Goal: Task Accomplishment & Management: Manage account settings

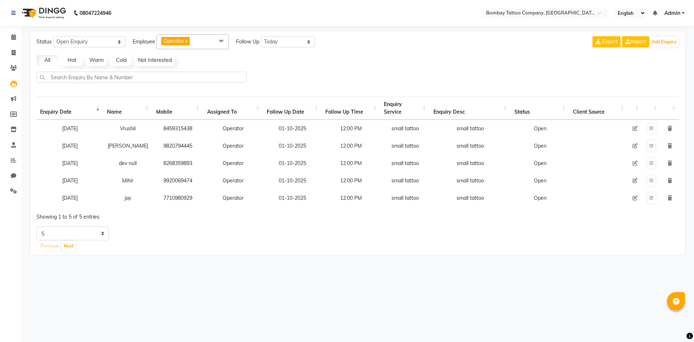
select select "Open"
select select "today"
click at [649, 196] on button at bounding box center [651, 198] width 8 height 10
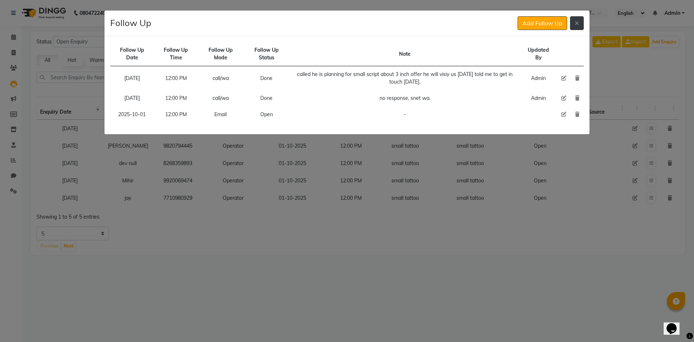
click at [578, 30] on button at bounding box center [577, 23] width 14 height 14
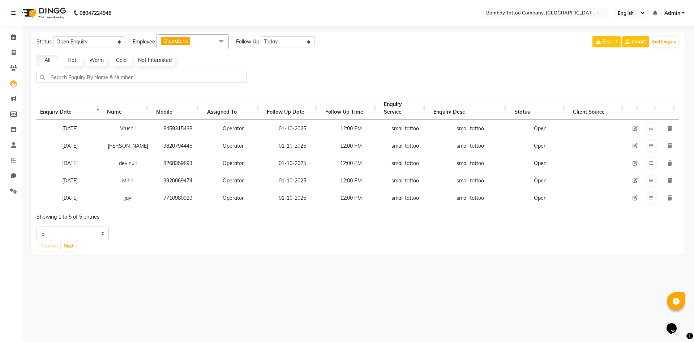
click at [116, 35] on div "Status New Enquiry Open Enquiry Converted Enquiry All" at bounding box center [81, 41] width 89 height 15
click at [116, 39] on select "New Enquiry Open Enquiry Converted Enquiry All" at bounding box center [89, 41] width 72 height 11
select select "New"
click at [53, 36] on select "New Enquiry Open Enquiry Converted Enquiry All" at bounding box center [89, 41] width 72 height 11
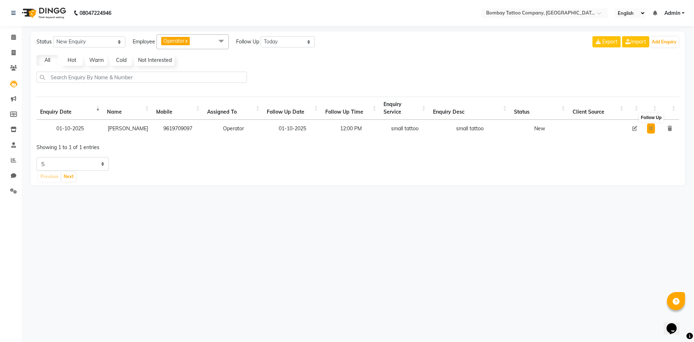
click at [653, 130] on button at bounding box center [651, 128] width 8 height 10
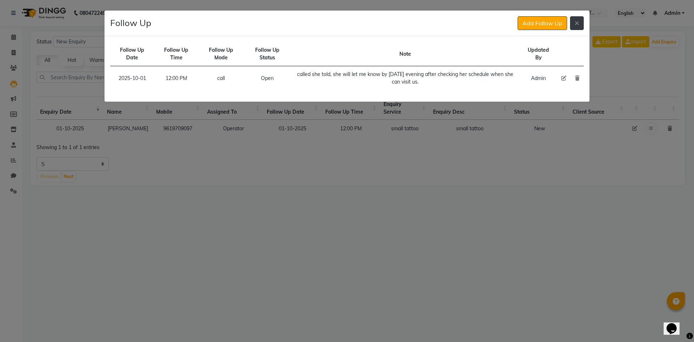
click at [578, 19] on button at bounding box center [577, 23] width 14 height 14
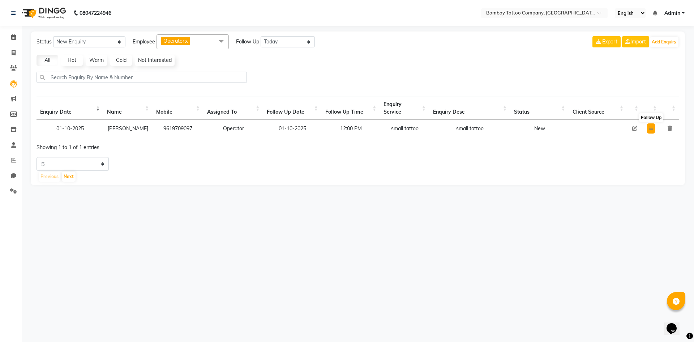
click at [651, 132] on button at bounding box center [651, 128] width 8 height 10
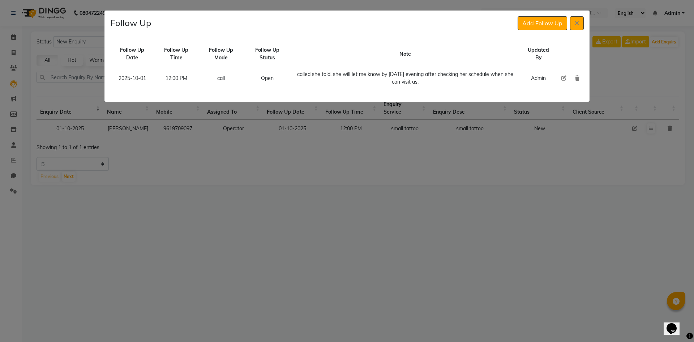
click at [561, 78] on icon at bounding box center [563, 78] width 5 height 5
select select "2025-10-01"
select select "720"
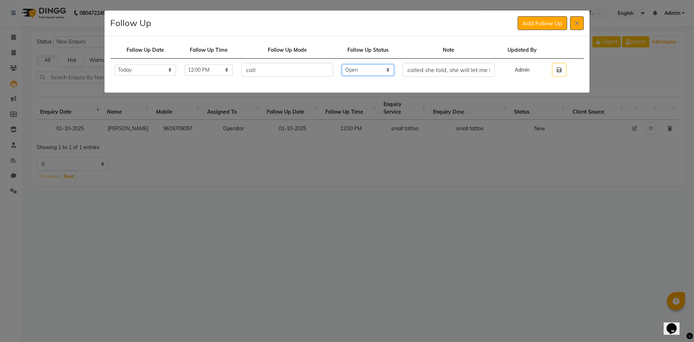
click at [391, 65] on select "Select Open Pending Done" at bounding box center [368, 69] width 52 height 11
select select "Done"
click at [355, 64] on select "Select Open Pending Done" at bounding box center [368, 69] width 52 height 11
drag, startPoint x: 432, startPoint y: 68, endPoint x: 502, endPoint y: 70, distance: 70.2
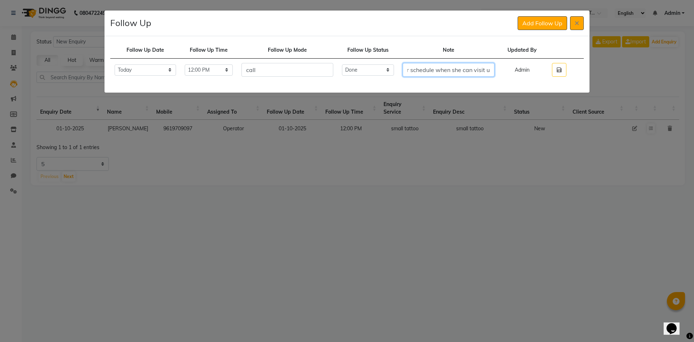
click at [494, 70] on input "called she told, she will let me know by [DATE] evening after checking her sche…" at bounding box center [449, 70] width 92 height 14
click at [494, 69] on input "called she told, she will let me know by [DATE] evening after checking her sche…" at bounding box center [449, 70] width 92 height 14
click at [494, 72] on input "called she told, she will let me know by [DATE] evening after checking her sche…" at bounding box center [449, 70] width 92 height 14
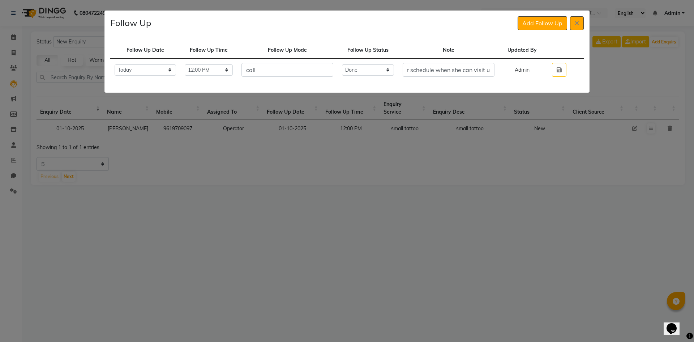
scroll to position [0, 0]
click at [296, 61] on td "call" at bounding box center [287, 70] width 100 height 23
click at [294, 63] on input "call" at bounding box center [287, 70] width 92 height 14
type input "call/wa"
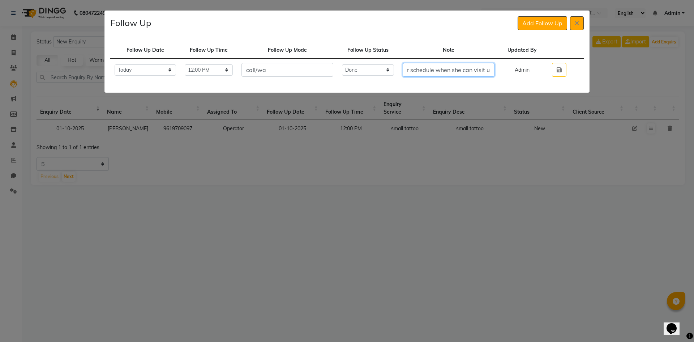
drag, startPoint x: 483, startPoint y: 72, endPoint x: 519, endPoint y: 72, distance: 35.8
click at [519, 72] on tr "Select [DATE] [DATE] [DATE] ([DATE]) [DATE] ([DATE]) [DATE] ([DATE]) [DATE] ([D…" at bounding box center [346, 70] width 473 height 23
click at [494, 68] on input "called she told, she will let me know by [DATE] evening after checking her sche…" at bounding box center [449, 70] width 92 height 14
type input "called she told, she will let me know by [DATE] evening after checking her sche…"
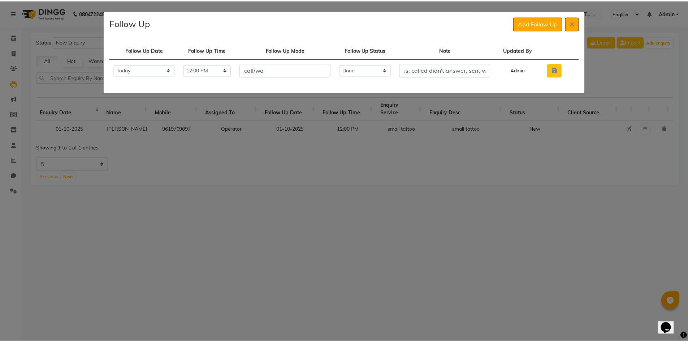
scroll to position [0, 0]
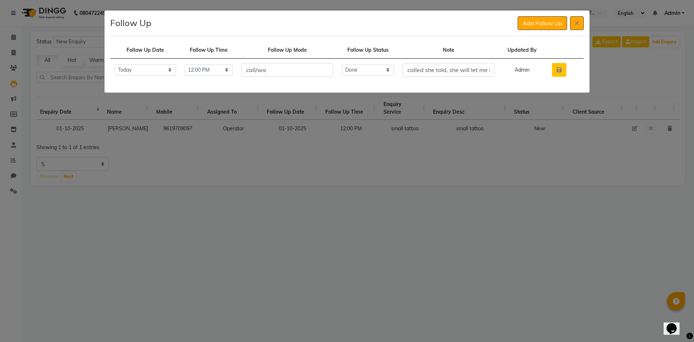
click at [555, 72] on button "button" at bounding box center [559, 70] width 14 height 14
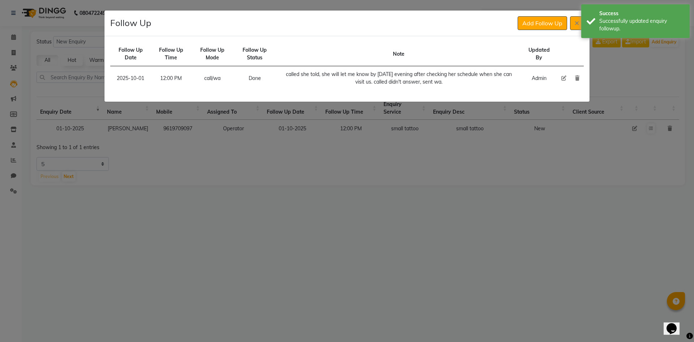
click at [543, 31] on div "Follow Up Add Follow Up" at bounding box center [346, 23] width 485 height 26
click at [543, 26] on button "Add Follow Up" at bounding box center [543, 23] width 50 height 14
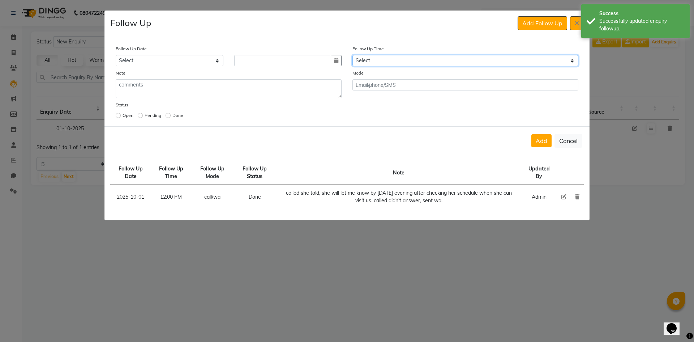
click at [427, 57] on select "Select 07:00 AM 07:15 AM 07:30 AM 07:45 AM 08:00 AM 08:15 AM 08:30 AM 08:45 AM …" at bounding box center [465, 60] width 226 height 11
click at [421, 59] on select "Select 07:00 AM 07:15 AM 07:30 AM 07:45 AM 08:00 AM 08:15 AM 08:30 AM 08:45 AM …" at bounding box center [465, 60] width 226 height 11
select select "720"
click at [421, 59] on select "Select 07:00 AM 07:15 AM 07:30 AM 07:45 AM 08:00 AM 08:15 AM 08:30 AM 08:45 AM …" at bounding box center [465, 60] width 226 height 11
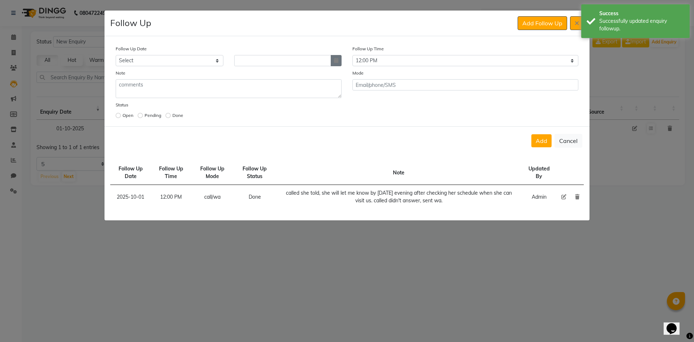
click at [339, 64] on button "button" at bounding box center [336, 60] width 11 height 11
select select "10"
select select "2025"
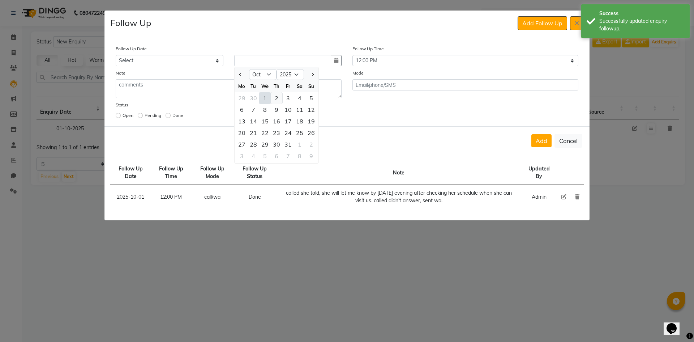
click at [280, 102] on div "2" at bounding box center [277, 98] width 12 height 12
type input "02-10-2025"
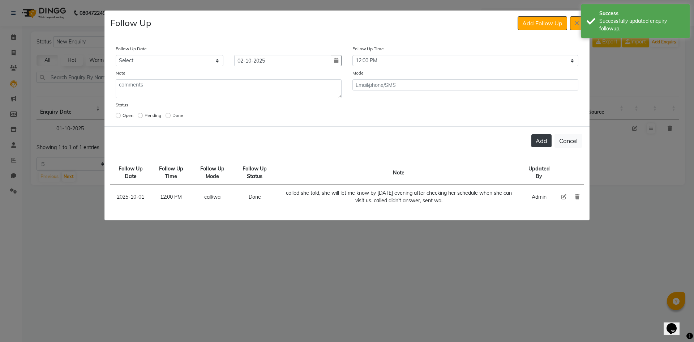
click at [538, 138] on button "Add" at bounding box center [541, 140] width 20 height 13
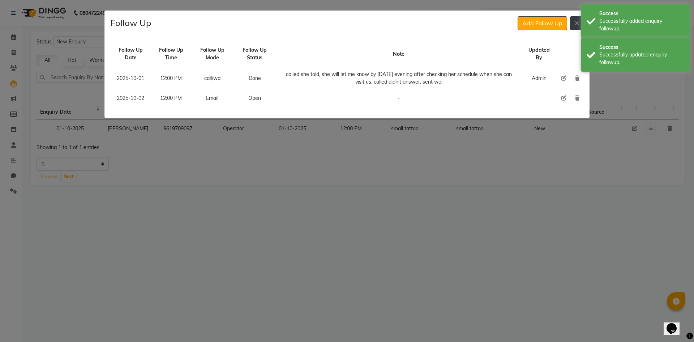
click at [579, 29] on button at bounding box center [577, 23] width 14 height 14
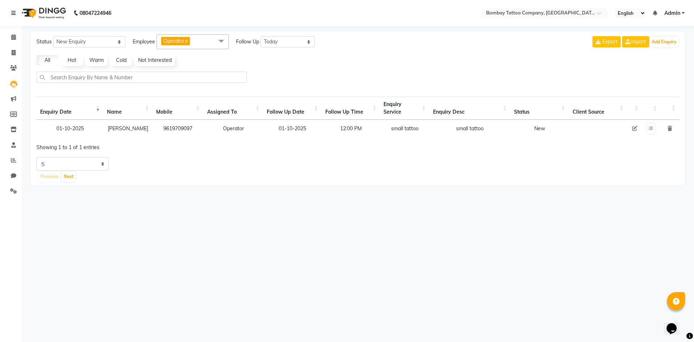
click at [633, 129] on icon at bounding box center [634, 128] width 5 height 5
select select "90954"
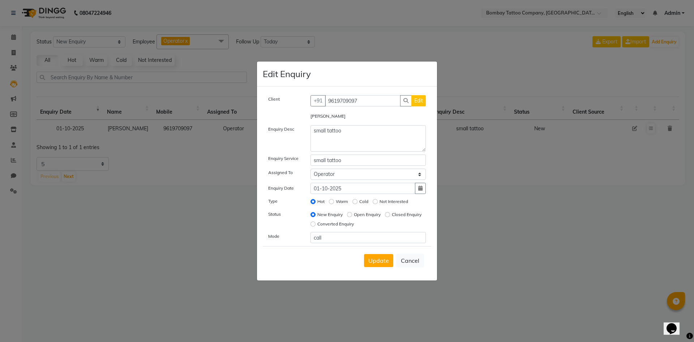
click at [352, 214] on div "Open Enquiry" at bounding box center [364, 214] width 34 height 9
click at [349, 214] on input "Open Enquiry" at bounding box center [349, 214] width 5 height 5
radio input "true"
radio input "false"
click at [374, 266] on button "Update" at bounding box center [378, 260] width 29 height 13
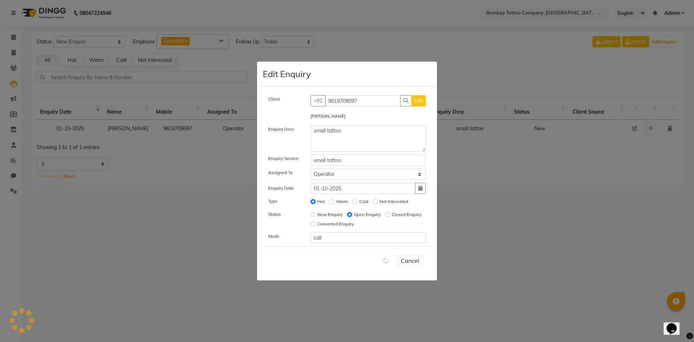
select select
radio input "false"
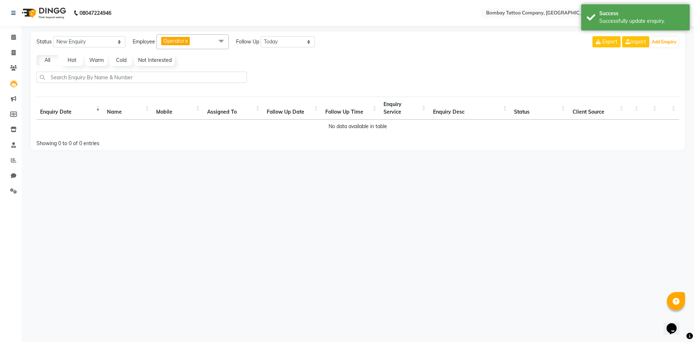
drag, startPoint x: 128, startPoint y: 37, endPoint x: 122, endPoint y: 43, distance: 8.9
click at [122, 43] on div "Status New Enquiry Open Enquiry Converted Enquiry All All New Open Converted Em…" at bounding box center [176, 41] width 278 height 15
click at [121, 43] on select "New Enquiry Open Enquiry Converted Enquiry All" at bounding box center [89, 41] width 72 height 11
select select "Open"
click at [53, 36] on select "New Enquiry Open Enquiry Converted Enquiry All" at bounding box center [89, 41] width 72 height 11
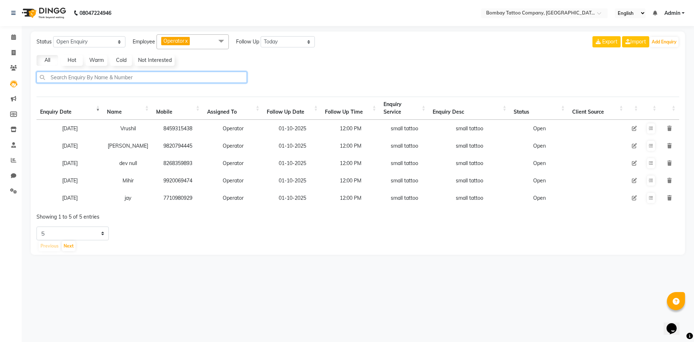
click at [203, 74] on input "text" at bounding box center [142, 77] width 210 height 11
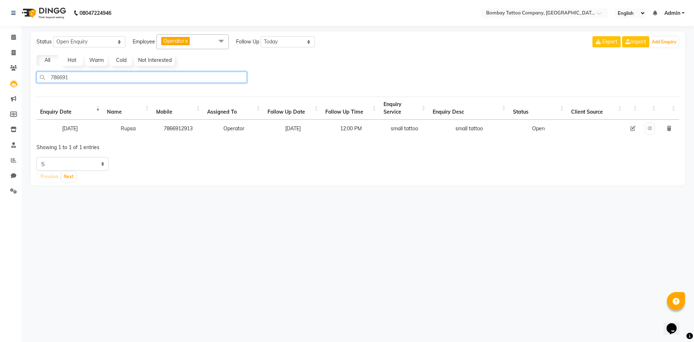
type input "786691"
drag, startPoint x: 655, startPoint y: 130, endPoint x: 651, endPoint y: 128, distance: 4.2
click at [655, 130] on td at bounding box center [649, 128] width 19 height 17
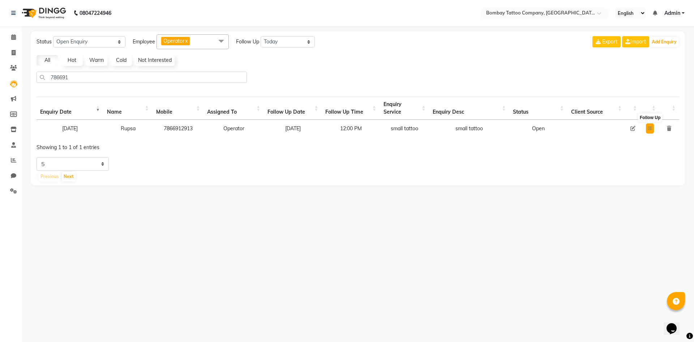
click at [651, 128] on icon at bounding box center [650, 128] width 4 height 4
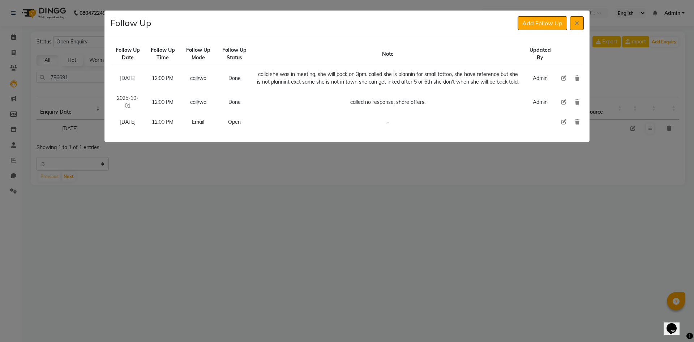
click at [565, 124] on icon at bounding box center [563, 121] width 5 height 5
select select "[DATE]"
select select "720"
select select "Open"
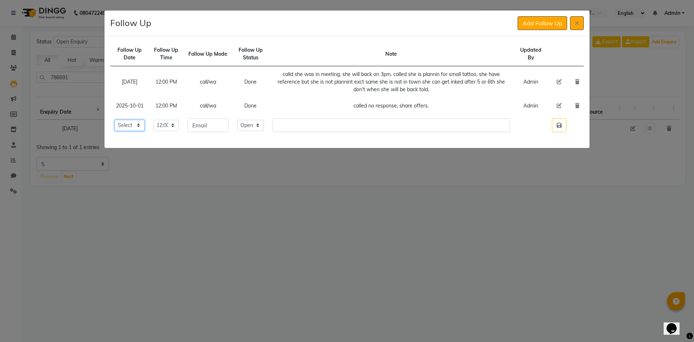
click at [133, 123] on select "Select [DATE] [DATE] [DATE] ([DATE]) [DATE] ([DATE]) [DATE] ([DATE]) [DATE] ([D…" at bounding box center [130, 125] width 30 height 11
select select "[DATE]"
click at [115, 120] on select "Select [DATE] [DATE] [DATE] ([DATE]) [DATE] ([DATE]) [DATE] ([DATE]) [DATE] ([D…" at bounding box center [130, 125] width 30 height 11
click at [555, 126] on button "button" at bounding box center [559, 125] width 14 height 14
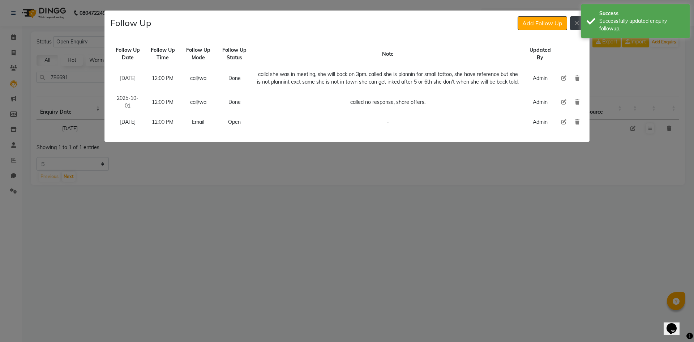
click at [574, 29] on button at bounding box center [577, 23] width 14 height 14
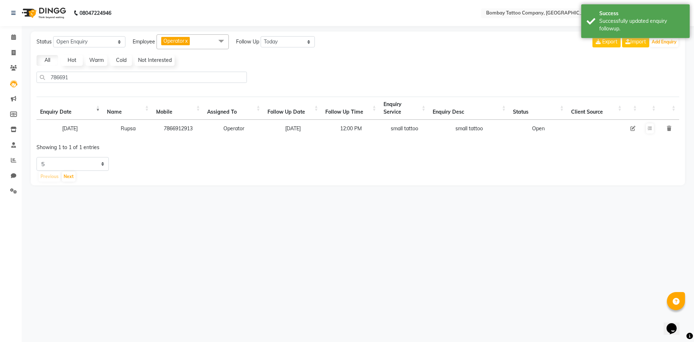
drag, startPoint x: 76, startPoint y: 69, endPoint x: 73, endPoint y: 74, distance: 6.0
click at [73, 74] on div "Status New Enquiry Open Enquiry Converted Enquiry All All New Open Converted Em…" at bounding box center [358, 108] width 654 height 154
click at [73, 74] on input "786691" at bounding box center [142, 77] width 210 height 11
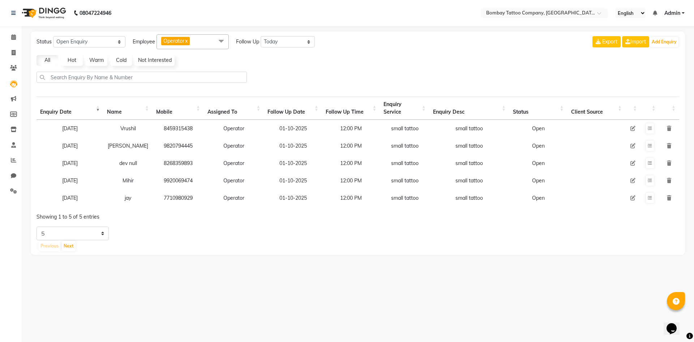
click at [645, 146] on td at bounding box center [649, 145] width 19 height 17
click at [650, 145] on icon at bounding box center [650, 145] width 4 height 4
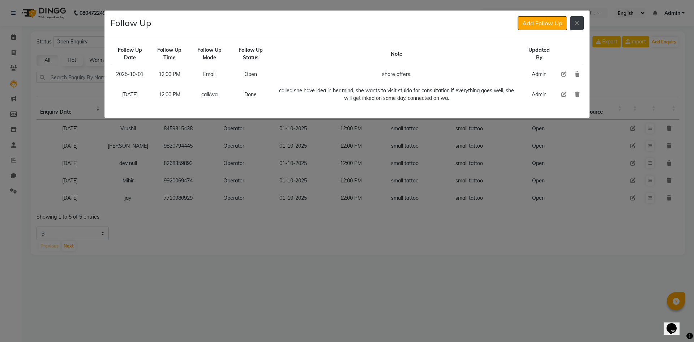
click at [571, 25] on button at bounding box center [577, 23] width 14 height 14
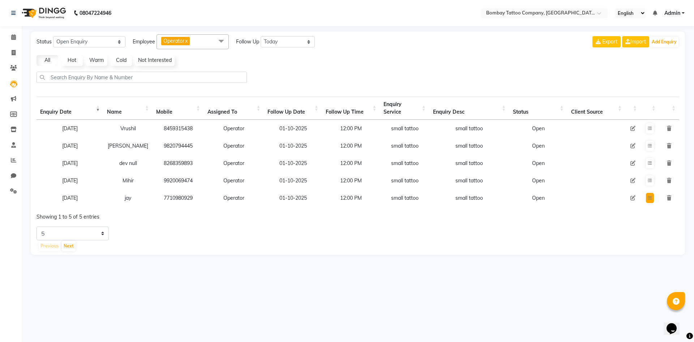
click at [647, 199] on button at bounding box center [650, 198] width 8 height 10
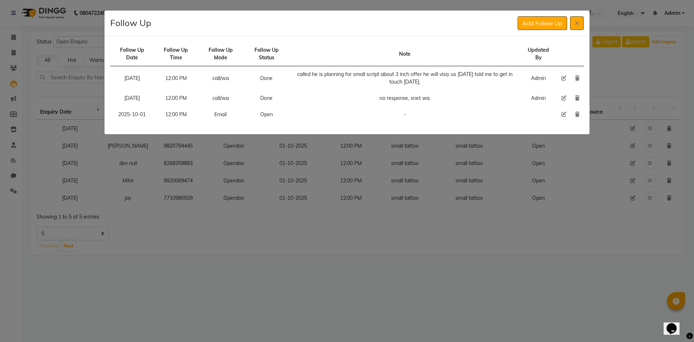
click at [562, 115] on icon at bounding box center [563, 114] width 5 height 5
select select "2025-10-01"
select select "720"
select select "Open"
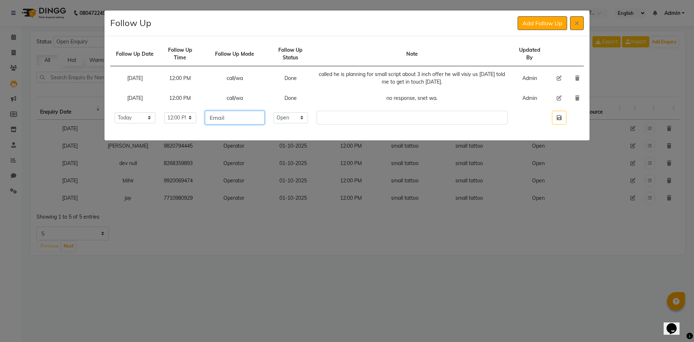
click at [248, 122] on input "Email" at bounding box center [234, 118] width 59 height 14
type input "v"
type input "call/wa"
click at [298, 121] on select "Select Open Pending Done" at bounding box center [290, 117] width 35 height 11
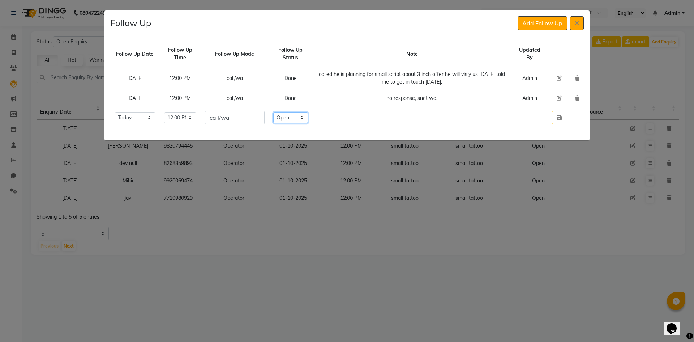
select select "Done"
click at [286, 112] on select "Select Open Pending Done" at bounding box center [290, 117] width 35 height 11
click at [389, 100] on td "no response, snet wa." at bounding box center [411, 98] width 199 height 16
click at [390, 99] on td "no response, snet wa." at bounding box center [411, 98] width 199 height 16
click at [391, 99] on td "no response, snet wa." at bounding box center [411, 98] width 199 height 16
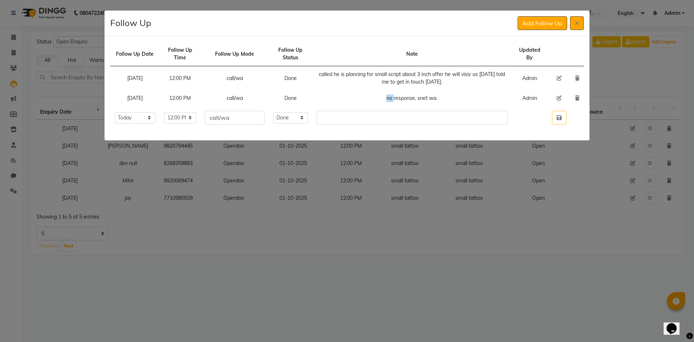
click at [391, 99] on td "no response, snet wa." at bounding box center [411, 98] width 199 height 16
click at [380, 113] on input "text" at bounding box center [412, 118] width 191 height 14
paste input "no response, snet wa."
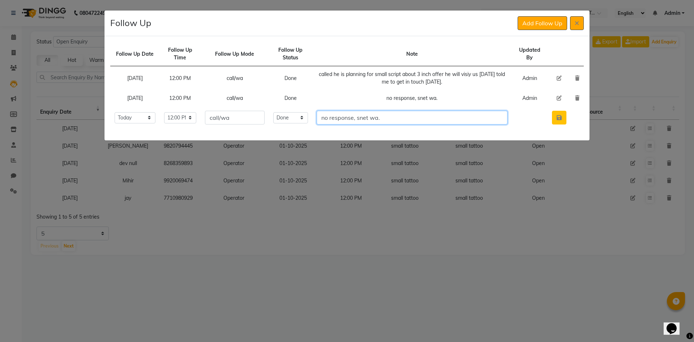
type input "no response, snet wa."
click at [554, 113] on button "button" at bounding box center [559, 118] width 14 height 14
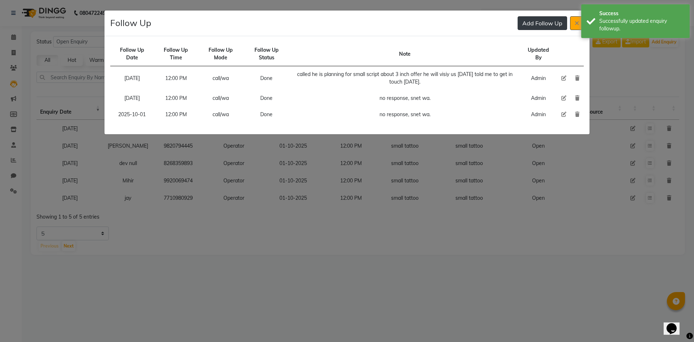
click at [519, 22] on button "Add Follow Up" at bounding box center [543, 23] width 50 height 14
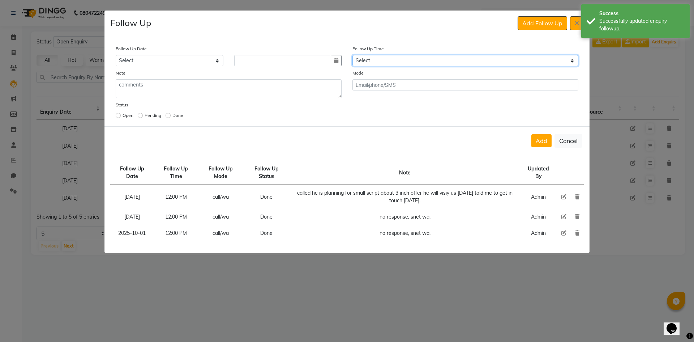
click at [467, 56] on select "Select 07:00 AM 07:15 AM 07:30 AM 07:45 AM 08:00 AM 08:15 AM 08:30 AM 08:45 AM …" at bounding box center [465, 60] width 226 height 11
select select "720"
click at [466, 56] on select "Select 07:00 AM 07:15 AM 07:30 AM 07:45 AM 08:00 AM 08:15 AM 08:30 AM 08:45 AM …" at bounding box center [465, 60] width 226 height 11
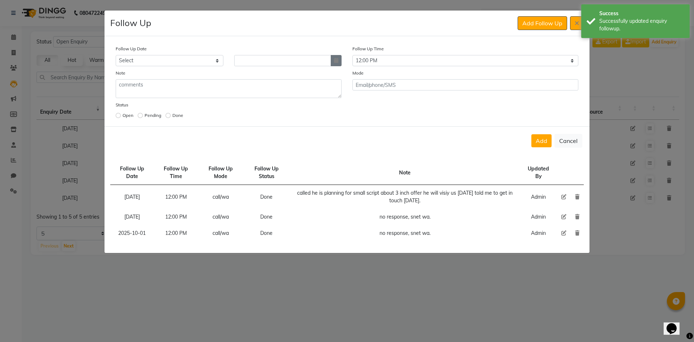
click at [337, 58] on icon "button" at bounding box center [336, 60] width 4 height 5
select select "10"
select select "2025"
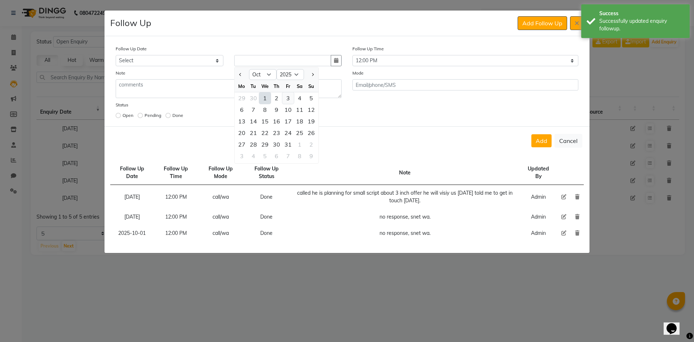
click at [289, 98] on div "3" at bounding box center [288, 98] width 12 height 12
type input "03-10-2025"
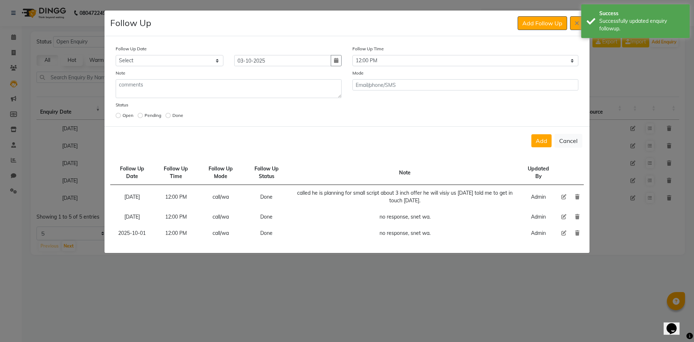
click at [544, 139] on button "Add" at bounding box center [541, 140] width 20 height 13
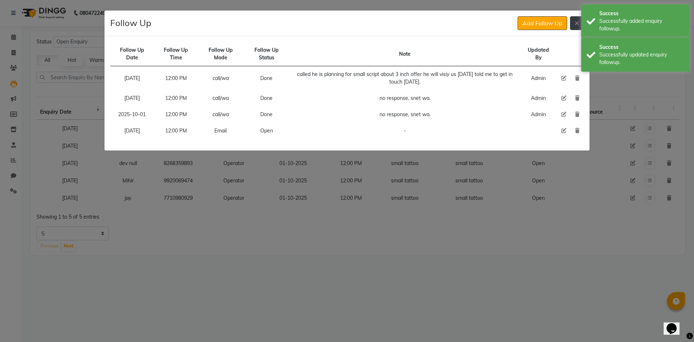
click at [576, 17] on button at bounding box center [577, 23] width 14 height 14
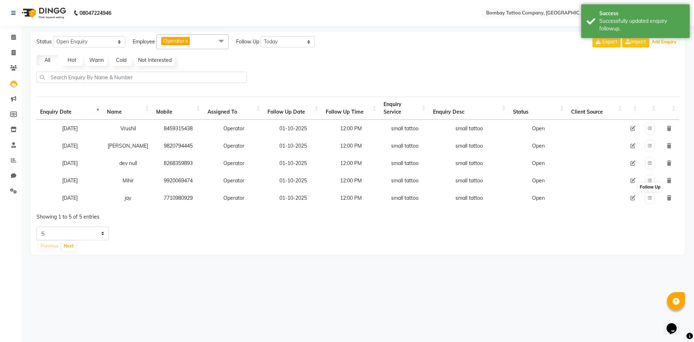
click at [179, 185] on td "9920069474" at bounding box center [178, 180] width 51 height 17
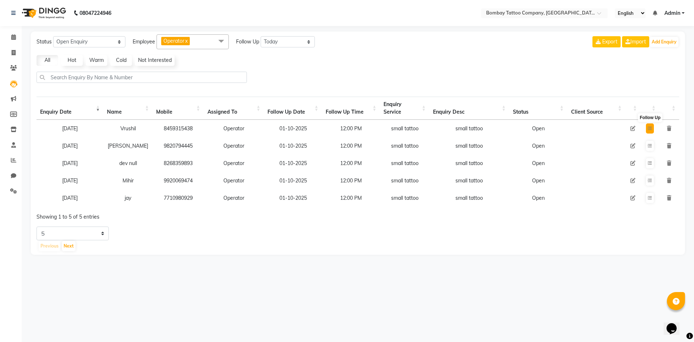
click at [651, 130] on icon at bounding box center [650, 128] width 4 height 4
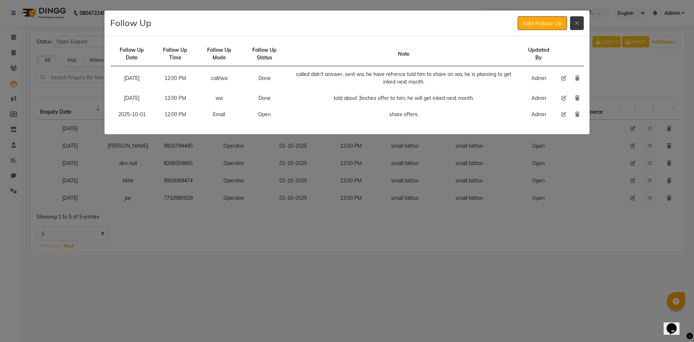
click at [572, 24] on button at bounding box center [577, 23] width 14 height 14
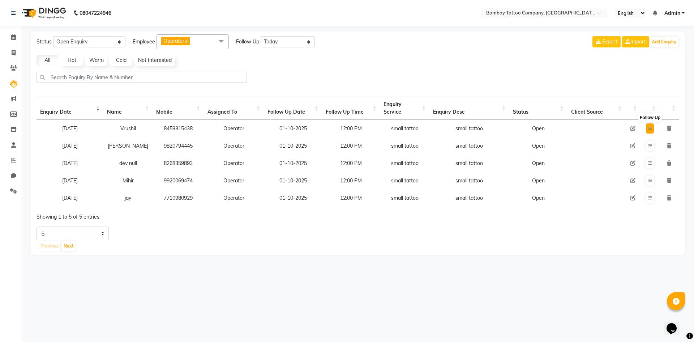
click at [646, 127] on button at bounding box center [650, 128] width 8 height 10
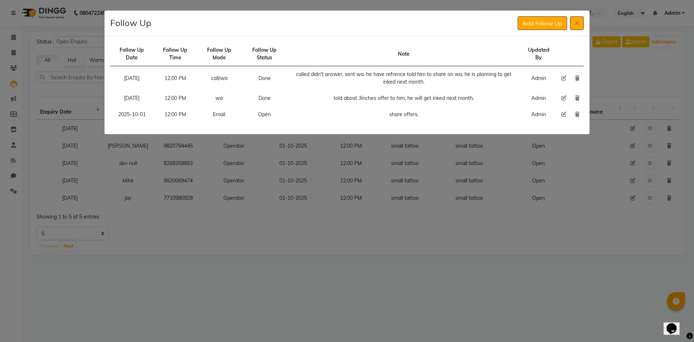
click at [565, 115] on icon at bounding box center [563, 114] width 5 height 5
select select "2025-10-01"
select select "720"
select select "Open"
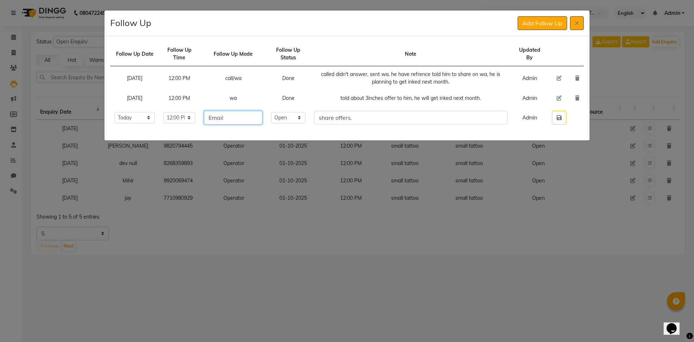
click at [236, 123] on input "Email" at bounding box center [233, 118] width 59 height 14
click at [235, 123] on input "Email" at bounding box center [233, 118] width 59 height 14
type input "wa"
click at [293, 123] on select "Select Open Pending Done" at bounding box center [288, 117] width 34 height 11
select select "Done"
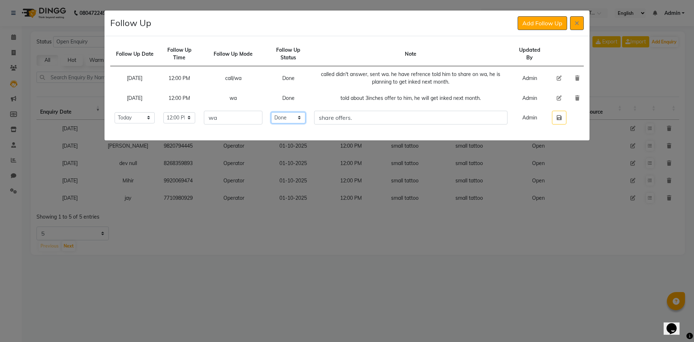
click at [284, 112] on select "Select Open Pending Done" at bounding box center [288, 117] width 34 height 11
click at [555, 126] on td at bounding box center [559, 117] width 23 height 22
click at [556, 122] on button "button" at bounding box center [559, 118] width 14 height 14
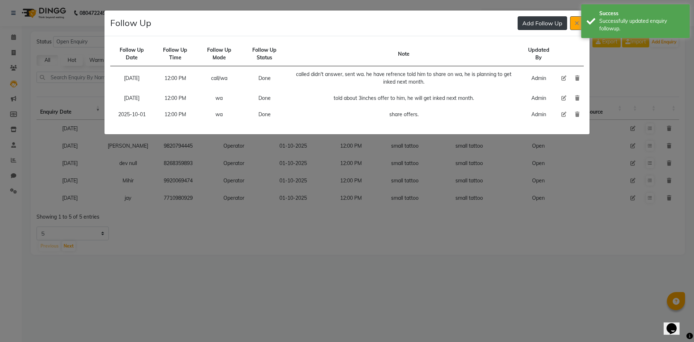
drag, startPoint x: 523, startPoint y: 20, endPoint x: 505, endPoint y: 28, distance: 19.7
click at [522, 20] on button "Add Follow Up" at bounding box center [543, 23] width 50 height 14
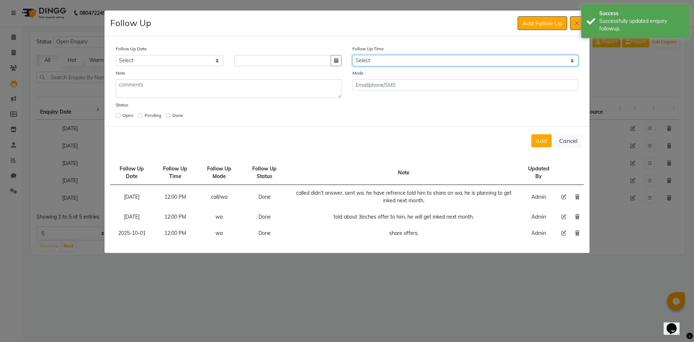
click at [414, 60] on select "Select 07:00 AM 07:15 AM 07:30 AM 07:45 AM 08:00 AM 08:15 AM 08:30 AM 08:45 AM …" at bounding box center [465, 60] width 226 height 11
select select "720"
click at [414, 60] on select "Select 07:00 AM 07:15 AM 07:30 AM 07:45 AM 08:00 AM 08:15 AM 08:30 AM 08:45 AM …" at bounding box center [465, 60] width 226 height 11
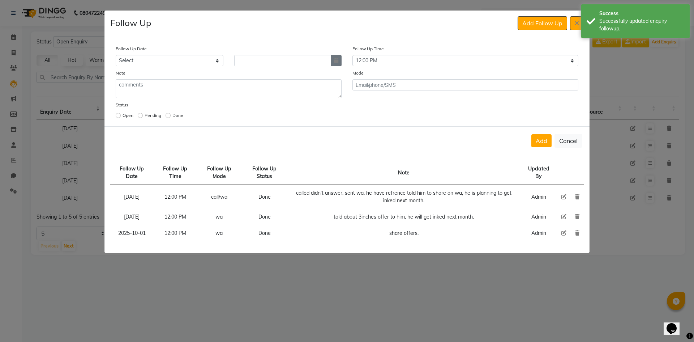
click at [337, 59] on icon "button" at bounding box center [336, 60] width 4 height 5
select select "10"
select select "2025"
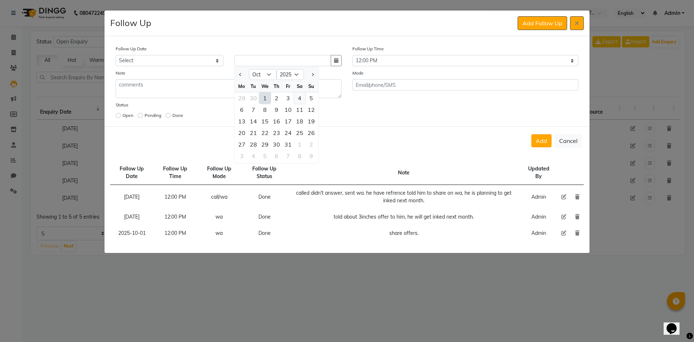
click at [300, 97] on div "4" at bounding box center [300, 98] width 12 height 12
type input "04-10-2025"
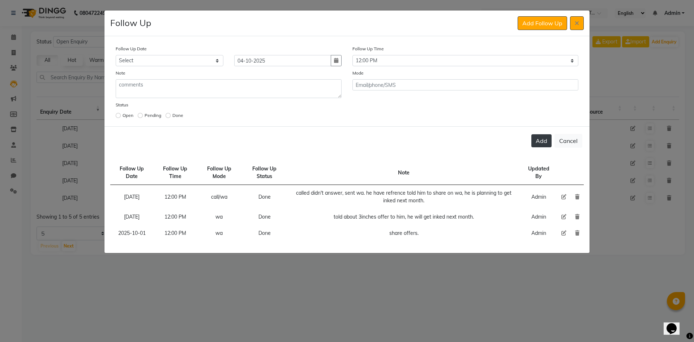
drag, startPoint x: 546, startPoint y: 140, endPoint x: 543, endPoint y: 136, distance: 5.6
click at [543, 136] on button "Add" at bounding box center [541, 140] width 20 height 13
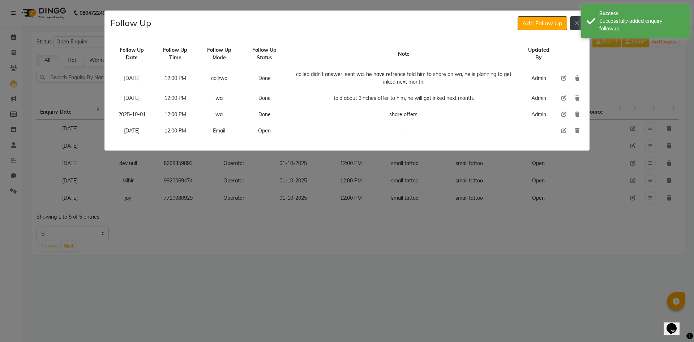
click at [581, 22] on button at bounding box center [577, 23] width 14 height 14
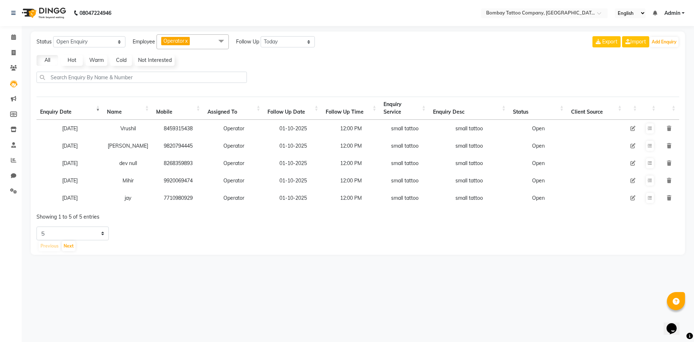
click at [165, 151] on td "9820794445" at bounding box center [178, 145] width 51 height 17
click at [646, 148] on button at bounding box center [650, 146] width 8 height 10
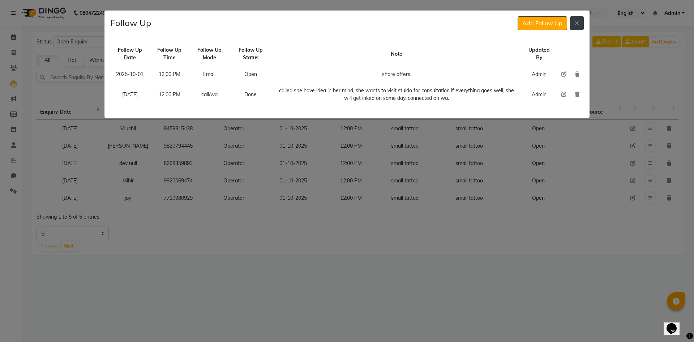
click at [572, 27] on button at bounding box center [577, 23] width 14 height 14
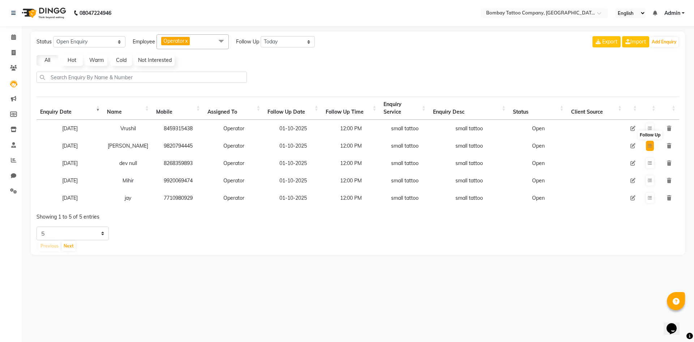
click at [648, 147] on icon at bounding box center [650, 145] width 4 height 4
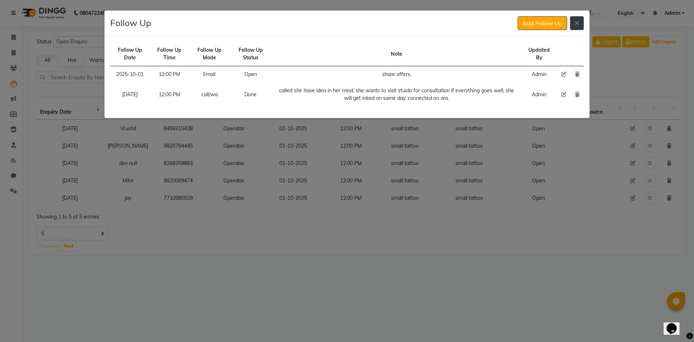
click at [577, 25] on icon at bounding box center [577, 23] width 4 height 6
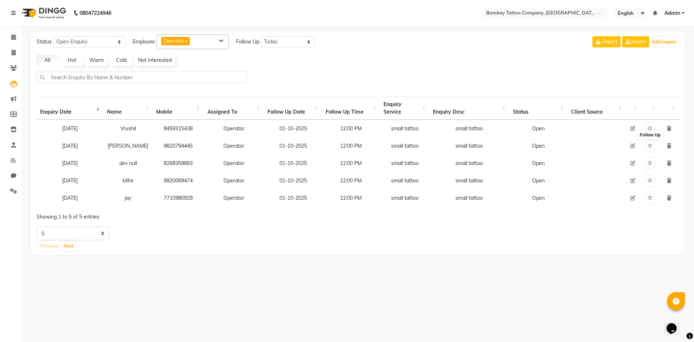
click at [634, 146] on icon at bounding box center [632, 145] width 5 height 5
select select "90954"
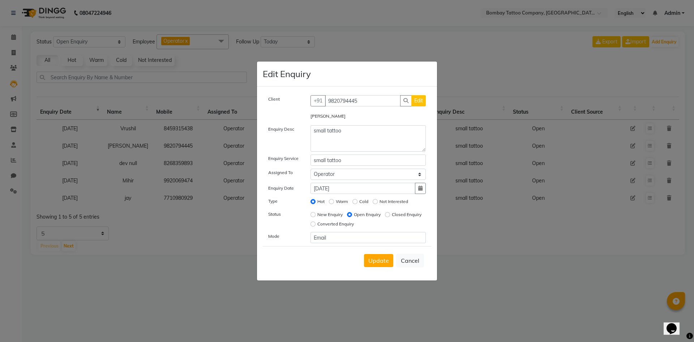
click at [419, 101] on span "Edit" at bounding box center [418, 100] width 9 height 7
select select "[DEMOGRAPHIC_DATA]"
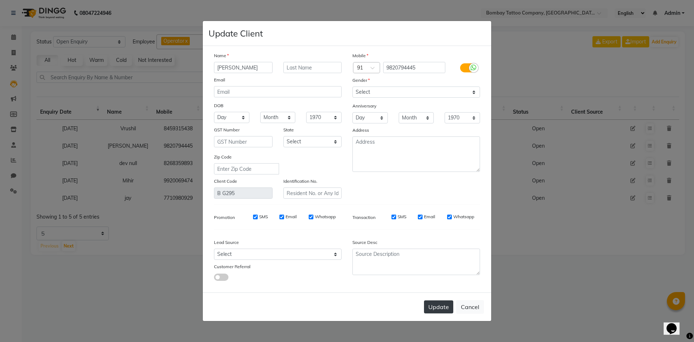
type input "[PERSON_NAME]"
click at [430, 302] on button "Update" at bounding box center [438, 306] width 29 height 13
select select
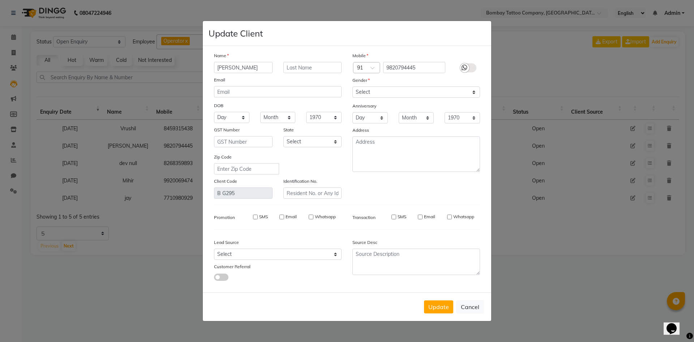
select select
checkbox input "false"
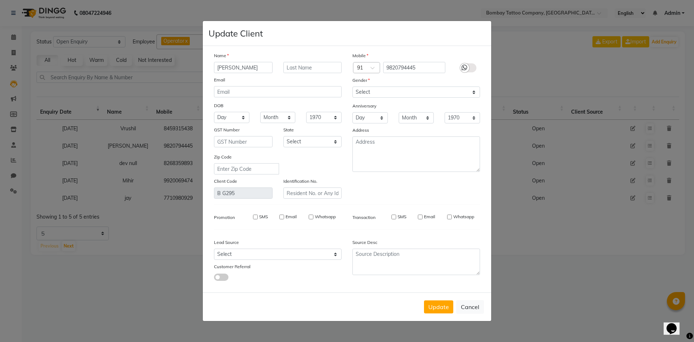
checkbox input "false"
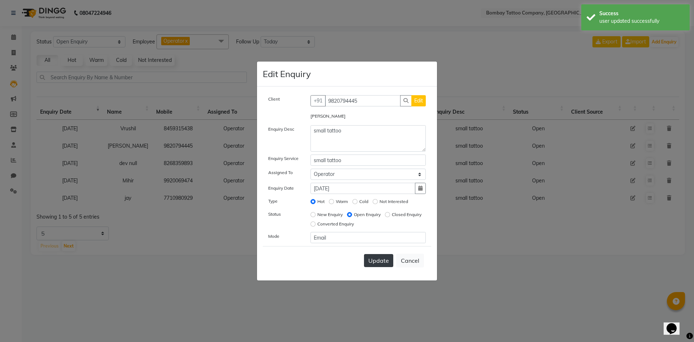
click at [375, 257] on span "Update" at bounding box center [378, 260] width 21 height 7
select select
radio input "false"
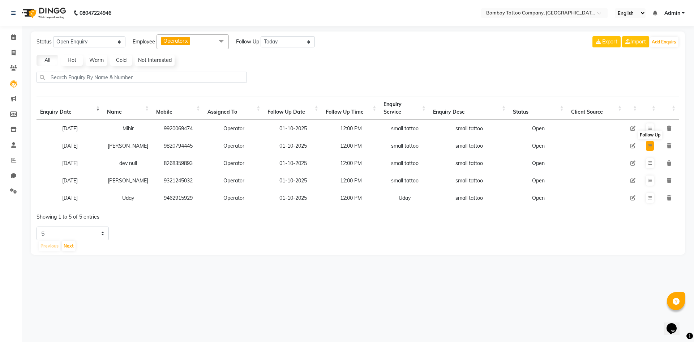
click at [652, 146] on button at bounding box center [650, 146] width 8 height 10
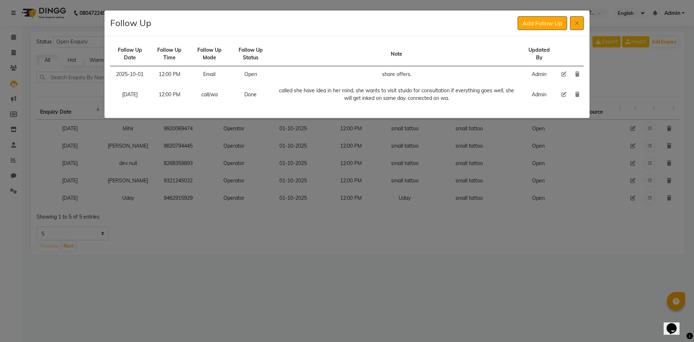
click at [563, 74] on icon at bounding box center [563, 74] width 5 height 5
select select "2025-10-01"
select select "720"
select select "Open"
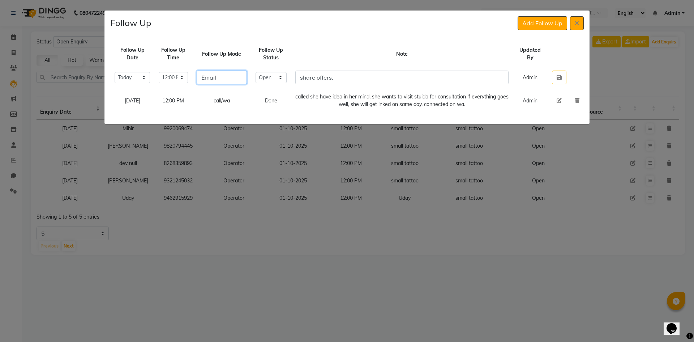
click at [246, 80] on input "Email" at bounding box center [222, 77] width 51 height 14
type input "call/wa"
click at [286, 79] on select "Select Open Pending Done" at bounding box center [271, 77] width 31 height 11
select select "Done"
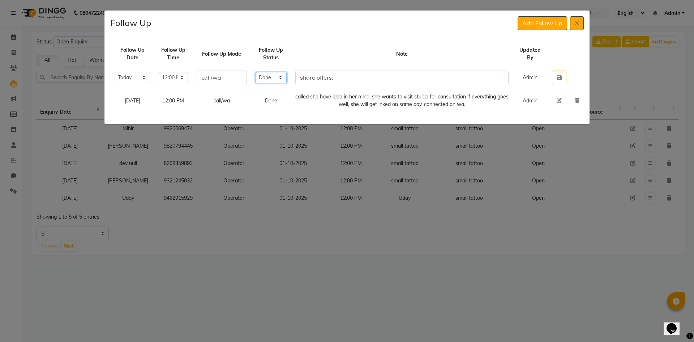
click at [267, 72] on select "Select Open Pending Done" at bounding box center [271, 77] width 31 height 11
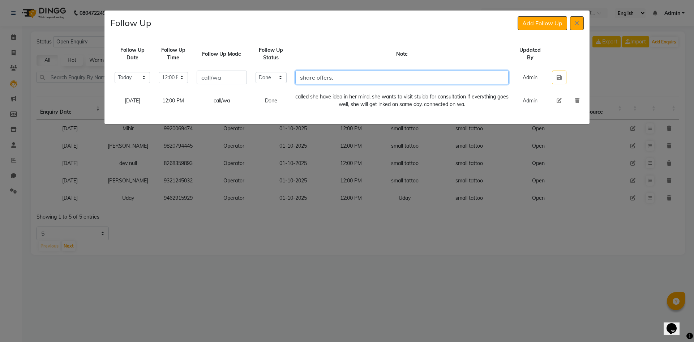
click at [310, 78] on input "share offers." at bounding box center [401, 77] width 213 height 14
click at [344, 77] on input "share offers." at bounding box center [401, 77] width 213 height 14
type input "share offers, called she will visit us around [DATE] to [DATE]"
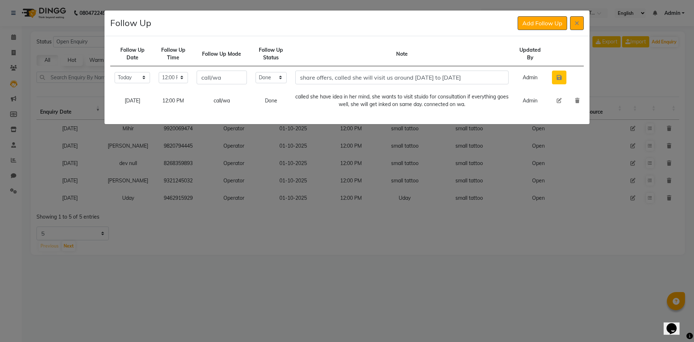
click at [561, 80] on icon "button" at bounding box center [559, 77] width 5 height 6
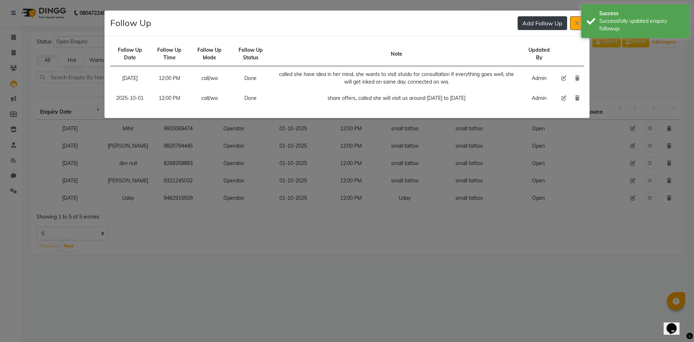
click at [524, 29] on button "Add Follow Up" at bounding box center [543, 23] width 50 height 14
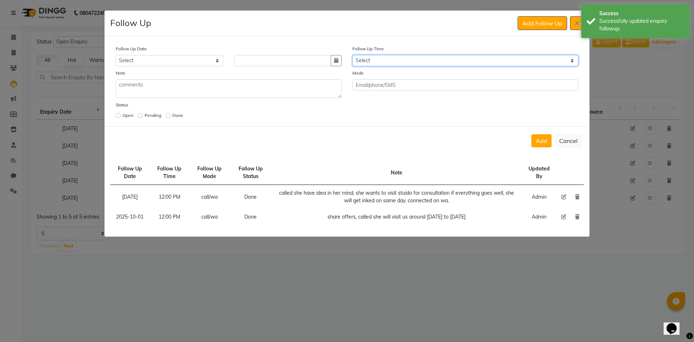
click at [459, 57] on select "Select 07:00 AM 07:15 AM 07:30 AM 07:45 AM 08:00 AM 08:15 AM 08:30 AM 08:45 AM …" at bounding box center [465, 60] width 226 height 11
select select "720"
click at [459, 58] on select "Select 07:00 AM 07:15 AM 07:30 AM 07:45 AM 08:00 AM 08:15 AM 08:30 AM 08:45 AM …" at bounding box center [465, 60] width 226 height 11
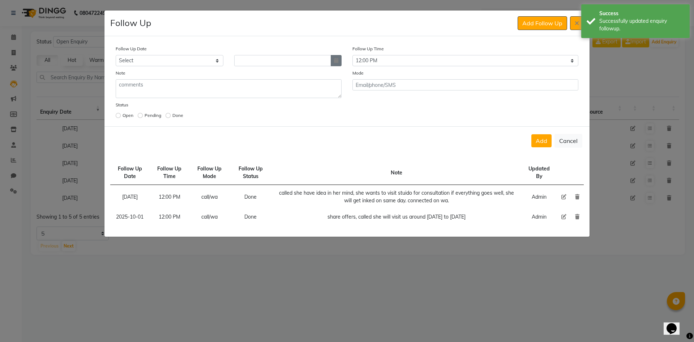
click at [335, 58] on icon "button" at bounding box center [336, 60] width 4 height 5
select select "10"
select select "2025"
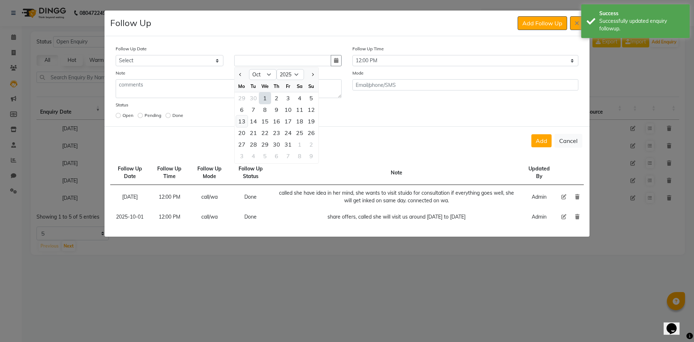
click at [245, 124] on div "13" at bounding box center [242, 121] width 12 height 12
type input "[DATE]"
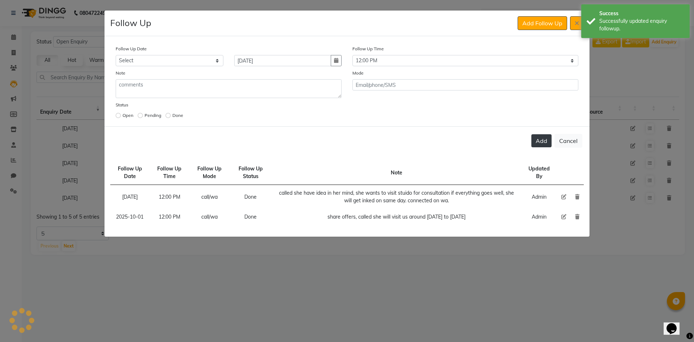
click at [537, 142] on button "Add" at bounding box center [541, 140] width 20 height 13
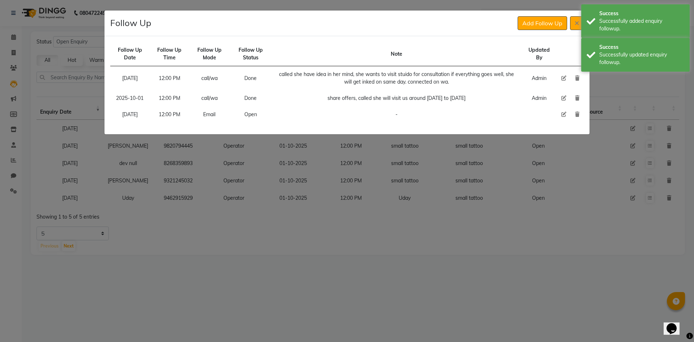
click at [569, 26] on div "Add Follow Up" at bounding box center [551, 23] width 66 height 14
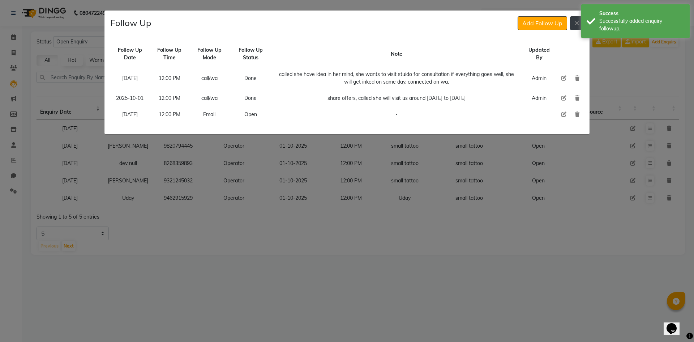
click at [574, 25] on button at bounding box center [577, 23] width 14 height 14
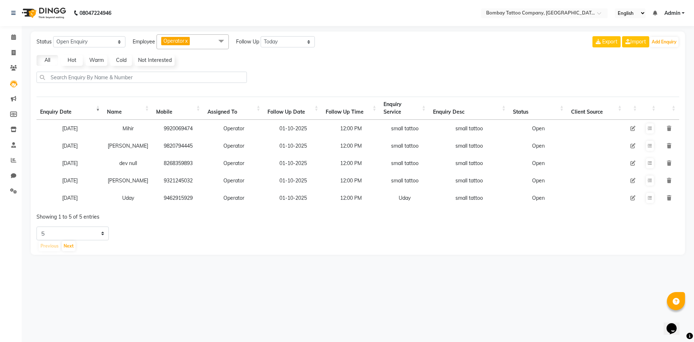
click at [180, 171] on td "8268359893" at bounding box center [178, 162] width 51 height 17
click at [655, 166] on td at bounding box center [649, 162] width 19 height 17
click at [652, 166] on button at bounding box center [650, 163] width 8 height 10
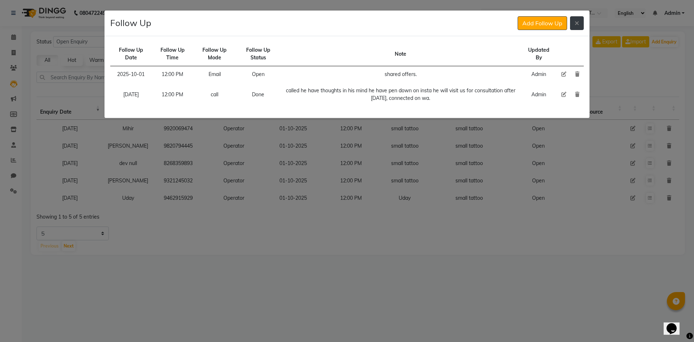
click at [577, 22] on icon at bounding box center [577, 23] width 4 height 6
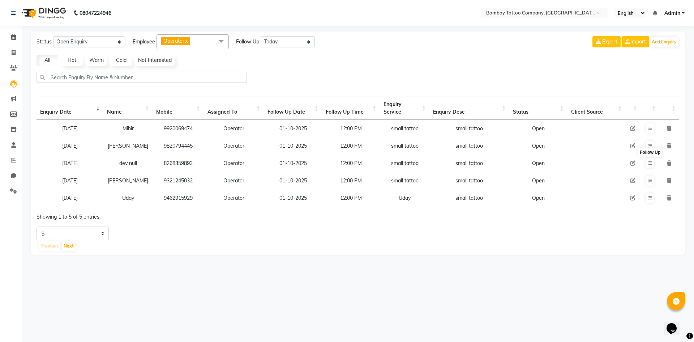
click at [171, 167] on td "8268359893" at bounding box center [178, 162] width 51 height 17
click at [652, 163] on button at bounding box center [650, 163] width 8 height 10
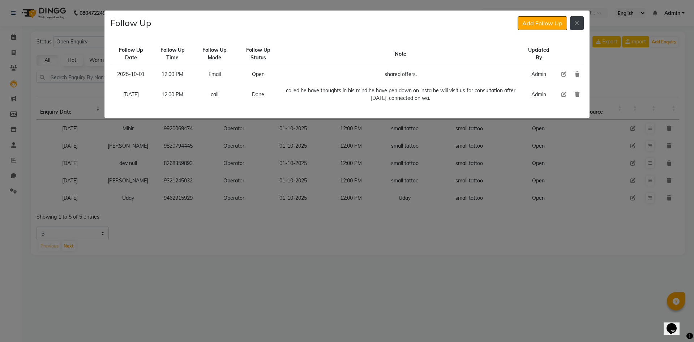
click at [577, 25] on icon at bounding box center [577, 23] width 4 height 6
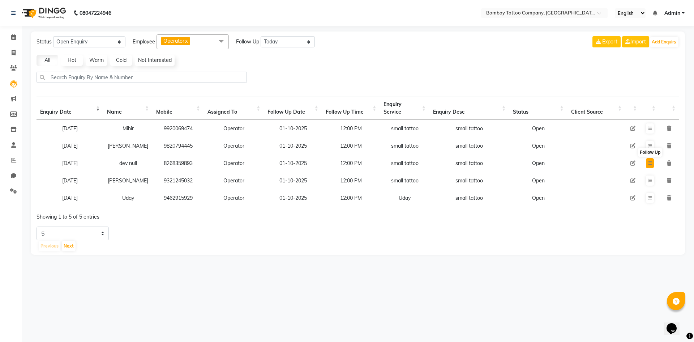
click at [653, 165] on button at bounding box center [650, 163] width 8 height 10
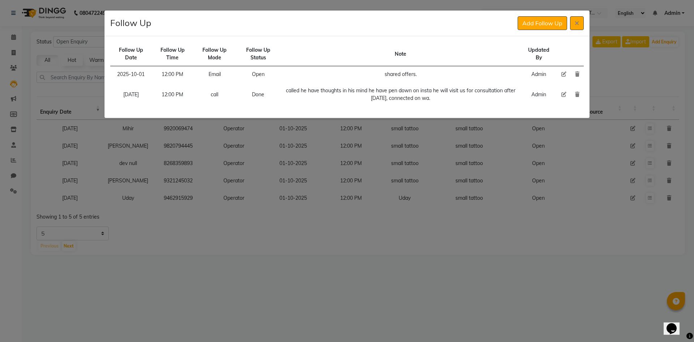
click at [564, 73] on icon at bounding box center [563, 74] width 5 height 5
select select "2025-10-01"
select select "720"
select select "Open"
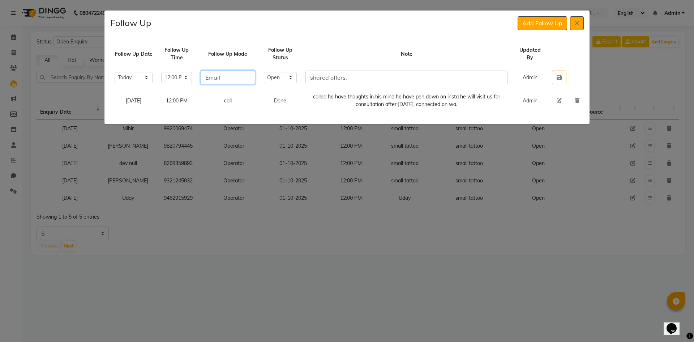
click at [248, 74] on input "Email" at bounding box center [228, 77] width 55 height 14
type input "wa"
drag, startPoint x: 312, startPoint y: 75, endPoint x: 292, endPoint y: 78, distance: 19.8
click at [309, 76] on tr "Select [DATE] [DATE] [DATE] ([DATE]) [DATE] ([DATE]) [DATE] ([DATE]) [DATE] ([D…" at bounding box center [346, 77] width 473 height 23
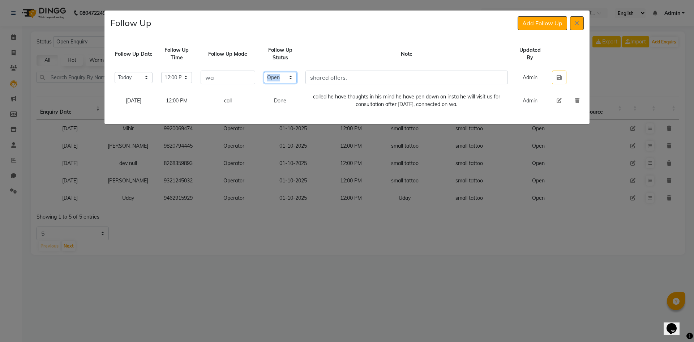
click at [292, 78] on select "Select Open Pending Done" at bounding box center [280, 77] width 33 height 11
select select "Done"
click at [274, 72] on select "Select Open Pending Done" at bounding box center [280, 77] width 33 height 11
click at [554, 80] on button "button" at bounding box center [559, 77] width 14 height 14
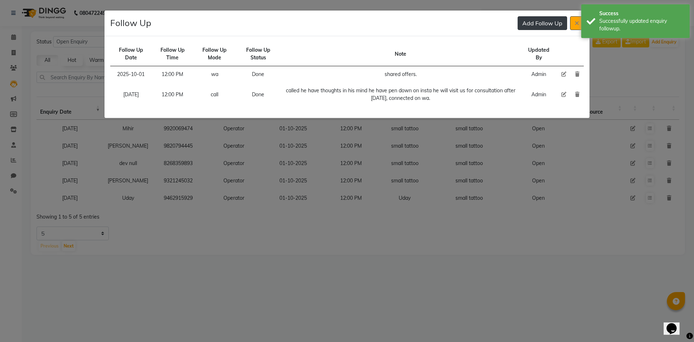
drag, startPoint x: 529, startPoint y: 27, endPoint x: 517, endPoint y: 36, distance: 15.1
click at [529, 28] on button "Add Follow Up" at bounding box center [543, 23] width 50 height 14
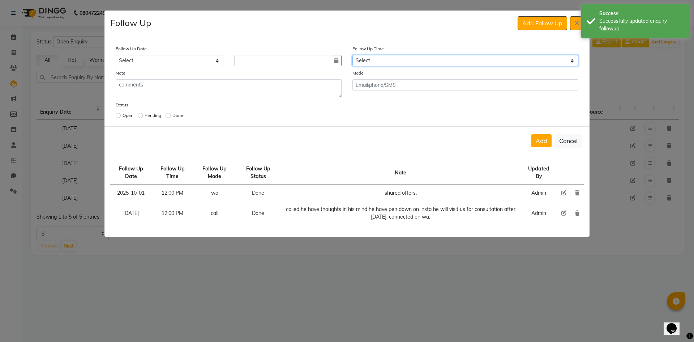
click at [440, 60] on select "Select 07:00 AM 07:15 AM 07:30 AM 07:45 AM 08:00 AM 08:15 AM 08:30 AM 08:45 AM …" at bounding box center [465, 60] width 226 height 11
select select "720"
click at [436, 62] on select "Select 07:00 AM 07:15 AM 07:30 AM 07:45 AM 08:00 AM 08:15 AM 08:30 AM 08:45 AM …" at bounding box center [465, 60] width 226 height 11
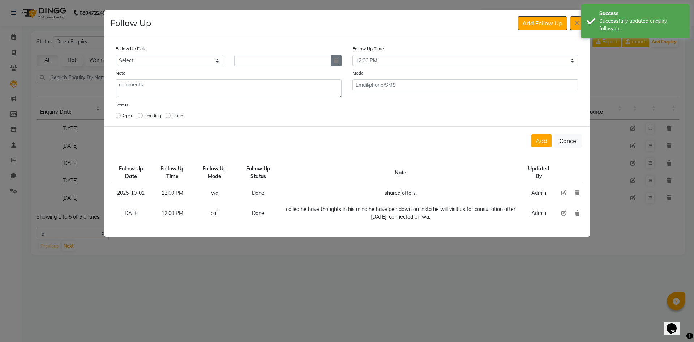
click at [340, 60] on button "button" at bounding box center [336, 60] width 11 height 11
select select "10"
select select "2025"
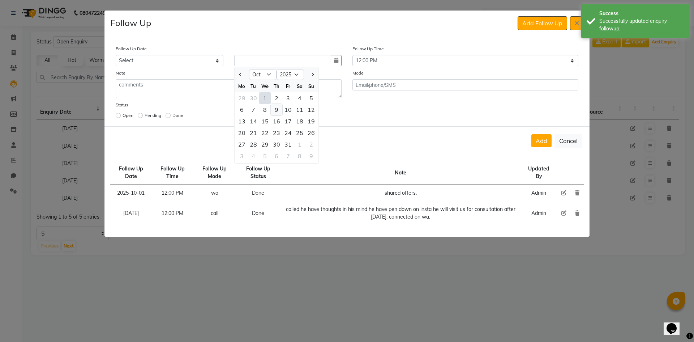
click at [273, 110] on div "9" at bounding box center [277, 110] width 12 height 12
type input "[DATE]"
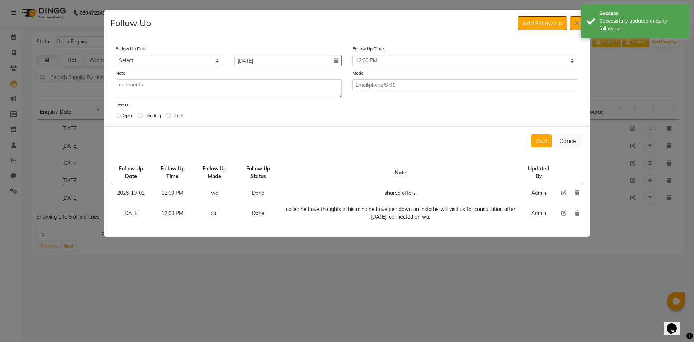
drag, startPoint x: 541, startPoint y: 136, endPoint x: 544, endPoint y: 126, distance: 11.0
click at [541, 136] on button "Add" at bounding box center [541, 140] width 20 height 13
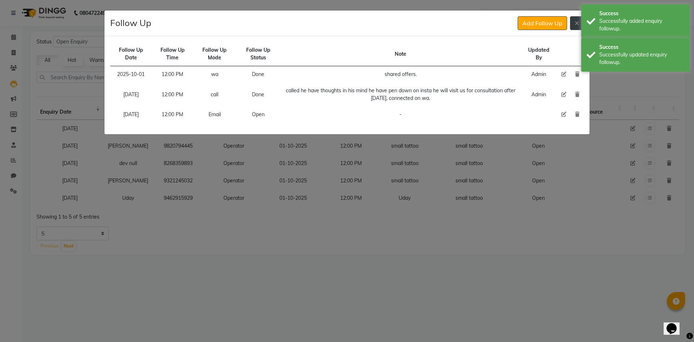
click at [581, 20] on button at bounding box center [577, 23] width 14 height 14
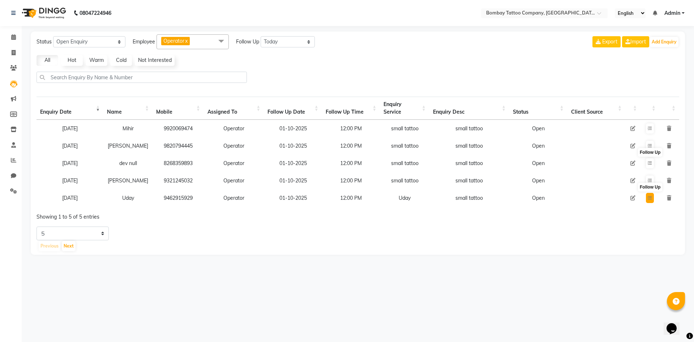
click at [649, 199] on icon at bounding box center [650, 198] width 4 height 4
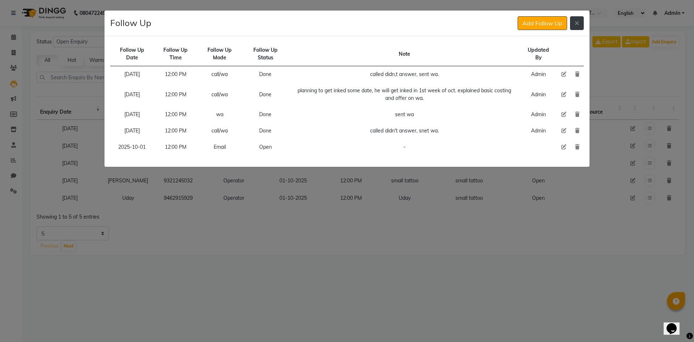
click at [572, 23] on button at bounding box center [577, 23] width 14 height 14
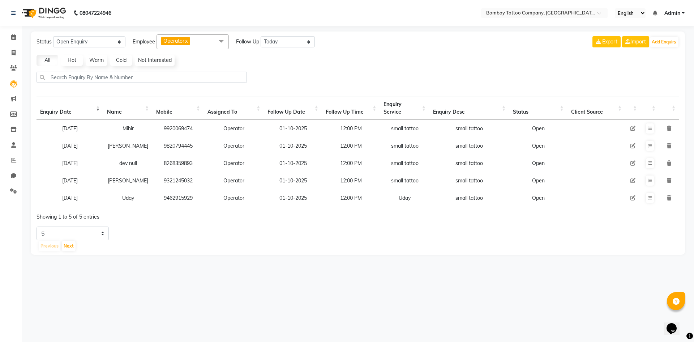
click at [654, 200] on td at bounding box center [649, 197] width 19 height 17
click at [648, 199] on icon at bounding box center [650, 198] width 4 height 4
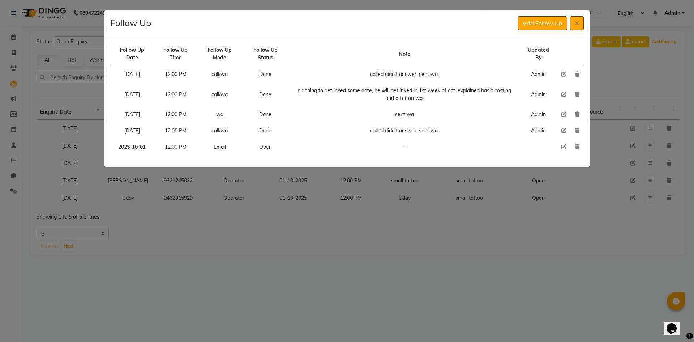
click at [565, 148] on icon at bounding box center [563, 146] width 5 height 5
select select "2025-10-01"
select select "720"
select select "Open"
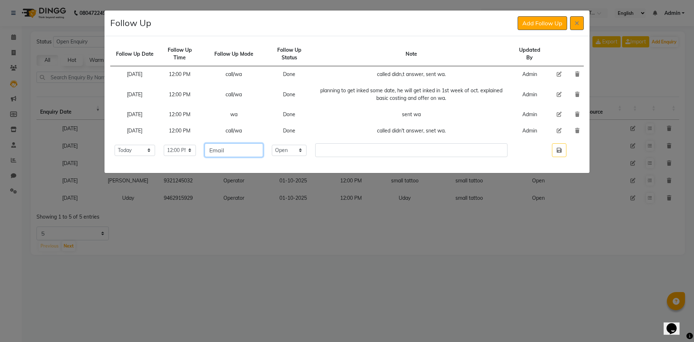
click at [249, 150] on input "Email" at bounding box center [234, 150] width 59 height 14
type input "wa"
drag, startPoint x: 295, startPoint y: 149, endPoint x: 296, endPoint y: 154, distance: 5.2
click at [295, 150] on select "Select Open Pending Done" at bounding box center [289, 150] width 35 height 11
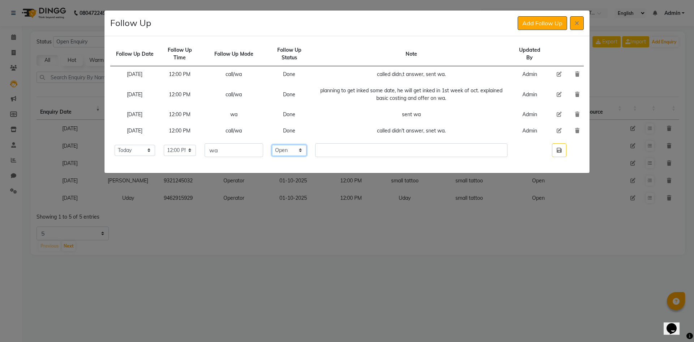
select select "Done"
click at [285, 145] on select "Select Open Pending Done" at bounding box center [289, 150] width 35 height 11
click at [380, 143] on td at bounding box center [411, 150] width 201 height 22
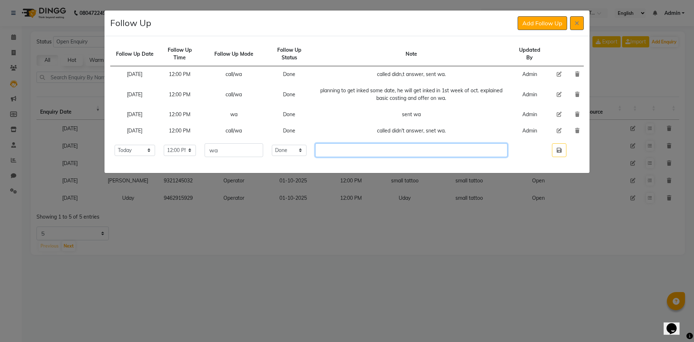
click at [378, 150] on input "text" at bounding box center [411, 150] width 192 height 14
type input "share offers."
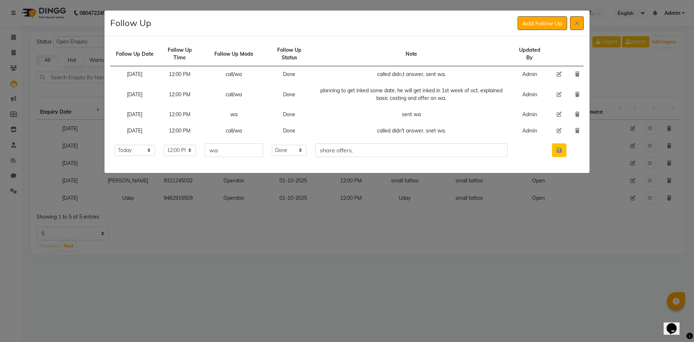
drag, startPoint x: 567, startPoint y: 159, endPoint x: 562, endPoint y: 155, distance: 5.9
click at [565, 158] on td at bounding box center [559, 150] width 23 height 22
click at [554, 145] on button "button" at bounding box center [559, 150] width 14 height 14
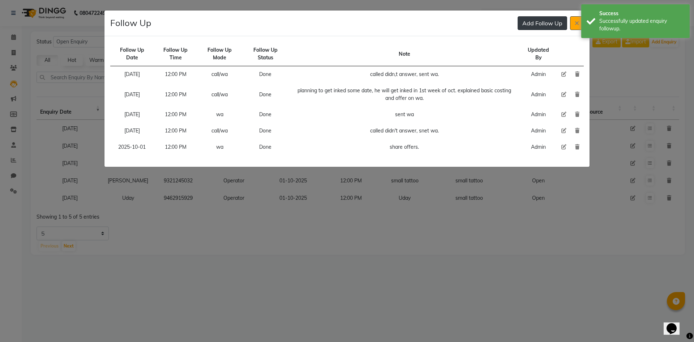
click at [538, 25] on button "Add Follow Up" at bounding box center [543, 23] width 50 height 14
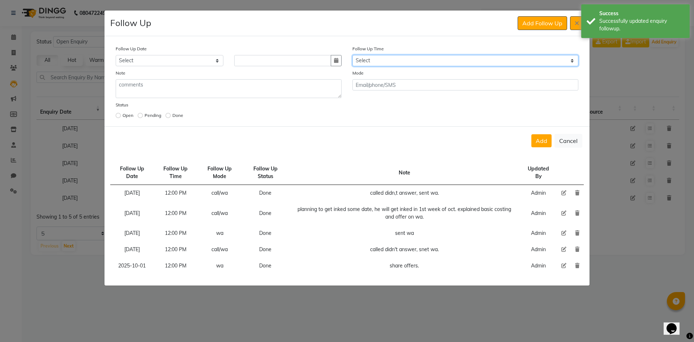
click at [392, 64] on select "Select 07:00 AM 07:15 AM 07:30 AM 07:45 AM 08:00 AM 08:15 AM 08:30 AM 08:45 AM …" at bounding box center [465, 60] width 226 height 11
select select "720"
click at [392, 64] on select "Select 07:00 AM 07:15 AM 07:30 AM 07:45 AM 08:00 AM 08:15 AM 08:30 AM 08:45 AM …" at bounding box center [465, 60] width 226 height 11
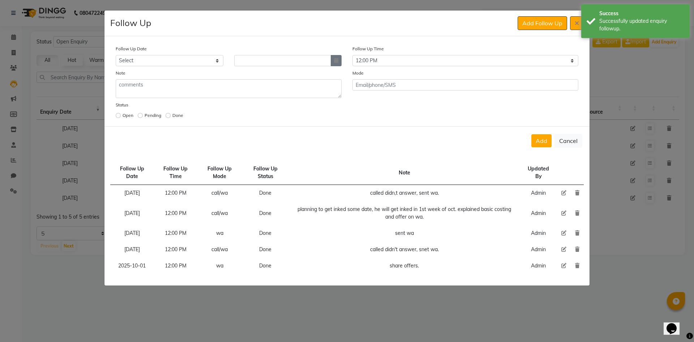
click at [337, 59] on icon "button" at bounding box center [336, 60] width 4 height 5
select select "10"
select select "2025"
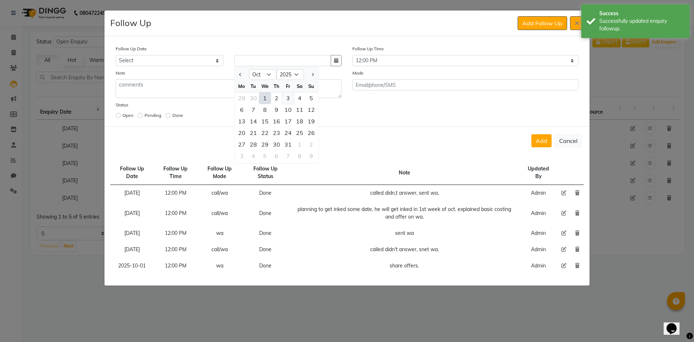
click at [287, 98] on div "3" at bounding box center [288, 98] width 12 height 12
type input "03-10-2025"
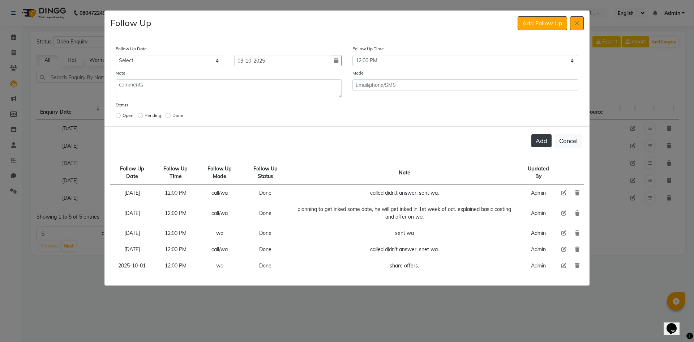
click at [538, 136] on button "Add" at bounding box center [541, 140] width 20 height 13
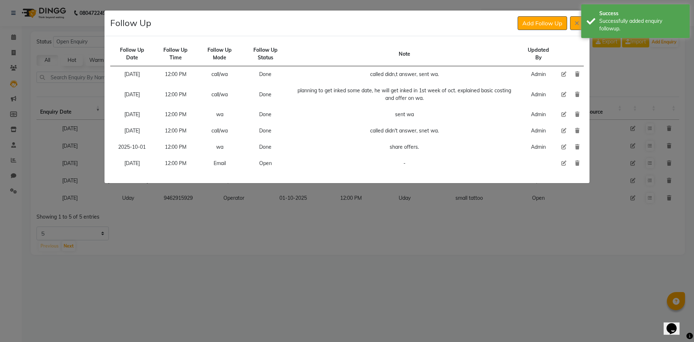
click at [572, 19] on button at bounding box center [577, 23] width 14 height 14
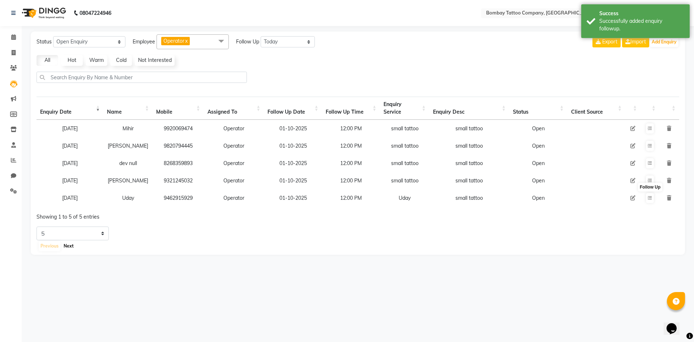
click at [70, 251] on button "Next" at bounding box center [69, 246] width 14 height 10
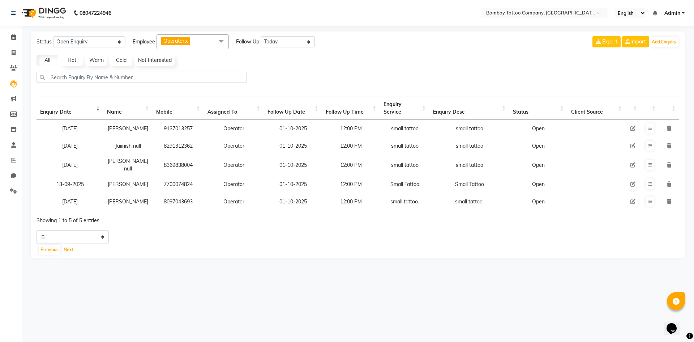
click at [62, 244] on button "Next" at bounding box center [69, 249] width 14 height 10
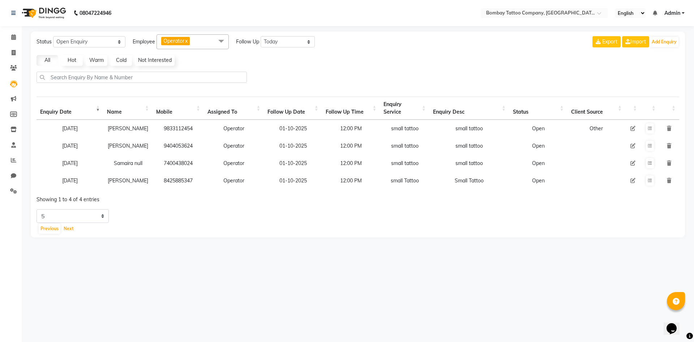
click at [62, 223] on button "Next" at bounding box center [69, 228] width 14 height 10
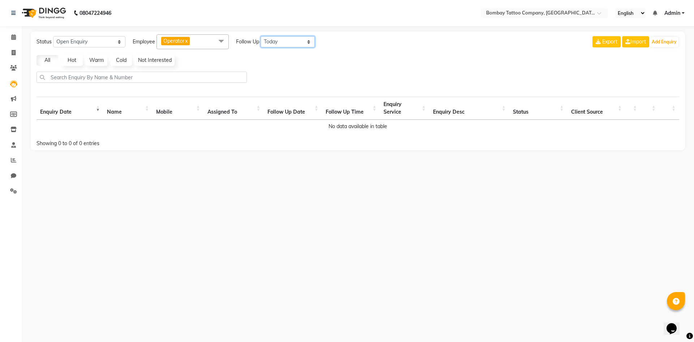
click at [271, 44] on select "All [DATE] [DATE] This Week This Month Custom" at bounding box center [288, 41] width 54 height 11
click at [226, 62] on div "All Hot Warm Cold Not Interested" at bounding box center [358, 60] width 648 height 11
click at [106, 38] on select "New Enquiry Open Enquiry Converted Enquiry All" at bounding box center [89, 41] width 72 height 11
click at [53, 36] on select "New Enquiry Open Enquiry Converted Enquiry All" at bounding box center [89, 41] width 72 height 11
click at [107, 40] on select "New Enquiry Open Enquiry Converted Enquiry All" at bounding box center [89, 41] width 72 height 11
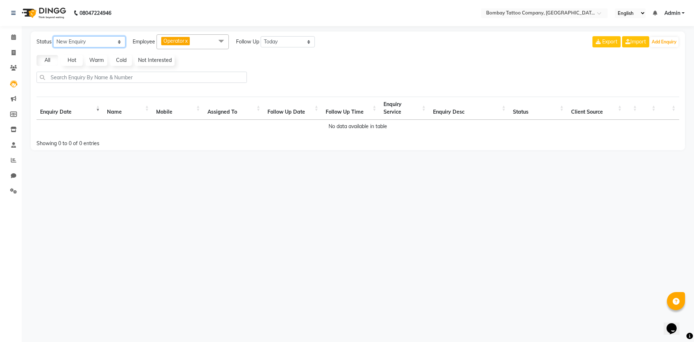
select select "Open"
click at [53, 36] on select "New Enquiry Open Enquiry Converted Enquiry All" at bounding box center [89, 41] width 72 height 11
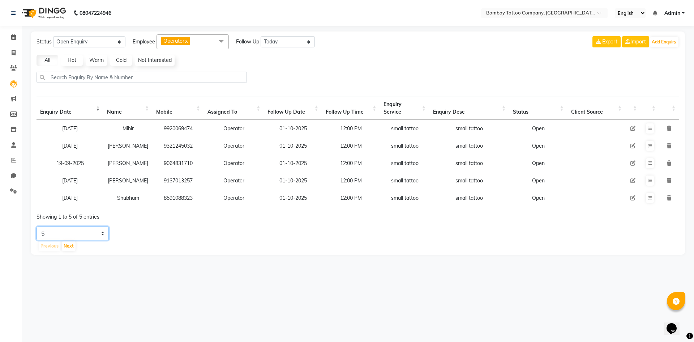
click at [96, 239] on select "5 10 20 50" at bounding box center [73, 233] width 72 height 14
click at [37, 232] on select "5 10 20 50" at bounding box center [73, 233] width 72 height 14
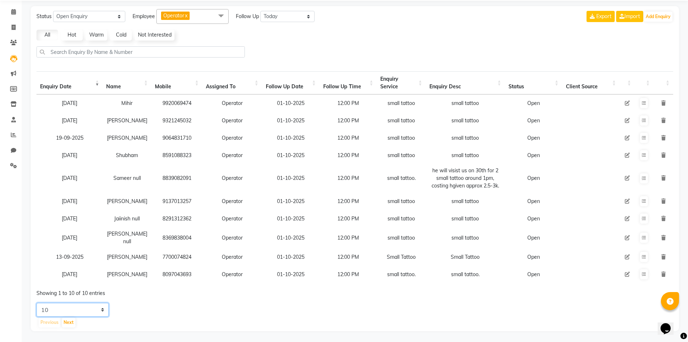
scroll to position [38, 0]
click at [71, 311] on select "5 10 20 50" at bounding box center [73, 309] width 72 height 14
click at [37, 302] on select "5 10 20 50" at bounding box center [73, 309] width 72 height 14
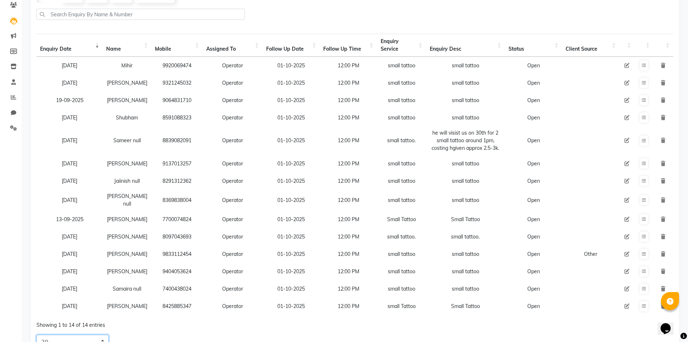
scroll to position [107, 0]
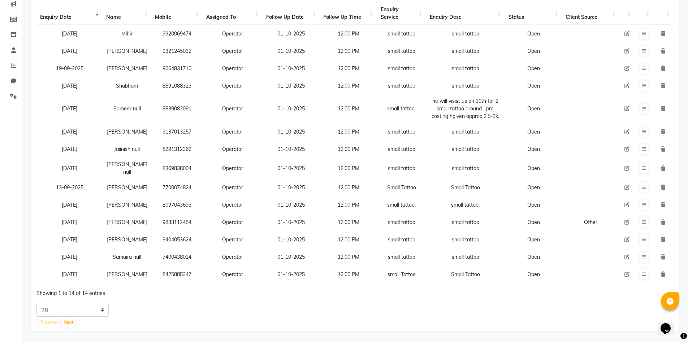
click at [95, 301] on div "Status New Enquiry Open Enquiry Converted Enquiry All All New Open Converted Em…" at bounding box center [355, 134] width 649 height 394
click at [83, 305] on select "5 10 20 50" at bounding box center [73, 309] width 72 height 14
select select "5"
click at [37, 302] on select "5 10 20 50" at bounding box center [73, 309] width 72 height 14
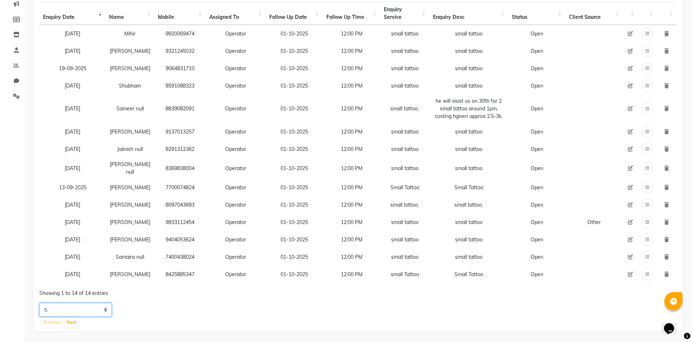
scroll to position [0, 0]
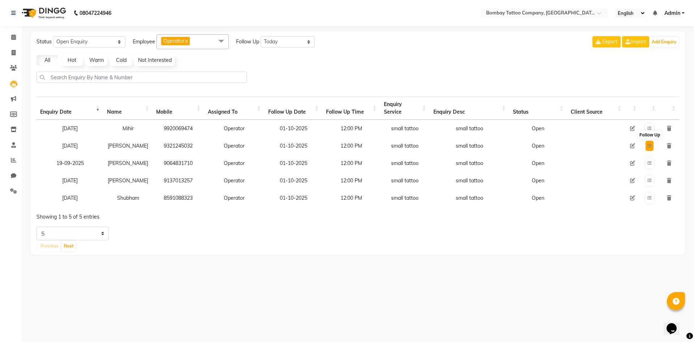
click at [649, 148] on icon at bounding box center [649, 145] width 4 height 4
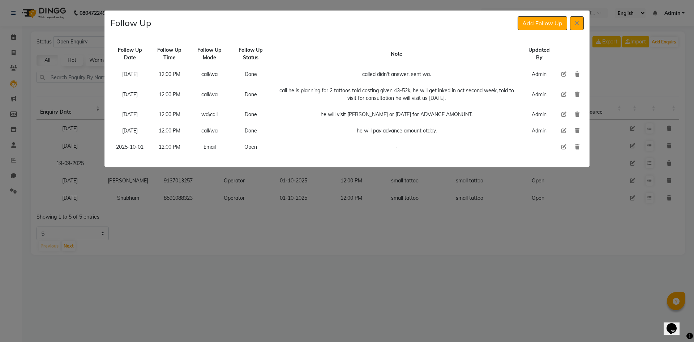
click at [562, 147] on icon at bounding box center [563, 146] width 5 height 5
select select "2025-10-01"
select select "720"
select select "Open"
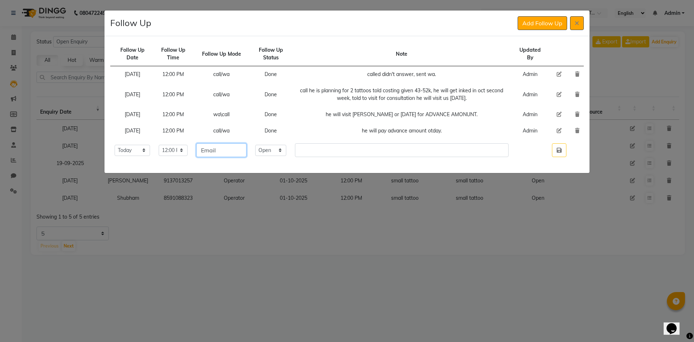
click at [246, 152] on input "Email" at bounding box center [221, 150] width 50 height 14
type input "call/wa"
drag, startPoint x: 282, startPoint y: 151, endPoint x: 281, endPoint y: 155, distance: 4.0
click at [282, 152] on select "Select Open Pending Done" at bounding box center [270, 150] width 31 height 11
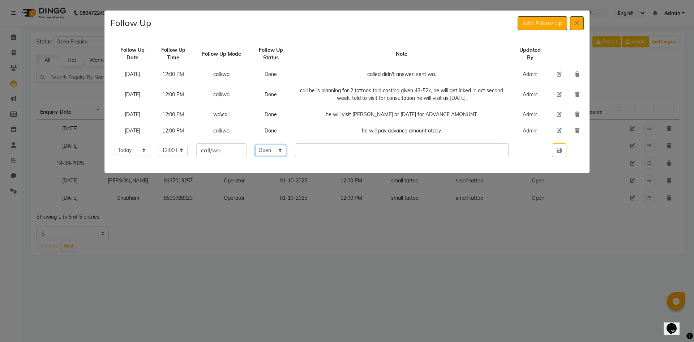
select select "Done"
click at [267, 145] on select "Select Open Pending Done" at bounding box center [270, 150] width 31 height 11
click at [321, 157] on td at bounding box center [402, 150] width 222 height 22
click at [381, 71] on td "called didn't answer, sent wa." at bounding box center [402, 74] width 222 height 17
click at [380, 71] on td "called didn't answer, sent wa." at bounding box center [402, 74] width 222 height 17
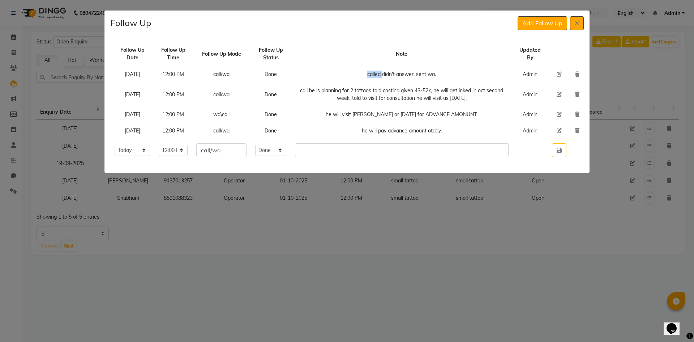
click at [379, 72] on td "called didn't answer, sent wa." at bounding box center [402, 74] width 222 height 17
click at [379, 73] on td "called didn't answer, sent wa." at bounding box center [402, 74] width 222 height 17
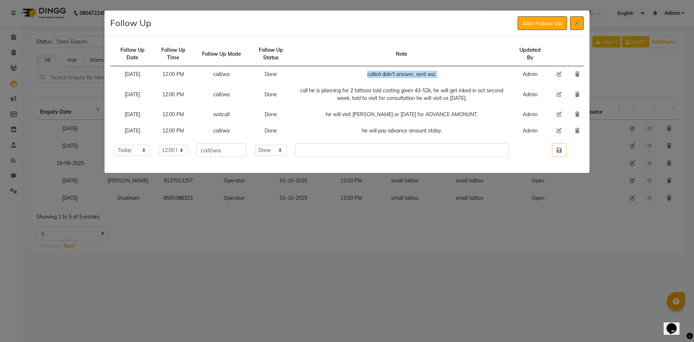
click at [379, 73] on td "called didn't answer, sent wa." at bounding box center [402, 74] width 222 height 17
copy td "called didn't answer, sent wa."
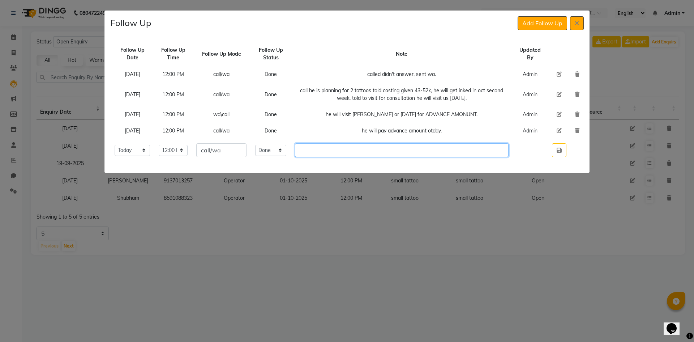
click at [335, 148] on input "text" at bounding box center [402, 150] width 214 height 14
paste input "called didn't answer, sent wa."
type input "called didn't answer, sent wa."
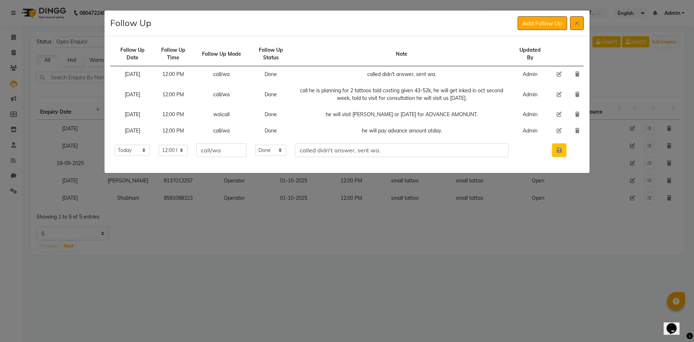
click at [559, 147] on icon "button" at bounding box center [559, 150] width 5 height 6
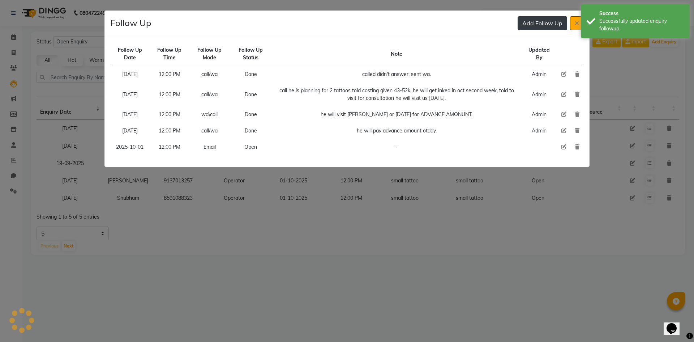
click at [535, 27] on button "Add Follow Up" at bounding box center [543, 23] width 50 height 14
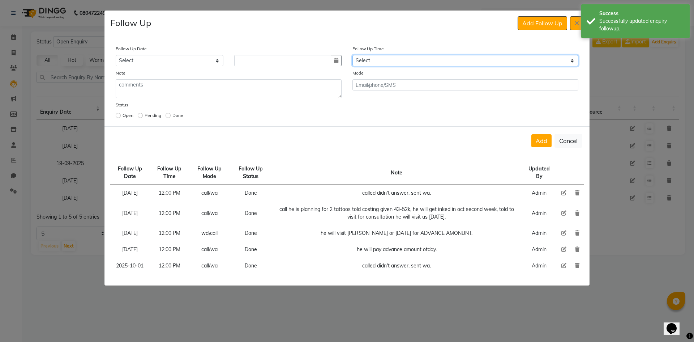
click at [382, 64] on select "Select 07:00 AM 07:15 AM 07:30 AM 07:45 AM 08:00 AM 08:15 AM 08:30 AM 08:45 AM …" at bounding box center [465, 60] width 226 height 11
select select "720"
click at [382, 64] on select "Select 07:00 AM 07:15 AM 07:30 AM 07:45 AM 08:00 AM 08:15 AM 08:30 AM 08:45 AM …" at bounding box center [465, 60] width 226 height 11
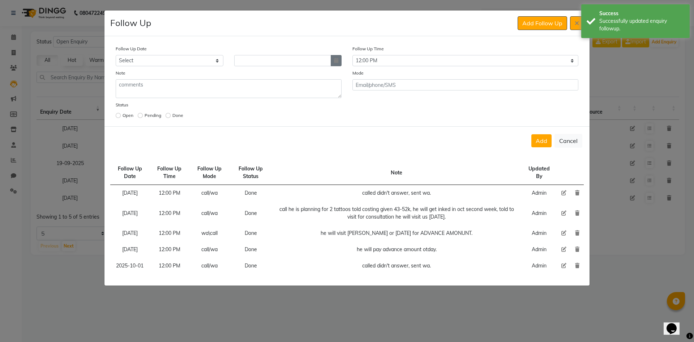
click at [336, 59] on icon "button" at bounding box center [336, 60] width 4 height 5
select select "10"
select select "2025"
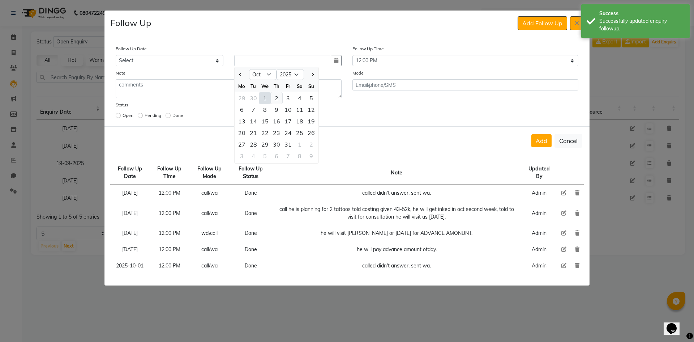
drag, startPoint x: 276, startPoint y: 102, endPoint x: 306, endPoint y: 92, distance: 31.7
click at [276, 102] on div "2" at bounding box center [277, 98] width 12 height 12
type input "02-10-2025"
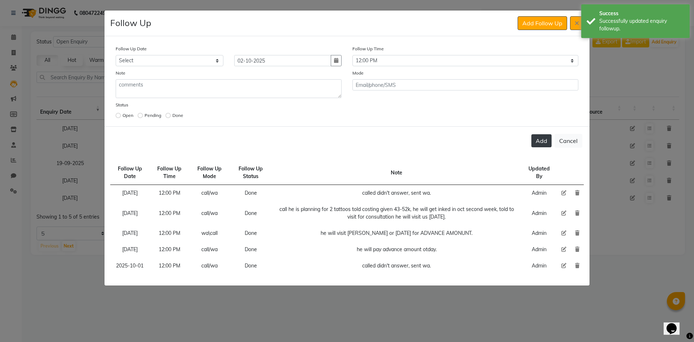
click at [540, 141] on button "Add" at bounding box center [541, 140] width 20 height 13
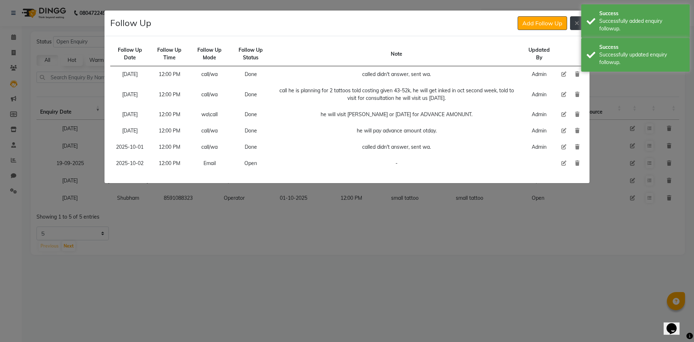
click at [575, 25] on icon at bounding box center [577, 23] width 4 height 6
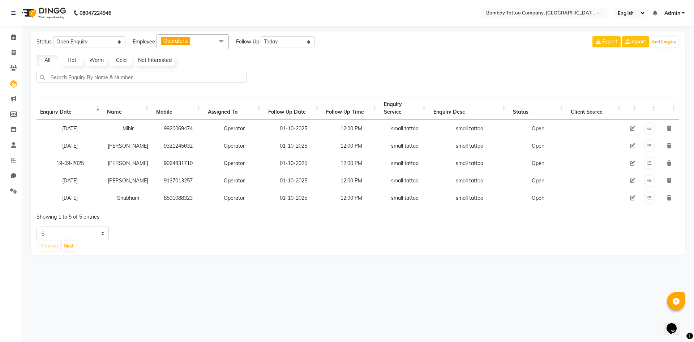
click at [645, 125] on td at bounding box center [649, 128] width 19 height 17
click at [647, 125] on button at bounding box center [649, 128] width 8 height 10
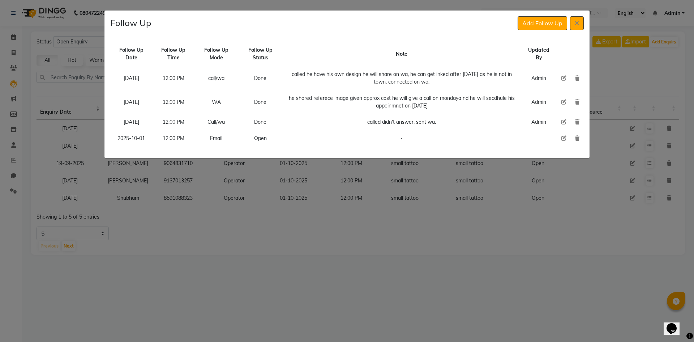
click at [563, 138] on icon at bounding box center [563, 138] width 5 height 5
select select "2025-10-01"
select select "720"
select select "Open"
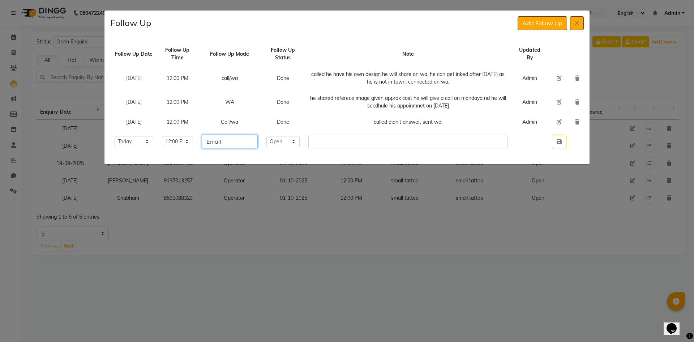
click at [258, 140] on input "Email" at bounding box center [230, 141] width 56 height 14
drag, startPoint x: 263, startPoint y: 140, endPoint x: 259, endPoint y: 139, distance: 3.7
click at [258, 140] on input "Email" at bounding box center [230, 141] width 56 height 14
type input "2"
type input "wa"
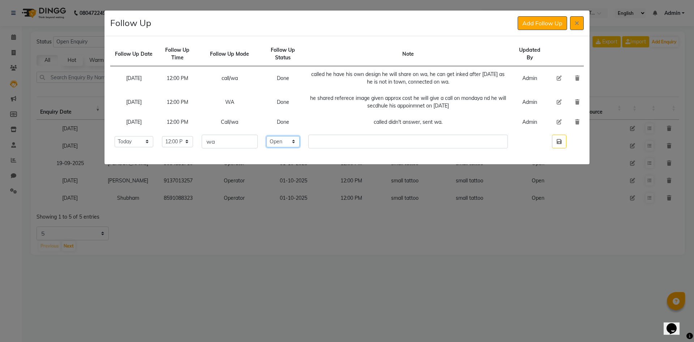
click at [293, 141] on select "Select Open Pending Done" at bounding box center [282, 141] width 33 height 11
select select "Done"
click at [279, 136] on select "Select Open Pending Done" at bounding box center [282, 141] width 33 height 11
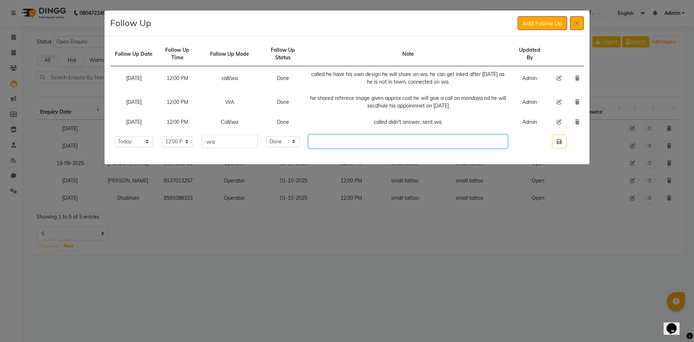
click at [336, 146] on input "text" at bounding box center [407, 141] width 199 height 14
type input "he is not in town he will back on 15th."
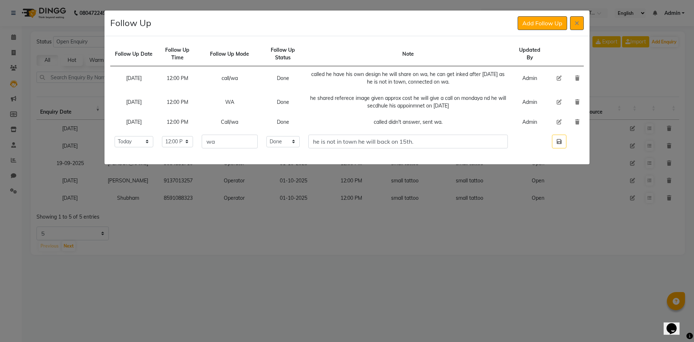
click at [575, 142] on table "Follow Up Date Follow Up Time Follow Up Mode Follow Up Status Note Updated By […" at bounding box center [346, 97] width 473 height 111
click at [564, 141] on button "button" at bounding box center [559, 141] width 14 height 14
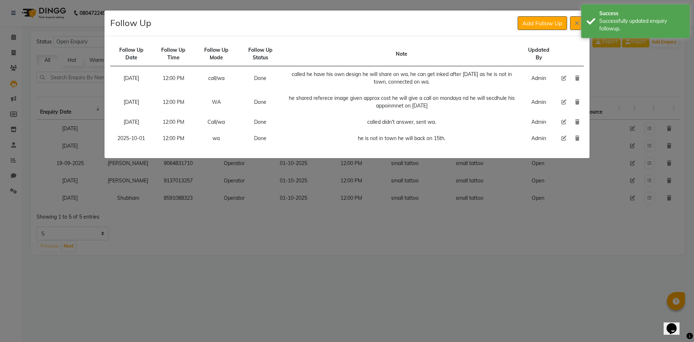
click at [535, 31] on div "Follow Up Add Follow Up" at bounding box center [346, 23] width 485 height 26
click at [534, 29] on button "Add Follow Up" at bounding box center [543, 23] width 50 height 14
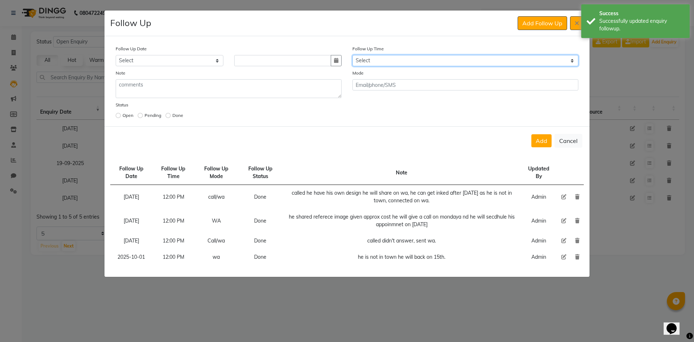
click at [448, 63] on select "Select 07:00 AM 07:15 AM 07:30 AM 07:45 AM 08:00 AM 08:15 AM 08:30 AM 08:45 AM …" at bounding box center [465, 60] width 226 height 11
select select "720"
click at [448, 63] on select "Select 07:00 AM 07:15 AM 07:30 AM 07:45 AM 08:00 AM 08:15 AM 08:30 AM 08:45 AM …" at bounding box center [465, 60] width 226 height 11
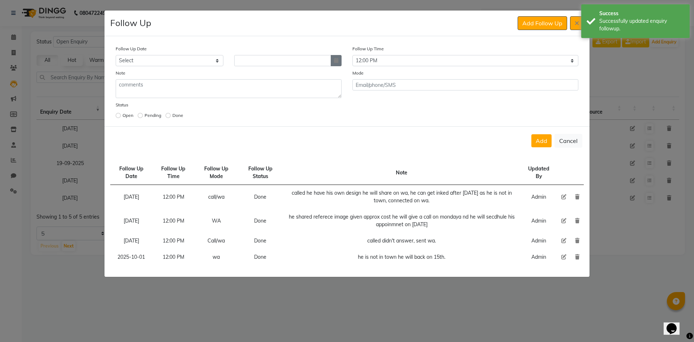
click at [339, 62] on button "button" at bounding box center [336, 60] width 11 height 11
select select "10"
select select "2025"
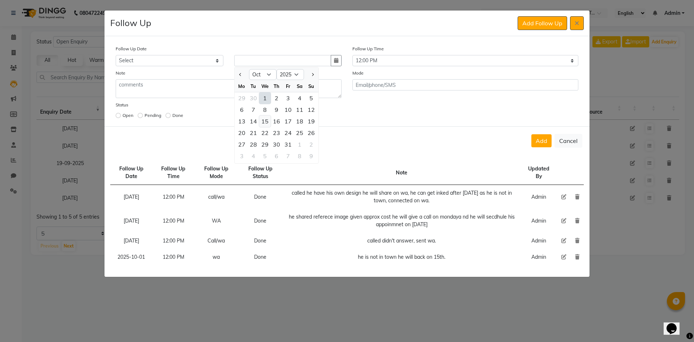
click at [267, 122] on div "15" at bounding box center [265, 121] width 12 height 12
type input "[DATE]"
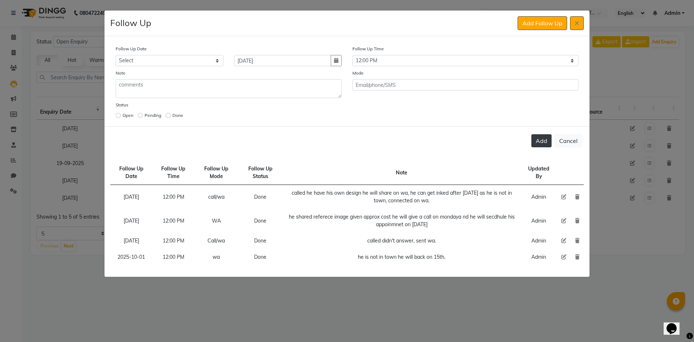
click at [543, 141] on button "Add" at bounding box center [541, 140] width 20 height 13
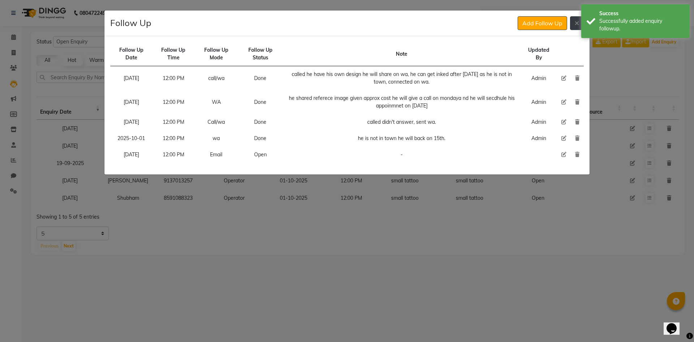
click at [580, 23] on button at bounding box center [577, 23] width 14 height 14
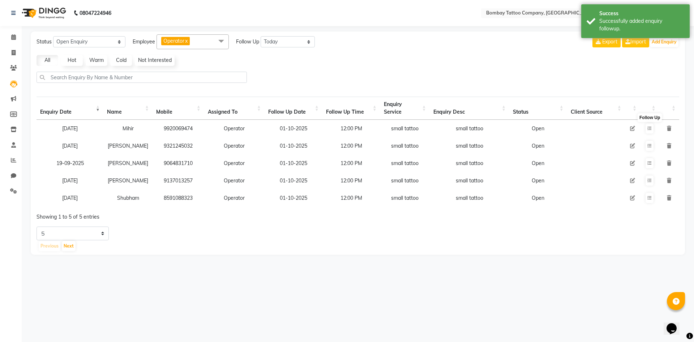
click at [580, 23] on div "Follow Up Add Follow Up Follow Up Date Follow Up Time Follow Up Mode Follow Up …" at bounding box center [347, 74] width 486 height 164
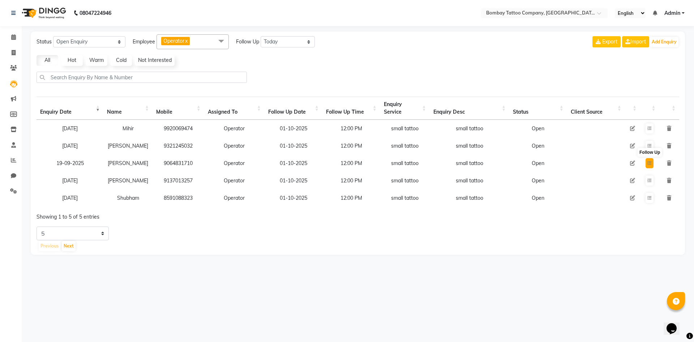
click at [650, 165] on icon at bounding box center [649, 163] width 4 height 4
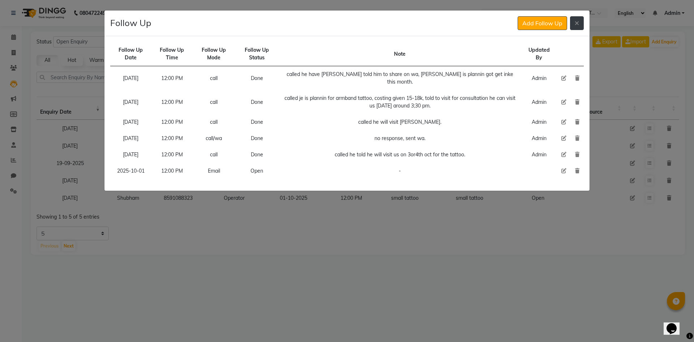
click at [572, 20] on button at bounding box center [577, 23] width 14 height 14
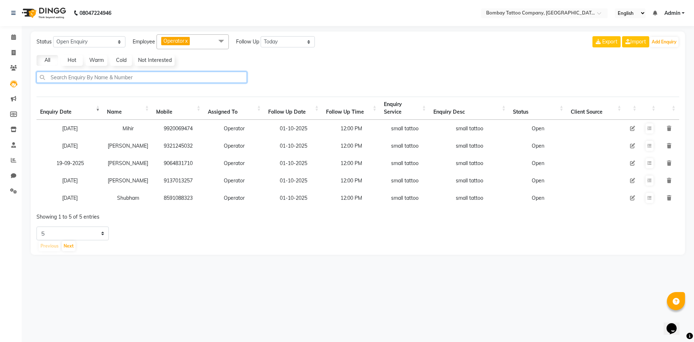
click at [192, 76] on input "text" at bounding box center [142, 77] width 210 height 11
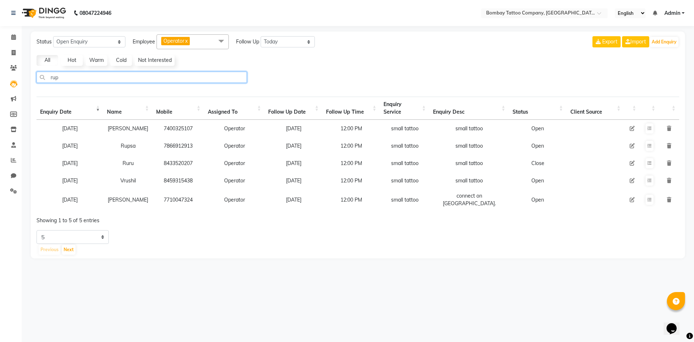
type input "rups"
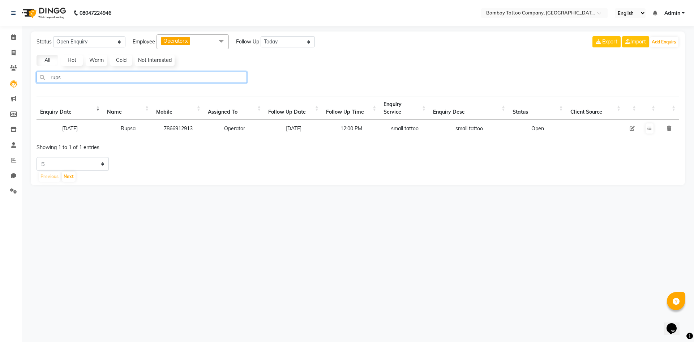
click at [131, 75] on input "rups" at bounding box center [142, 77] width 210 height 11
click at [132, 76] on input "rups" at bounding box center [142, 77] width 210 height 11
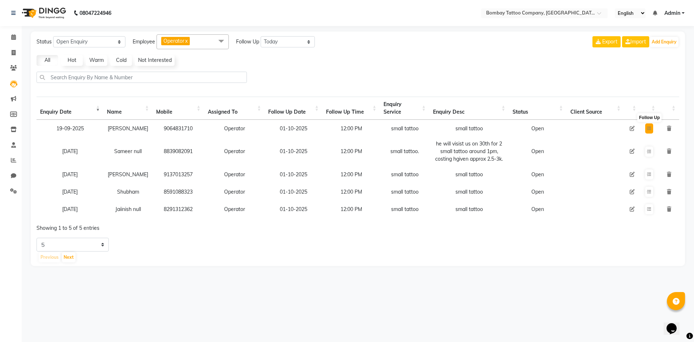
click at [650, 133] on button at bounding box center [649, 128] width 8 height 10
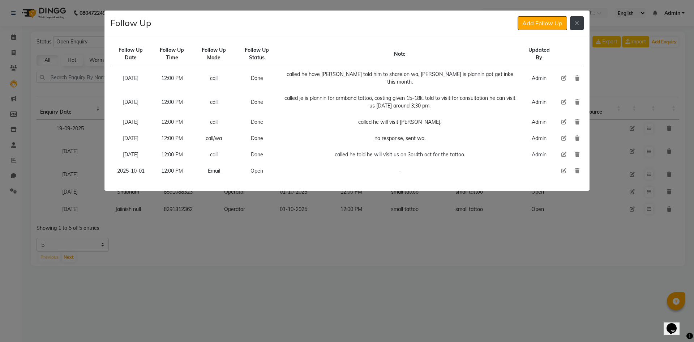
click at [575, 20] on button at bounding box center [577, 23] width 14 height 14
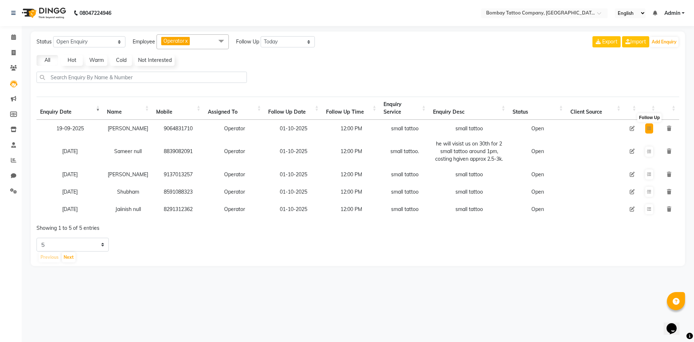
click at [651, 130] on icon at bounding box center [649, 128] width 4 height 4
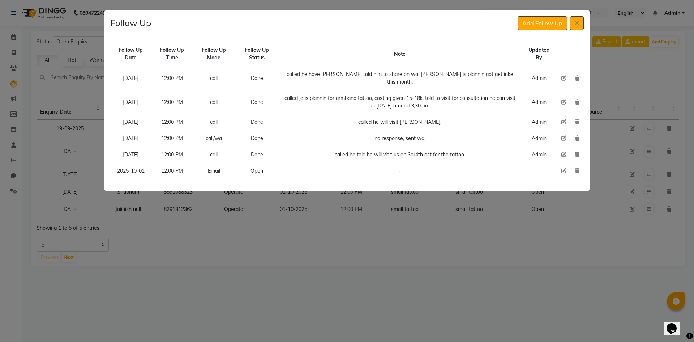
click at [566, 168] on icon at bounding box center [563, 170] width 5 height 5
select select "2025-10-01"
select select "720"
select select "Open"
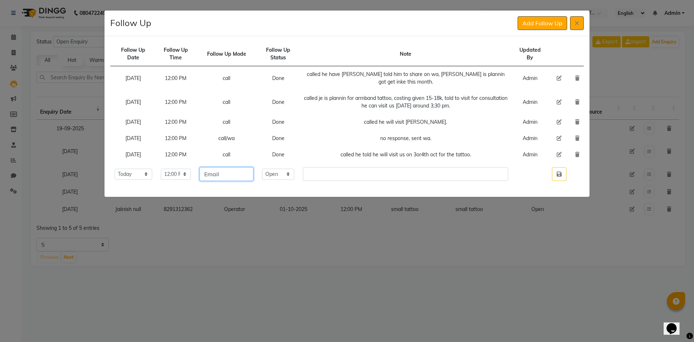
click at [251, 175] on input "Email" at bounding box center [226, 174] width 54 height 14
click at [251, 174] on input "Email" at bounding box center [226, 174] width 54 height 14
type input "call"
click at [288, 176] on select "Select Open Pending Done" at bounding box center [278, 173] width 32 height 11
select select "Done"
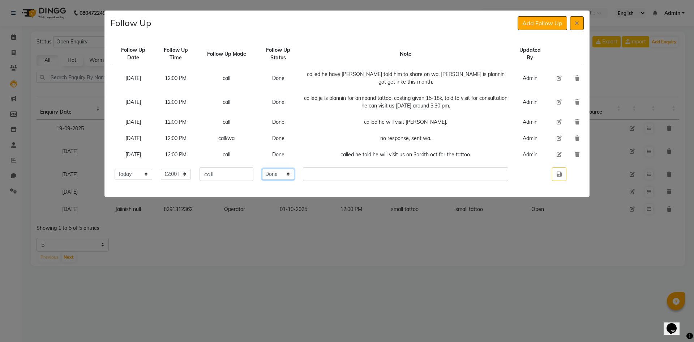
click at [273, 168] on select "Select Open Pending Done" at bounding box center [278, 173] width 32 height 11
click at [337, 180] on input "text" at bounding box center [405, 174] width 205 height 14
type input "called he told he will visit us [DATE]."
click at [564, 171] on button "button" at bounding box center [559, 174] width 14 height 14
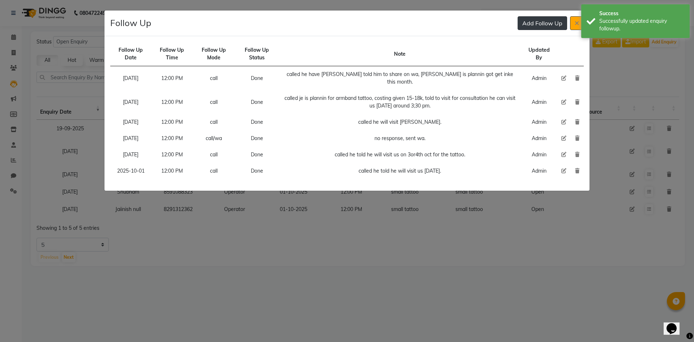
drag, startPoint x: 546, startPoint y: 25, endPoint x: 518, endPoint y: 35, distance: 30.1
click at [545, 26] on button "Add Follow Up" at bounding box center [543, 23] width 50 height 14
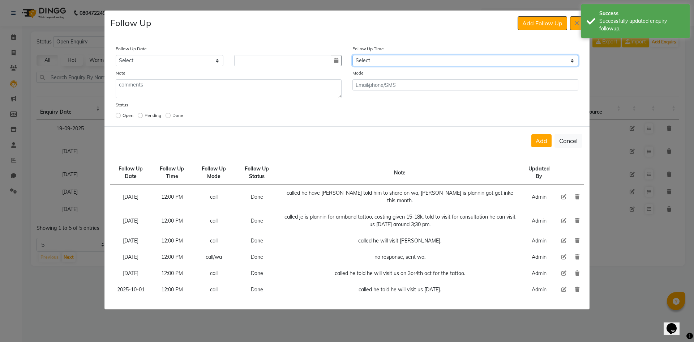
click at [456, 62] on select "Select 07:00 AM 07:15 AM 07:30 AM 07:45 AM 08:00 AM 08:15 AM 08:30 AM 08:45 AM …" at bounding box center [465, 60] width 226 height 11
select select "720"
drag, startPoint x: 456, startPoint y: 62, endPoint x: 455, endPoint y: 68, distance: 6.5
click at [455, 68] on div "Follow Up Date Select [DATE] [DATE] [DATE] ([DATE]) [DATE] ([DATE]) [DATE] ([DA…" at bounding box center [346, 83] width 473 height 76
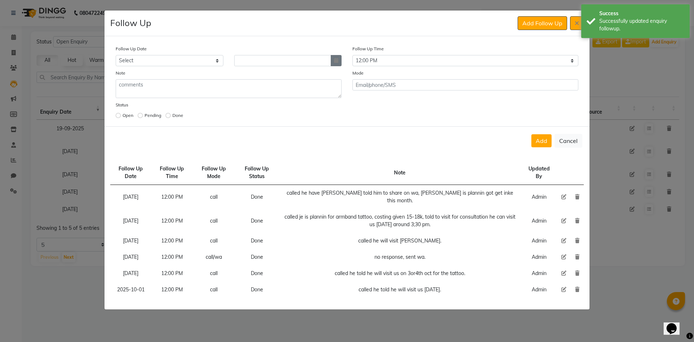
click at [336, 60] on icon "button" at bounding box center [336, 60] width 4 height 5
select select "10"
select select "2025"
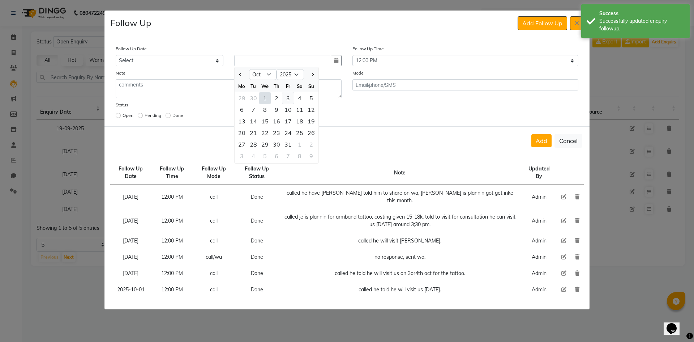
click at [289, 96] on div "3" at bounding box center [288, 98] width 12 height 12
type input "03-10-2025"
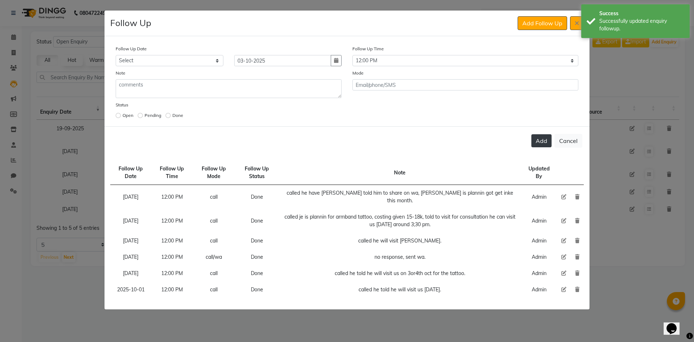
click at [534, 135] on button "Add" at bounding box center [541, 140] width 20 height 13
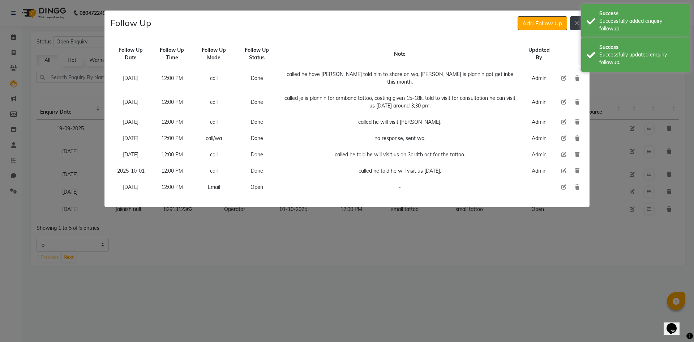
click at [572, 26] on button at bounding box center [577, 23] width 14 height 14
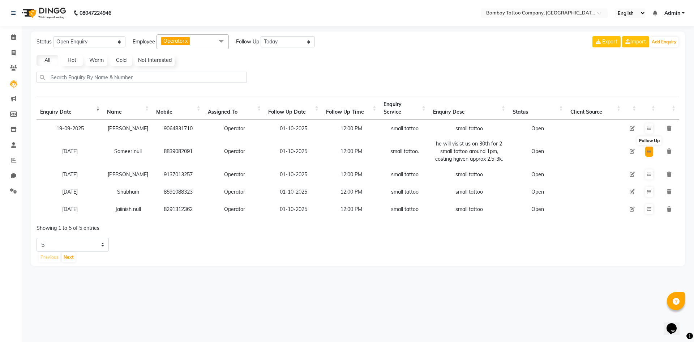
click at [649, 156] on button at bounding box center [649, 151] width 8 height 10
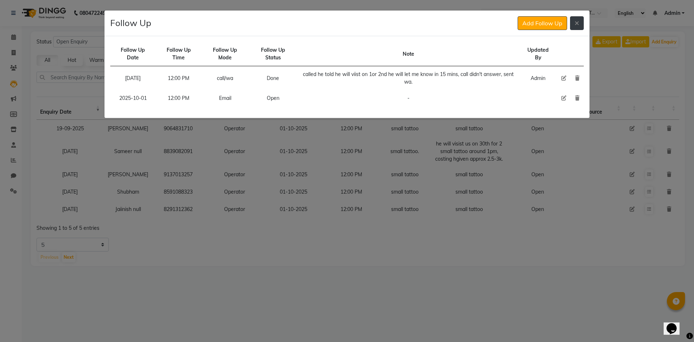
click at [578, 21] on icon at bounding box center [577, 23] width 4 height 6
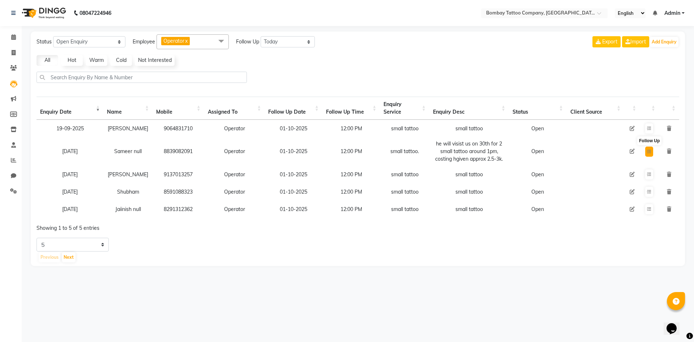
click at [647, 149] on button at bounding box center [649, 151] width 8 height 10
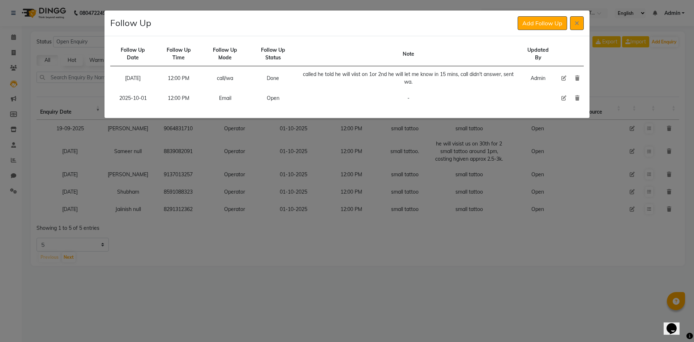
click at [563, 97] on icon at bounding box center [563, 97] width 5 height 5
select select "2025-10-01"
select select "720"
select select "Open"
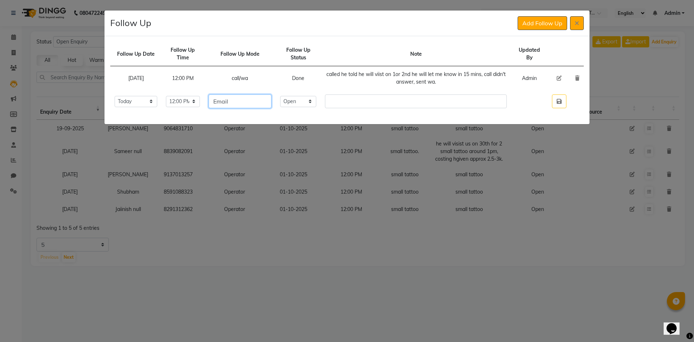
click at [258, 100] on input "Email" at bounding box center [240, 101] width 63 height 14
click at [256, 100] on input "Email" at bounding box center [240, 101] width 63 height 14
type input "E"
type input "call"
click at [317, 105] on select "Select Open Pending Done" at bounding box center [298, 101] width 37 height 11
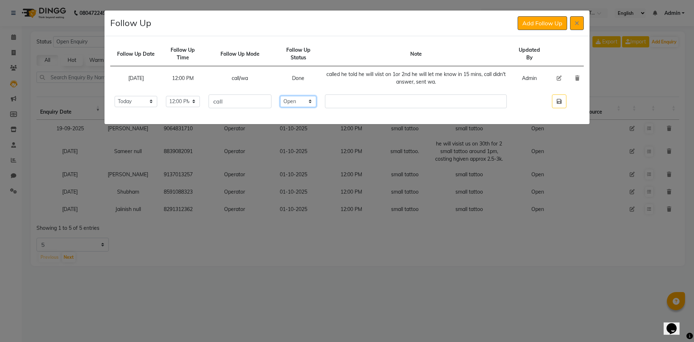
select select "Done"
click at [294, 96] on select "Select Open Pending Done" at bounding box center [298, 101] width 37 height 11
click at [350, 106] on input "text" at bounding box center [416, 101] width 182 height 14
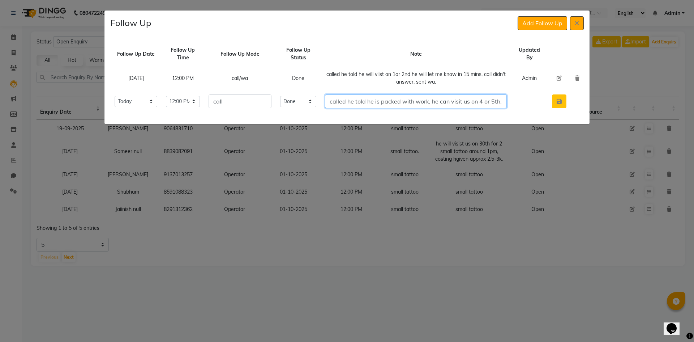
type input "called he told he is packed with work, he can visit us on 4 or 5th."
click at [560, 103] on icon "button" at bounding box center [559, 101] width 5 height 6
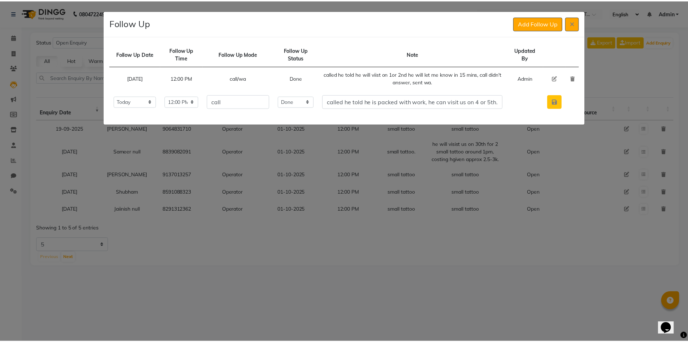
scroll to position [0, 0]
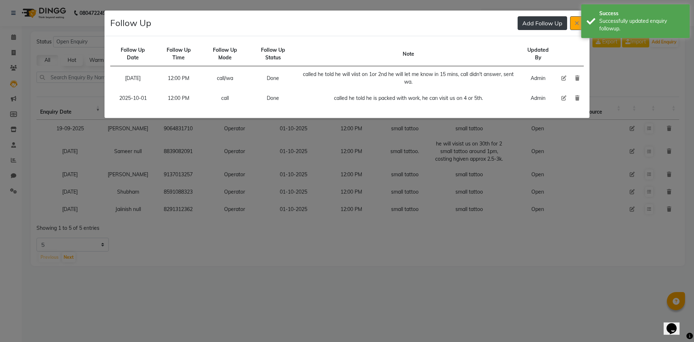
click at [529, 19] on button "Add Follow Up" at bounding box center [543, 23] width 50 height 14
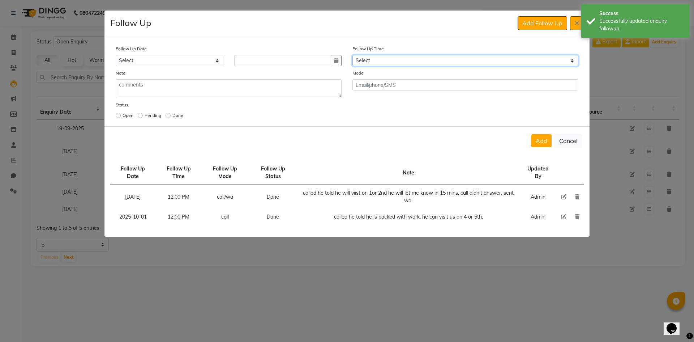
click at [402, 64] on select "Select 07:00 AM 07:15 AM 07:30 AM 07:45 AM 08:00 AM 08:15 AM 08:30 AM 08:45 AM …" at bounding box center [465, 60] width 226 height 11
select select "720"
click at [402, 64] on select "Select 07:00 AM 07:15 AM 07:30 AM 07:45 AM 08:00 AM 08:15 AM 08:30 AM 08:45 AM …" at bounding box center [465, 60] width 226 height 11
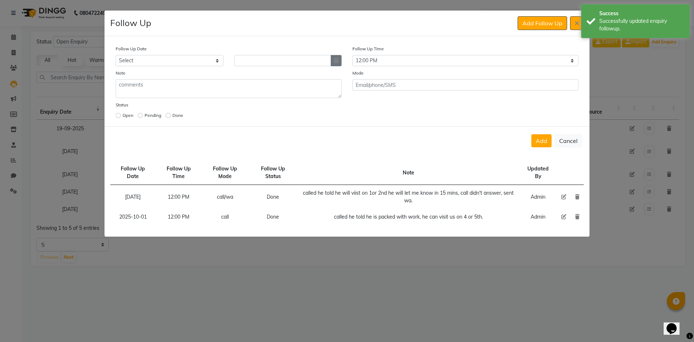
click at [334, 63] on icon "button" at bounding box center [336, 60] width 4 height 5
select select "10"
select select "2025"
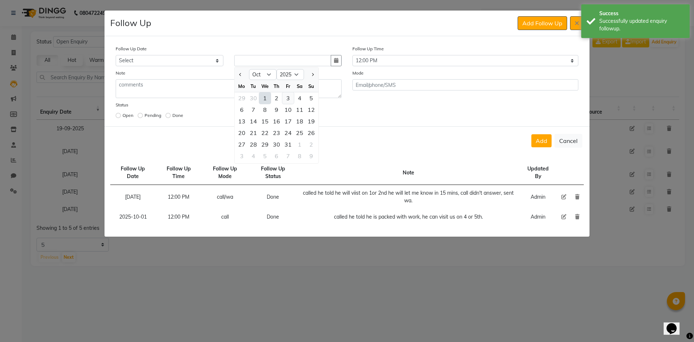
click at [292, 99] on div "3" at bounding box center [288, 98] width 12 height 12
type input "03-10-2025"
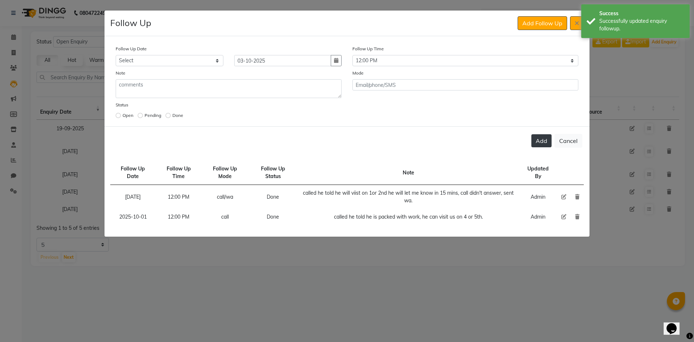
click at [537, 143] on button "Add" at bounding box center [541, 140] width 20 height 13
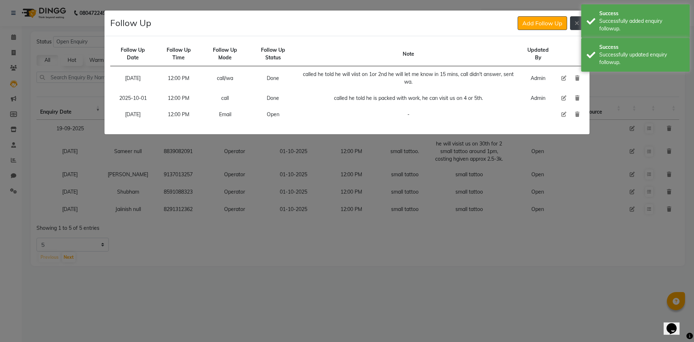
click at [579, 24] on button at bounding box center [577, 23] width 14 height 14
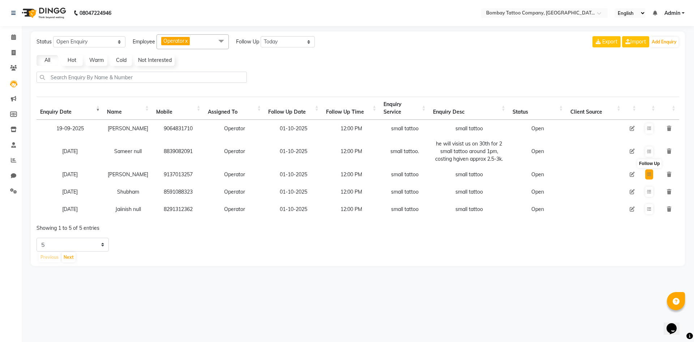
click at [653, 172] on button at bounding box center [649, 174] width 8 height 10
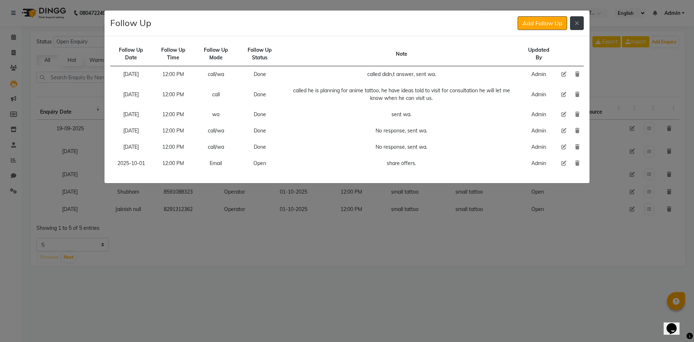
click at [571, 25] on button at bounding box center [577, 23] width 14 height 14
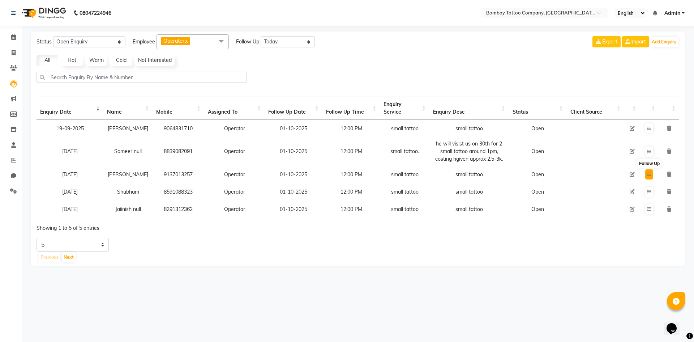
click at [651, 175] on button at bounding box center [649, 174] width 8 height 10
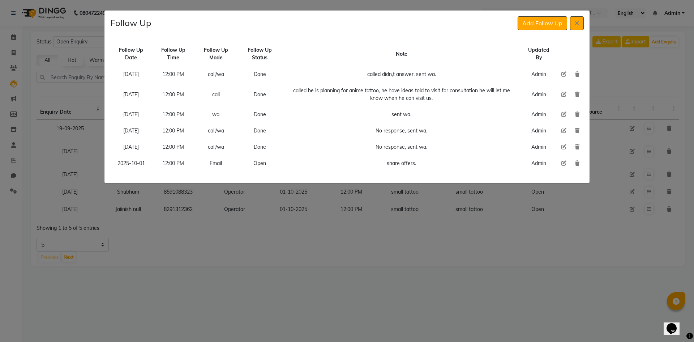
click at [561, 165] on icon at bounding box center [563, 162] width 5 height 5
select select "2025-10-01"
select select "720"
select select "Open"
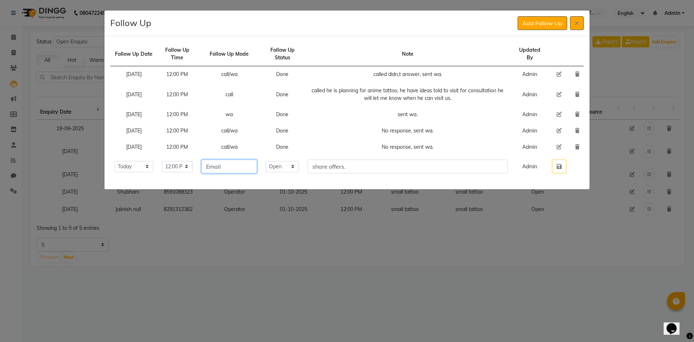
click at [253, 168] on input "Email" at bounding box center [229, 166] width 56 height 14
type input "wa"
click at [299, 166] on select "Select Open Pending Done" at bounding box center [282, 166] width 33 height 11
select select "Done"
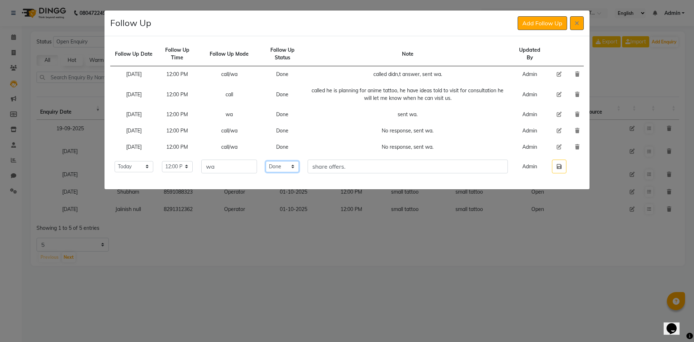
click at [278, 161] on select "Select Open Pending Done" at bounding box center [282, 166] width 33 height 11
click at [561, 167] on icon "button" at bounding box center [559, 166] width 5 height 6
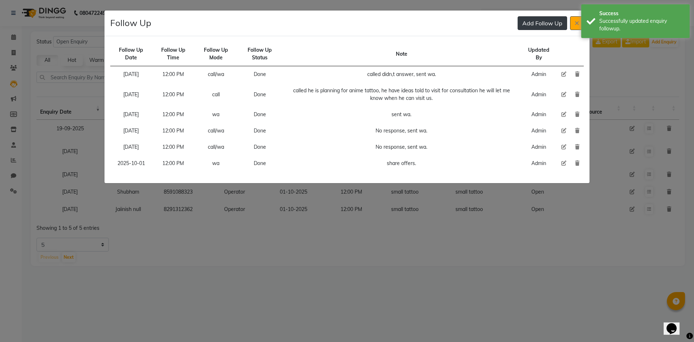
click at [537, 25] on button "Add Follow Up" at bounding box center [543, 23] width 50 height 14
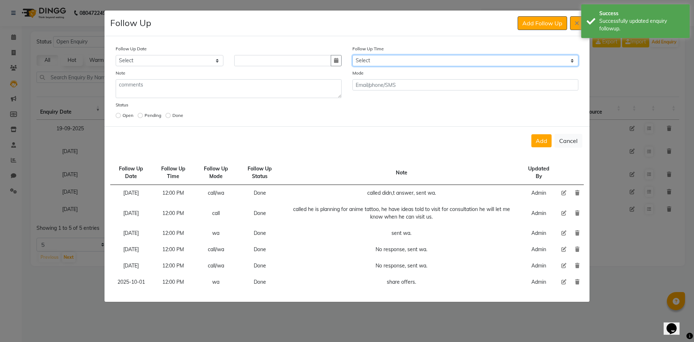
click at [365, 64] on select "Select 07:00 AM 07:15 AM 07:30 AM 07:45 AM 08:00 AM 08:15 AM 08:30 AM 08:45 AM …" at bounding box center [465, 60] width 226 height 11
select select "720"
click at [365, 64] on select "Select 07:00 AM 07:15 AM 07:30 AM 07:45 AM 08:00 AM 08:15 AM 08:30 AM 08:45 AM …" at bounding box center [465, 60] width 226 height 11
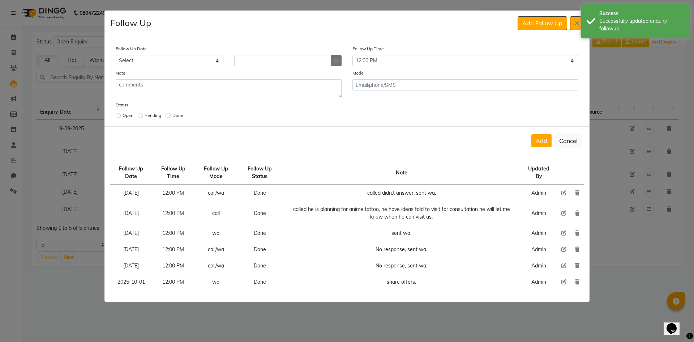
click at [339, 64] on button "button" at bounding box center [336, 60] width 11 height 11
select select "10"
select select "2025"
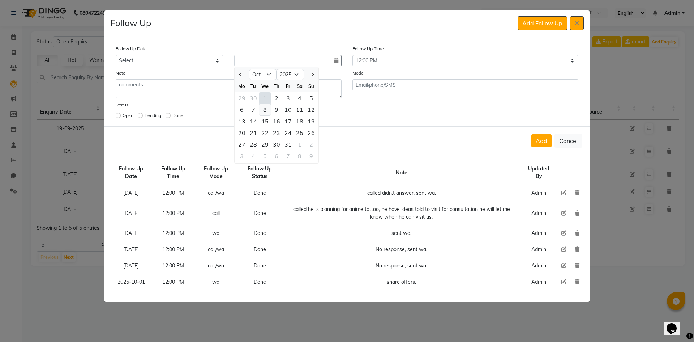
click at [268, 111] on div "8" at bounding box center [265, 110] width 12 height 12
type input "[DATE]"
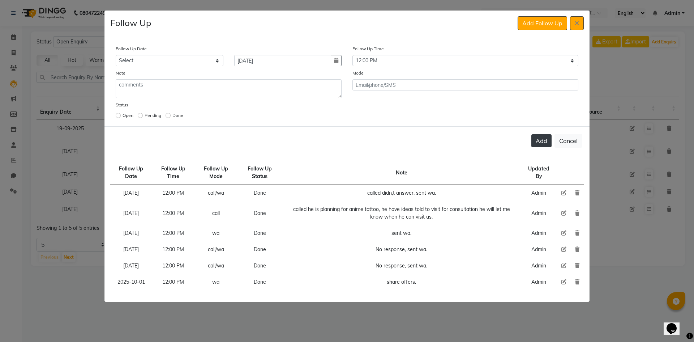
click at [544, 141] on button "Add" at bounding box center [541, 140] width 20 height 13
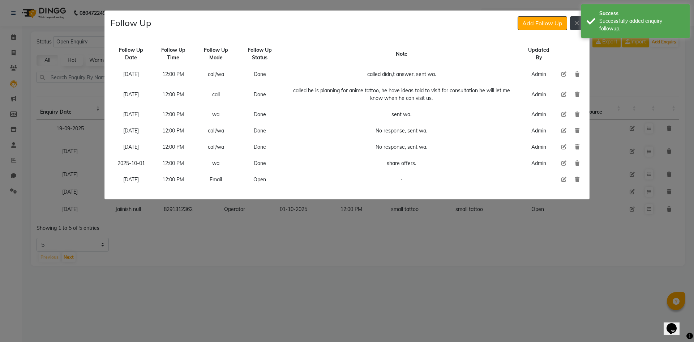
click at [578, 22] on icon at bounding box center [577, 23] width 4 height 6
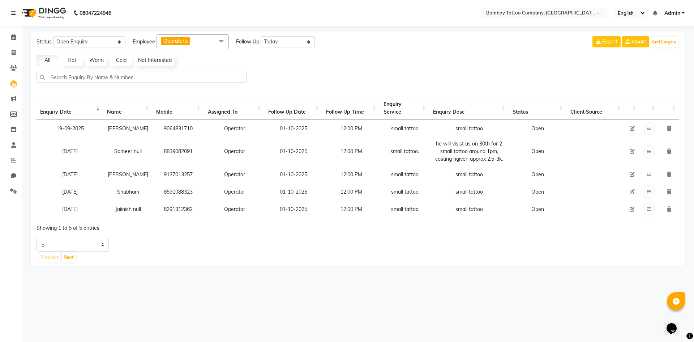
click at [645, 169] on button at bounding box center [649, 174] width 8 height 10
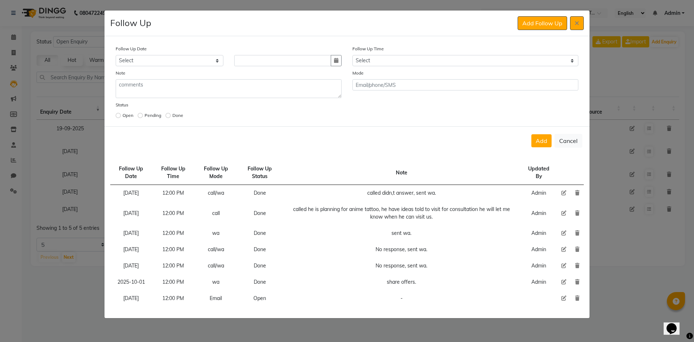
click at [518, 16] on button "Add Follow Up" at bounding box center [543, 23] width 50 height 14
click at [575, 21] on icon at bounding box center [577, 23] width 4 height 6
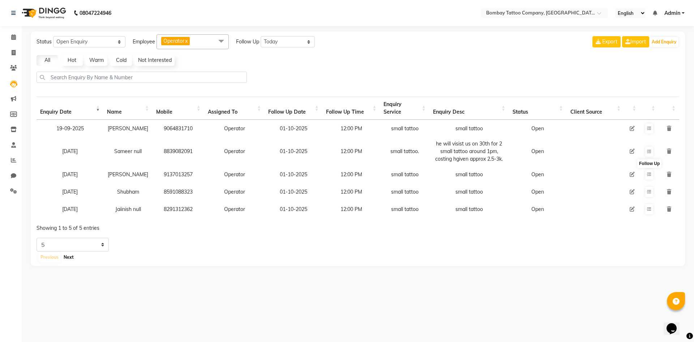
click at [74, 261] on button "Next" at bounding box center [69, 257] width 14 height 10
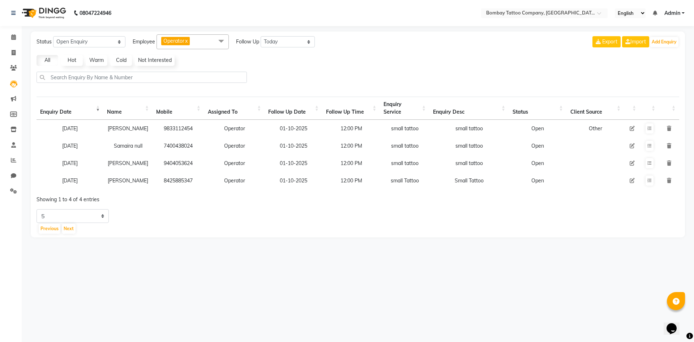
click at [645, 179] on td at bounding box center [649, 180] width 19 height 17
click at [645, 179] on button at bounding box center [649, 180] width 8 height 10
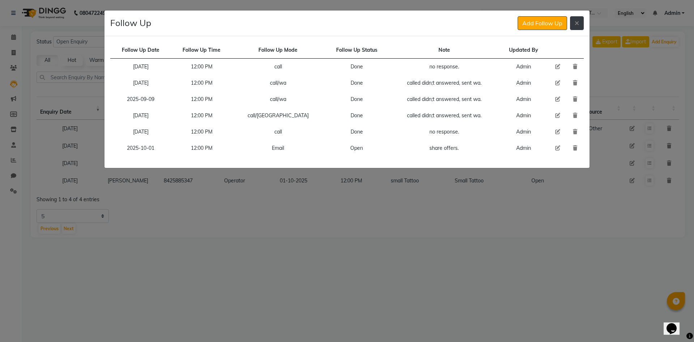
click at [574, 26] on button at bounding box center [577, 23] width 14 height 14
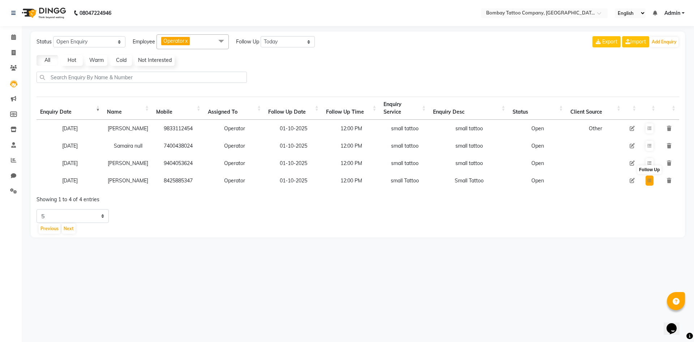
click at [649, 180] on icon at bounding box center [649, 180] width 4 height 4
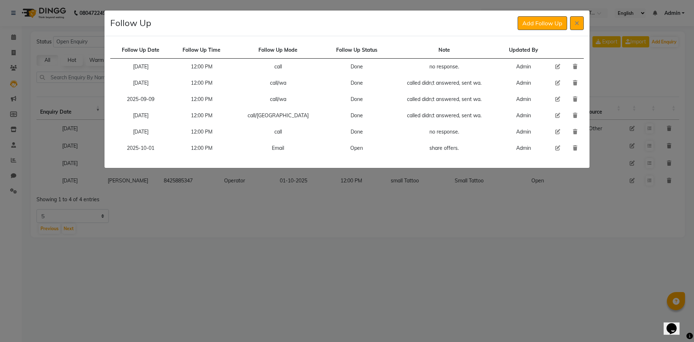
click at [557, 148] on icon at bounding box center [557, 147] width 5 height 5
select select "2025-10-01"
select select "720"
select select "Open"
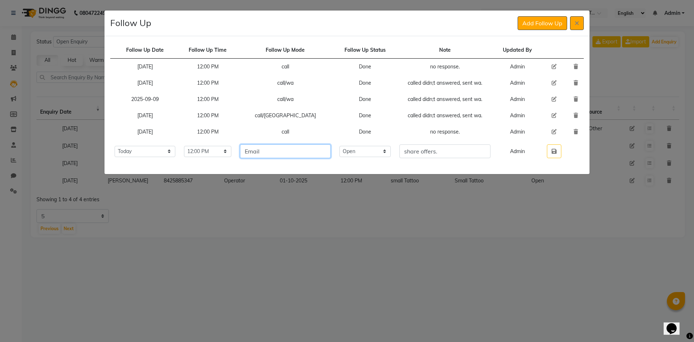
click at [314, 149] on input "Email" at bounding box center [285, 151] width 91 height 14
type input "wa"
click at [386, 156] on select "Select Open Pending Done" at bounding box center [364, 151] width 51 height 11
select select "Done"
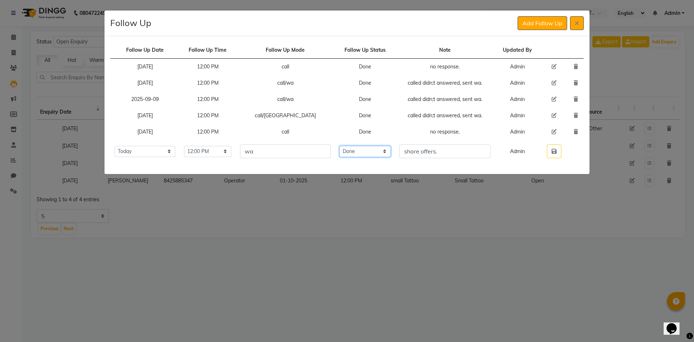
click at [353, 146] on select "Select Open Pending Done" at bounding box center [364, 151] width 51 height 11
click at [552, 154] on button "button" at bounding box center [554, 151] width 14 height 14
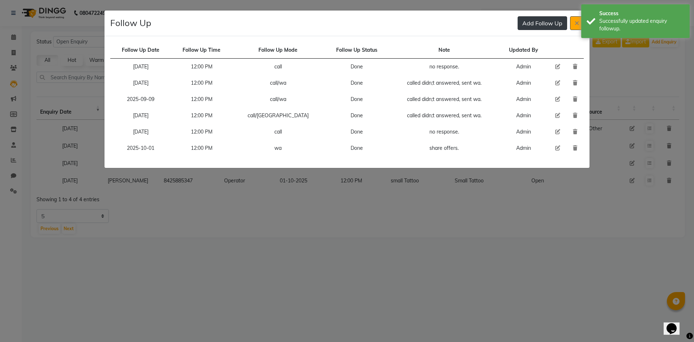
drag, startPoint x: 532, startPoint y: 13, endPoint x: 530, endPoint y: 24, distance: 10.8
click at [532, 14] on div "Follow Up Add Follow Up" at bounding box center [346, 23] width 485 height 26
click at [530, 24] on button "Add Follow Up" at bounding box center [543, 23] width 50 height 14
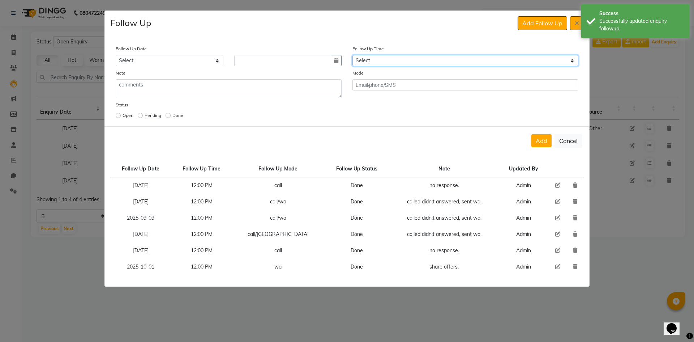
click at [374, 60] on select "Select 07:00 AM 07:15 AM 07:30 AM 07:45 AM 08:00 AM 08:15 AM 08:30 AM 08:45 AM …" at bounding box center [465, 60] width 226 height 11
select select "720"
click at [373, 60] on select "Select 07:00 AM 07:15 AM 07:30 AM 07:45 AM 08:00 AM 08:15 AM 08:30 AM 08:45 AM …" at bounding box center [465, 60] width 226 height 11
click at [343, 59] on div at bounding box center [288, 60] width 119 height 11
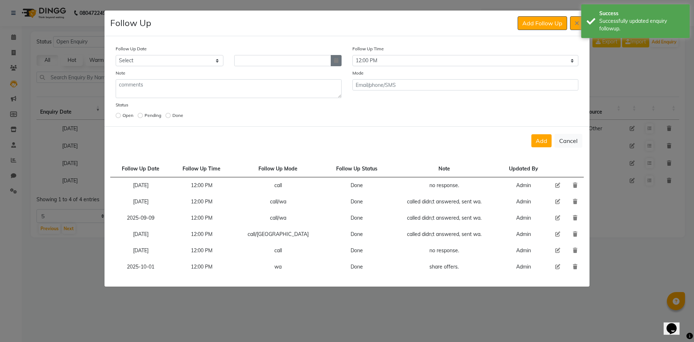
click at [336, 60] on icon "button" at bounding box center [336, 60] width 4 height 5
select select "10"
select select "2025"
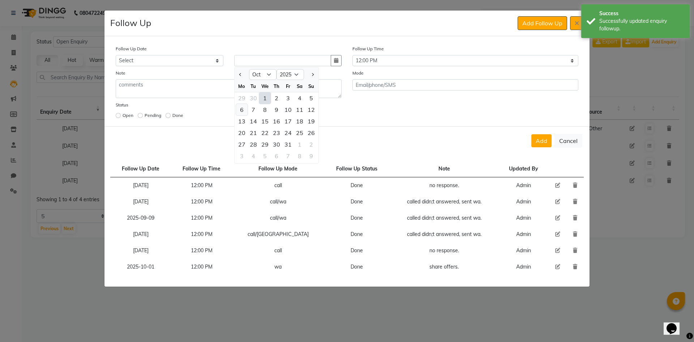
click at [242, 111] on div "6" at bounding box center [242, 110] width 12 height 12
type input "[DATE]"
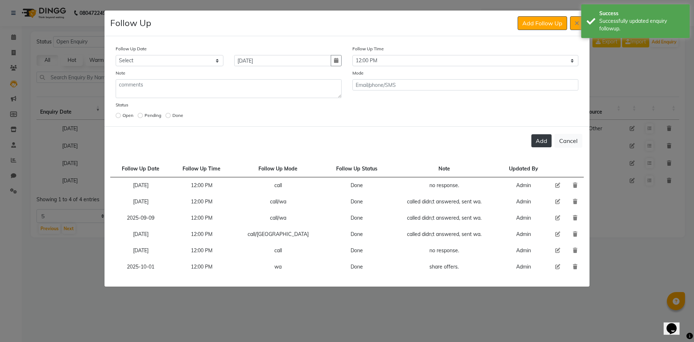
click at [542, 140] on button "Add" at bounding box center [541, 140] width 20 height 13
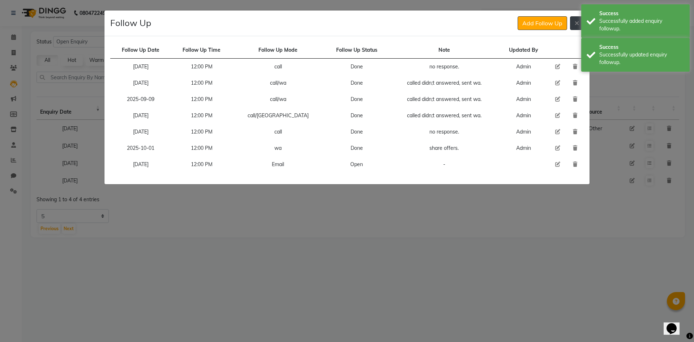
click at [577, 23] on icon at bounding box center [577, 23] width 4 height 6
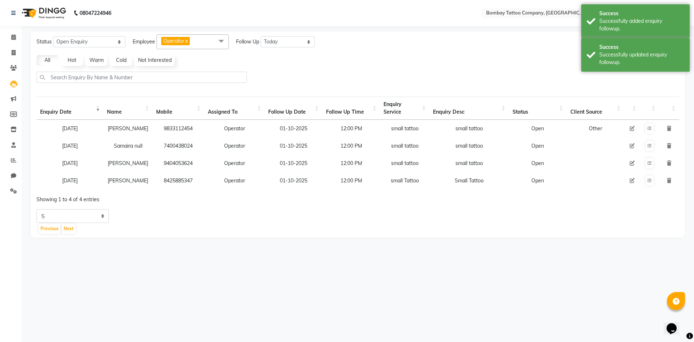
click at [577, 23] on div "Follow Up Add Follow Up Follow Up Date Follow Up Time Follow Up Mode Follow Up …" at bounding box center [347, 79] width 486 height 174
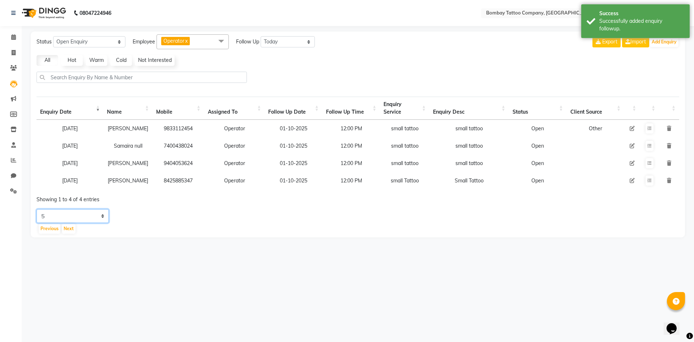
click at [101, 222] on select "5 10 20 50" at bounding box center [73, 216] width 72 height 14
click at [37, 214] on select "5 10 20 50" at bounding box center [73, 216] width 72 height 14
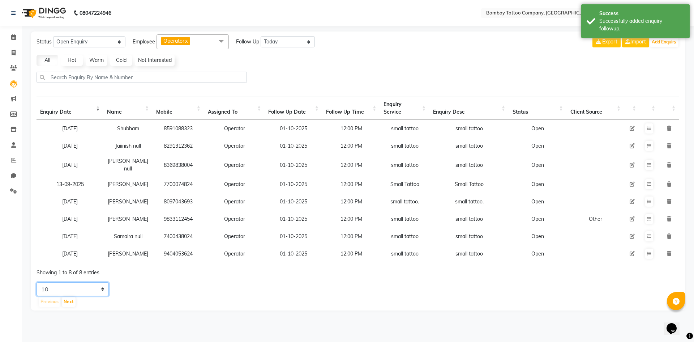
click at [83, 296] on select "5 10 20 50" at bounding box center [73, 289] width 72 height 14
click at [37, 291] on select "5 10 20 50" at bounding box center [73, 289] width 72 height 14
click at [91, 296] on select "5 10 20 50" at bounding box center [73, 289] width 72 height 14
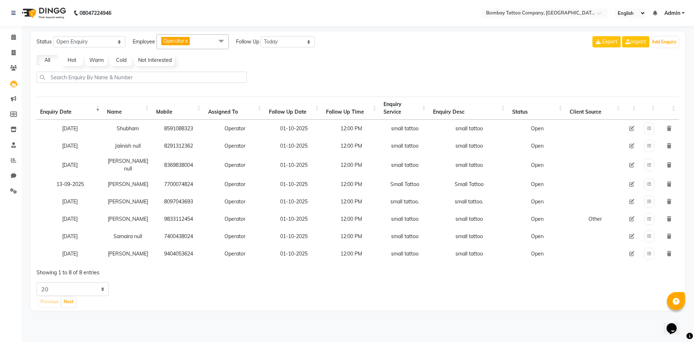
click at [157, 288] on div "Status New Enquiry Open Enquiry Converted Enquiry All All New Open Converted Em…" at bounding box center [358, 170] width 654 height 279
click at [98, 295] on select "5 10 20 50" at bounding box center [73, 289] width 72 height 14
select select "5"
click at [37, 291] on select "5 10 20 50" at bounding box center [73, 289] width 72 height 14
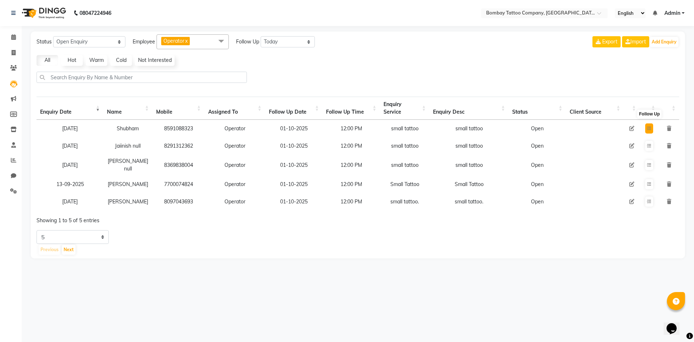
click at [645, 129] on button at bounding box center [649, 128] width 8 height 10
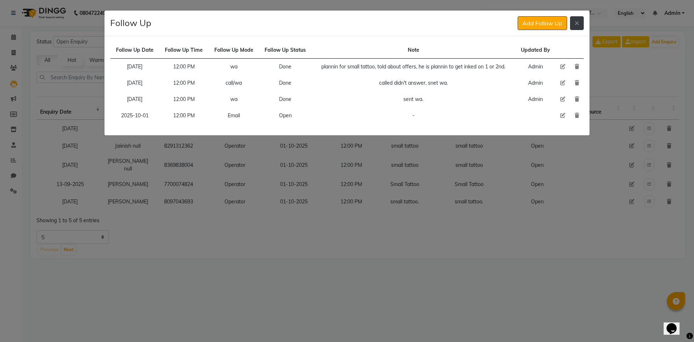
click at [581, 20] on button at bounding box center [577, 23] width 14 height 14
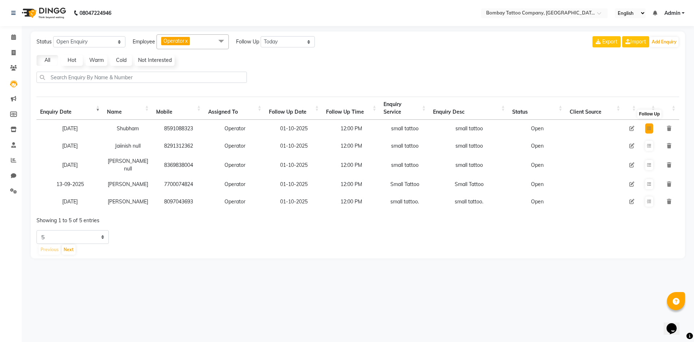
click at [651, 130] on button at bounding box center [649, 128] width 8 height 10
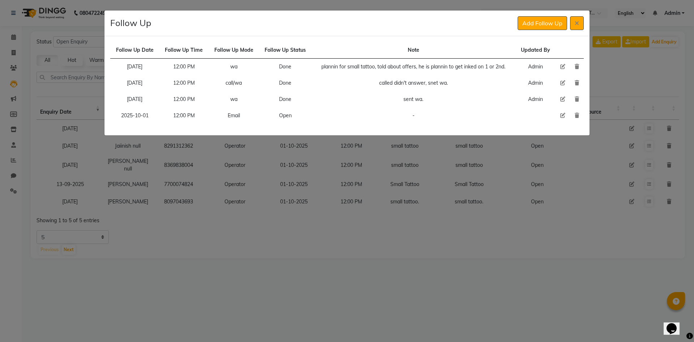
click at [563, 116] on icon at bounding box center [562, 115] width 5 height 5
select select "2025-10-01"
select select "720"
select select "Open"
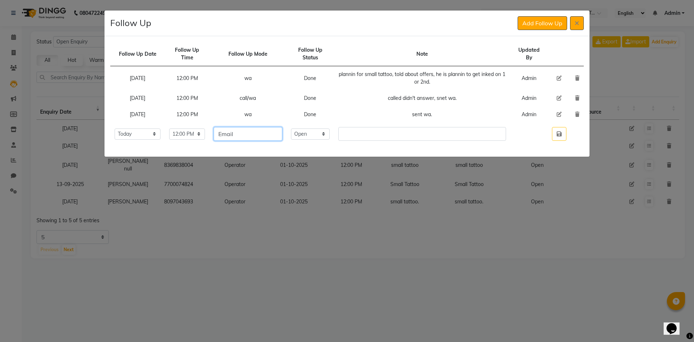
click at [258, 137] on input "Email" at bounding box center [248, 134] width 68 height 14
type input "call/wa"
click at [286, 132] on td "call/wa" at bounding box center [247, 134] width 77 height 22
click at [322, 138] on select "Select Open Pending Done" at bounding box center [310, 133] width 39 height 11
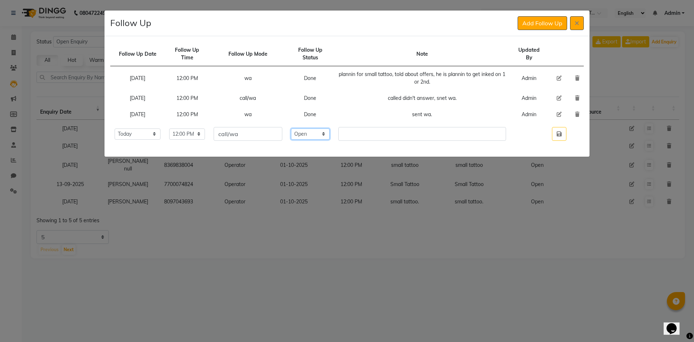
select select "Done"
click at [305, 128] on select "Select Open Pending Done" at bounding box center [310, 133] width 39 height 11
click at [392, 96] on td "called didn't answer, snet wa." at bounding box center [422, 98] width 176 height 16
click at [394, 97] on td "called didn't answer, snet wa." at bounding box center [422, 98] width 176 height 16
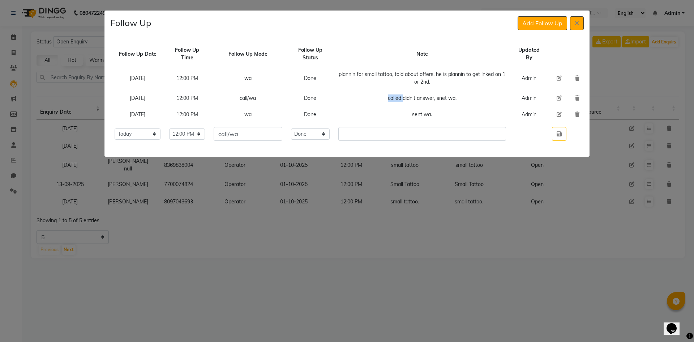
click at [394, 97] on td "called didn't answer, snet wa." at bounding box center [422, 98] width 176 height 16
click at [407, 129] on input "text" at bounding box center [422, 134] width 168 height 14
paste input "called didn't answer, snet wa."
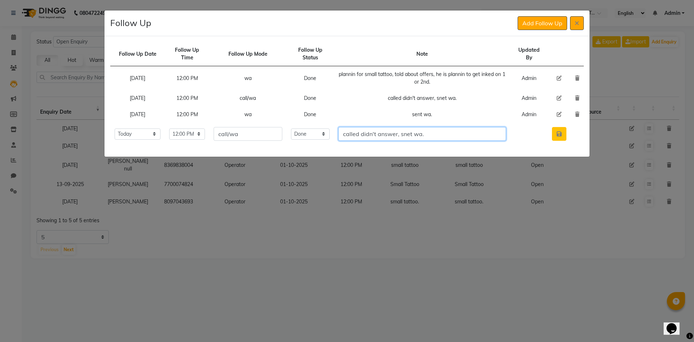
type input "called didn't answer, snet wa."
click at [565, 134] on button "button" at bounding box center [559, 134] width 14 height 14
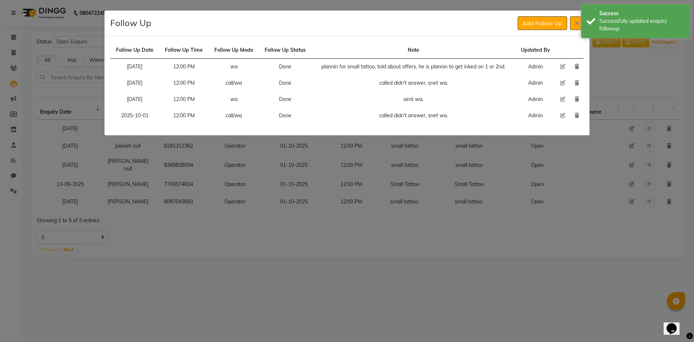
drag, startPoint x: 520, startPoint y: 21, endPoint x: 516, endPoint y: 32, distance: 11.2
click at [520, 22] on button "Add Follow Up" at bounding box center [543, 23] width 50 height 14
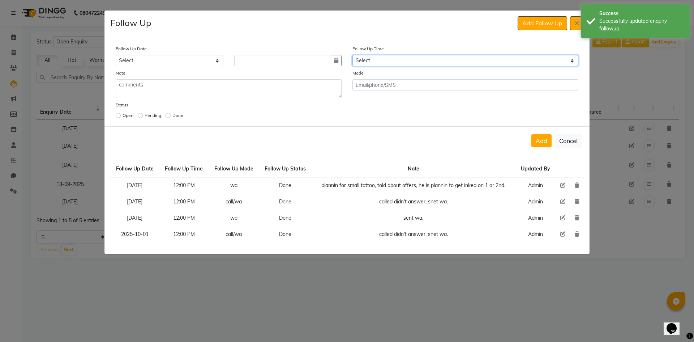
click at [451, 64] on select "Select 07:00 AM 07:15 AM 07:30 AM 07:45 AM 08:00 AM 08:15 AM 08:30 AM 08:45 AM …" at bounding box center [465, 60] width 226 height 11
select select "720"
click at [451, 64] on select "Select 07:00 AM 07:15 AM 07:30 AM 07:45 AM 08:00 AM 08:15 AM 08:30 AM 08:45 AM …" at bounding box center [465, 60] width 226 height 11
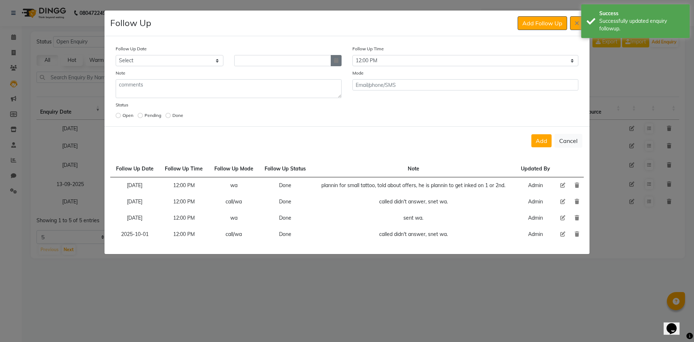
click at [340, 63] on button "button" at bounding box center [336, 60] width 11 height 11
select select "10"
select select "2025"
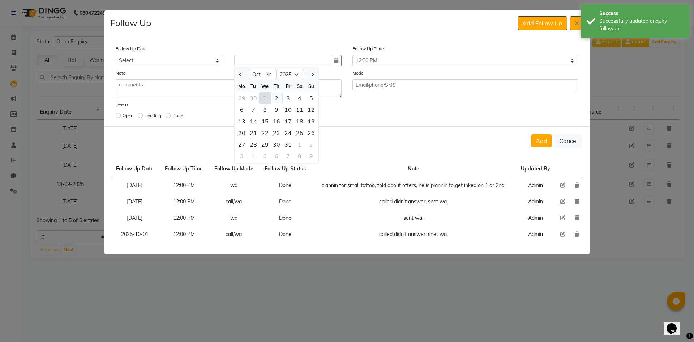
click at [276, 102] on div "2" at bounding box center [277, 98] width 12 height 12
type input "02-10-2025"
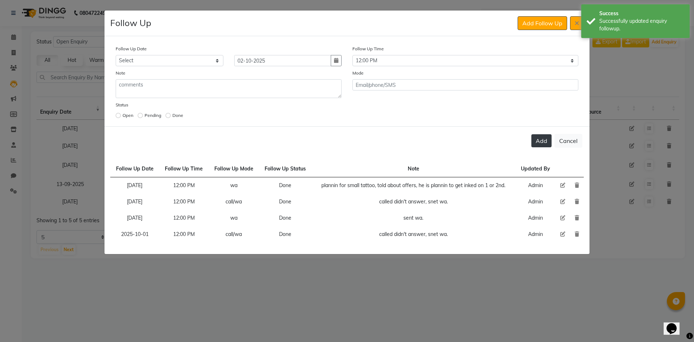
click at [548, 137] on button "Add" at bounding box center [541, 140] width 20 height 13
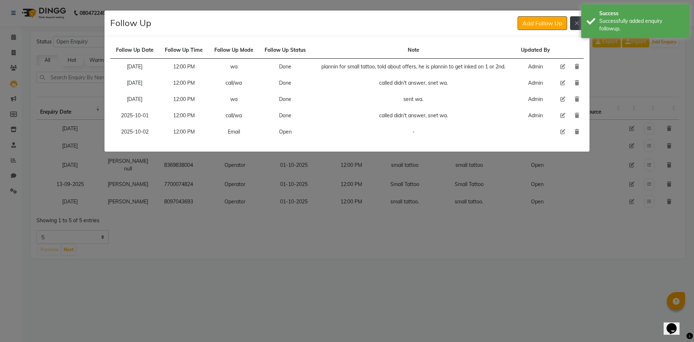
click at [570, 22] on button at bounding box center [577, 23] width 14 height 14
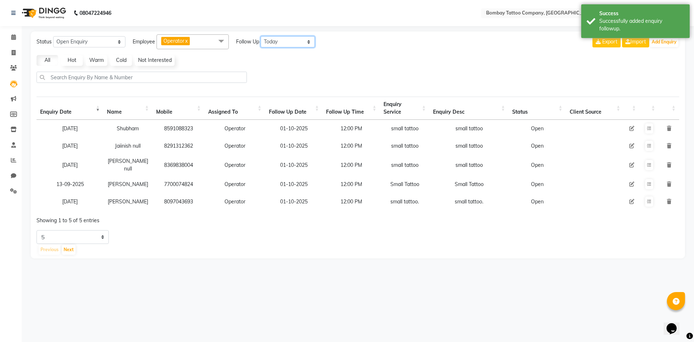
drag, startPoint x: 300, startPoint y: 42, endPoint x: 298, endPoint y: 46, distance: 4.4
click at [300, 42] on select "All [DATE] [DATE] This Week This Month Custom" at bounding box center [288, 41] width 54 height 11
select select "tommarow"
click at [261, 36] on select "All [DATE] [DATE] This Week This Month Custom" at bounding box center [288, 41] width 54 height 11
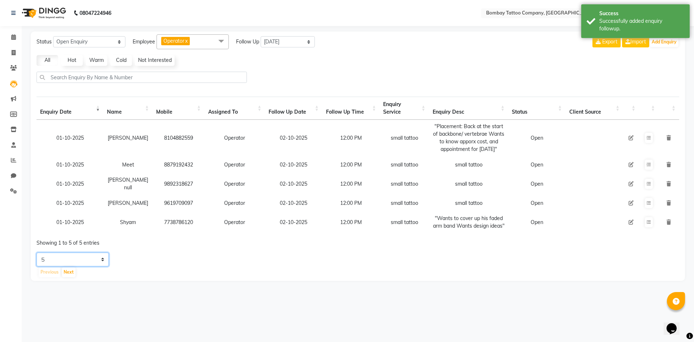
click at [94, 266] on select "5 10 20 50" at bounding box center [73, 259] width 72 height 14
click at [37, 262] on select "5 10 20 50" at bounding box center [73, 259] width 72 height 14
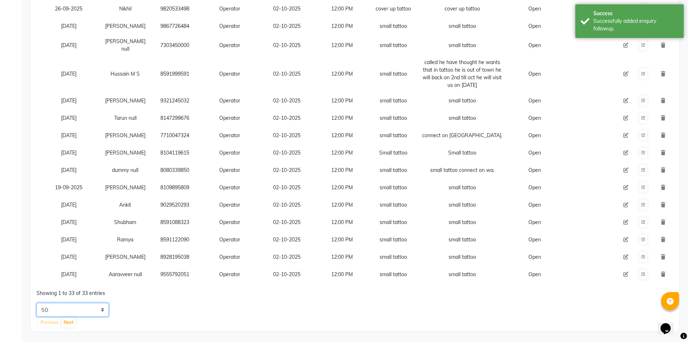
scroll to position [641, 0]
click at [94, 306] on select "5 10 20 50" at bounding box center [73, 309] width 72 height 14
click at [77, 254] on td "[DATE]" at bounding box center [69, 256] width 64 height 17
click at [86, 309] on select "5 10 20 50" at bounding box center [73, 309] width 72 height 14
select select "5"
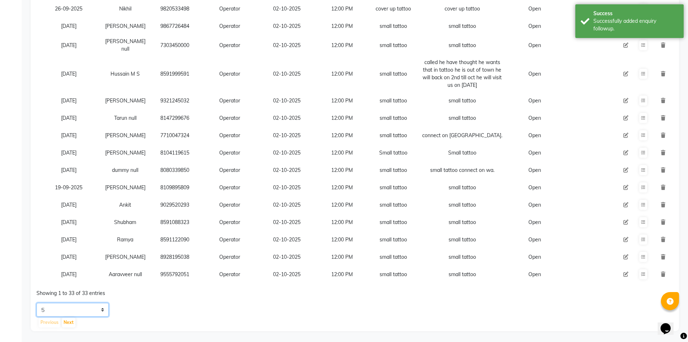
click at [37, 302] on select "5 10 20 50" at bounding box center [73, 309] width 72 height 14
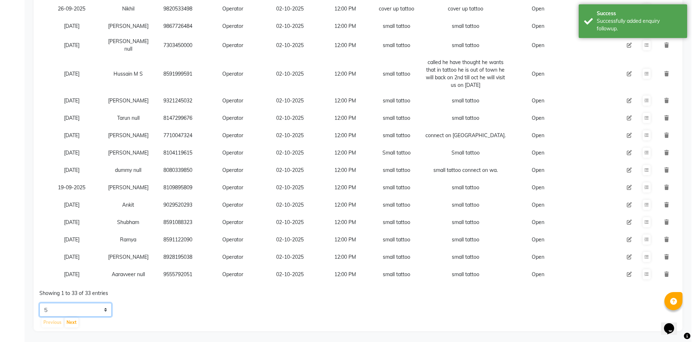
scroll to position [0, 0]
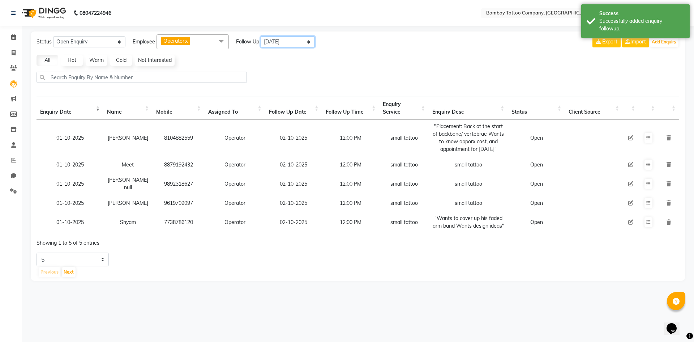
click at [280, 47] on select "All [DATE] [DATE] This Week This Month Custom" at bounding box center [288, 41] width 54 height 11
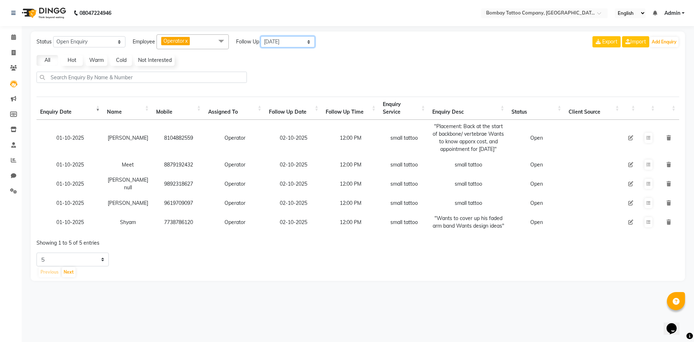
select select "today"
click at [261, 36] on select "All [DATE] [DATE] This Week This Month Custom" at bounding box center [288, 41] width 54 height 11
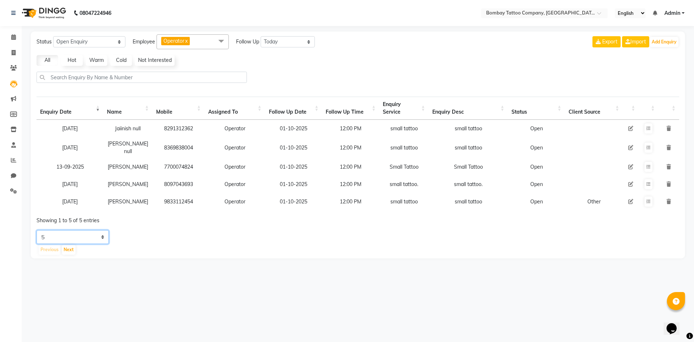
click at [98, 244] on select "5 10 20 50" at bounding box center [73, 237] width 72 height 14
select select "10"
click at [37, 239] on select "5 10 20 50" at bounding box center [73, 237] width 72 height 14
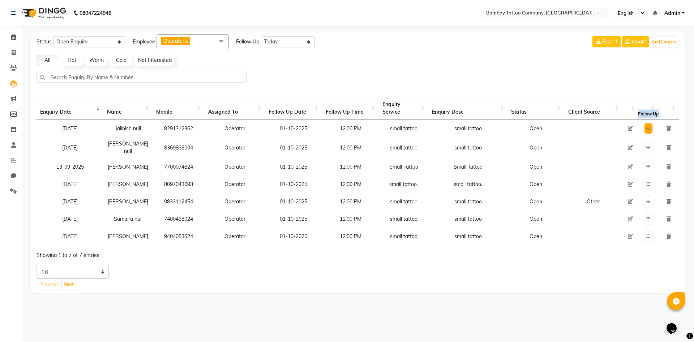
click at [645, 128] on td "Follow Up" at bounding box center [648, 128] width 20 height 17
click at [645, 128] on button at bounding box center [648, 128] width 8 height 10
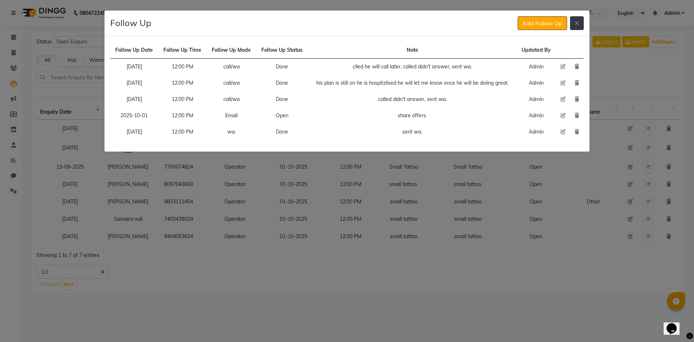
click at [579, 26] on icon at bounding box center [577, 23] width 4 height 6
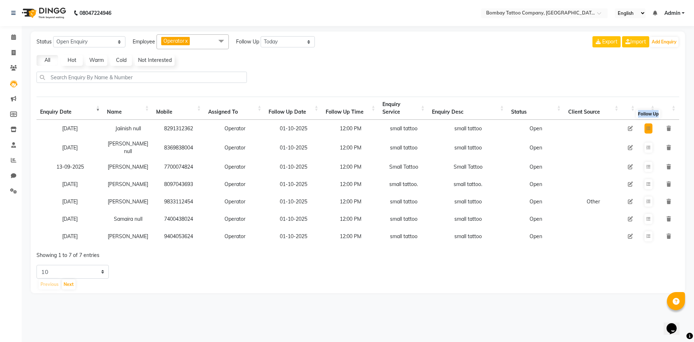
click at [644, 128] on button at bounding box center [648, 128] width 8 height 10
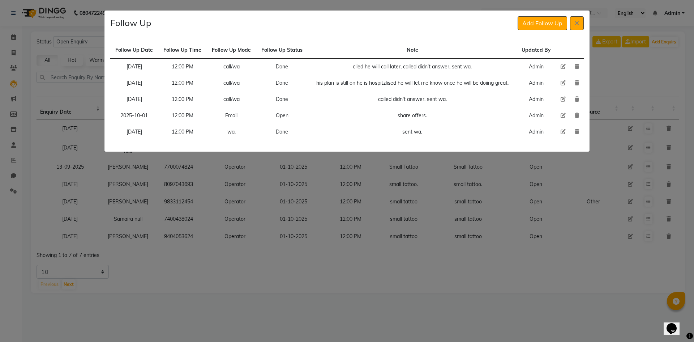
click at [562, 114] on icon at bounding box center [563, 115] width 5 height 5
select select "2025-10-01"
select select "720"
select select "Open"
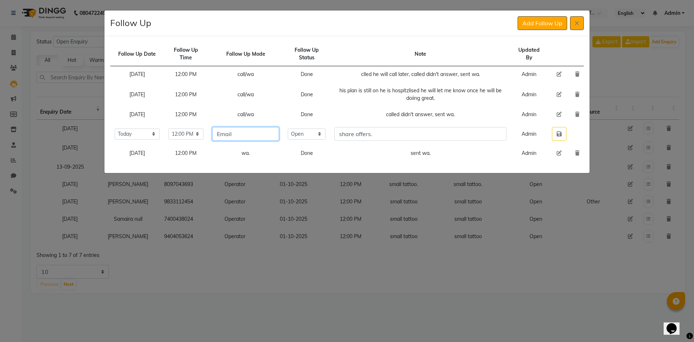
click at [272, 130] on input "Email" at bounding box center [245, 134] width 67 height 14
type input "3"
type input "wa"
drag, startPoint x: 316, startPoint y: 132, endPoint x: 315, endPoint y: 138, distance: 6.6
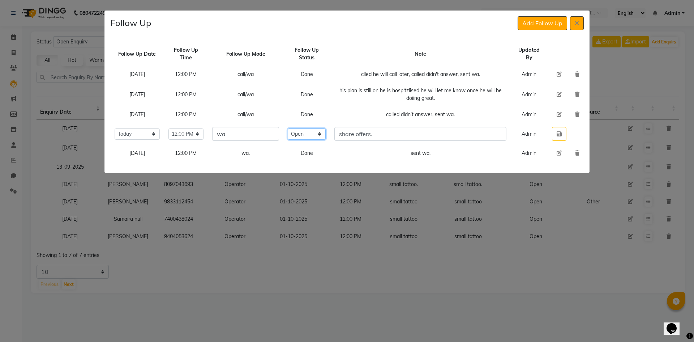
click at [316, 132] on select "Select Open Pending Done" at bounding box center [307, 133] width 38 height 11
select select "Done"
click at [302, 128] on select "Select Open Pending Done" at bounding box center [307, 133] width 38 height 11
click at [554, 136] on button "button" at bounding box center [559, 134] width 14 height 14
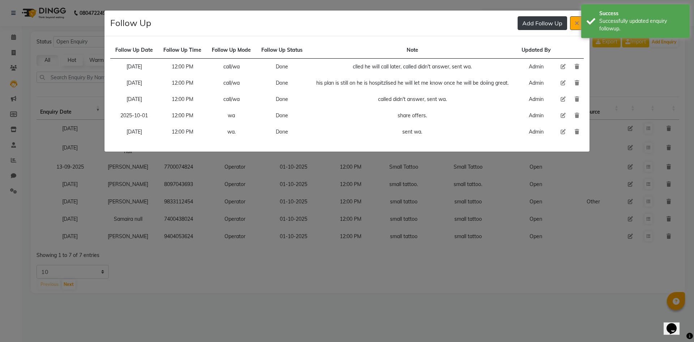
click at [526, 22] on button "Add Follow Up" at bounding box center [543, 23] width 50 height 14
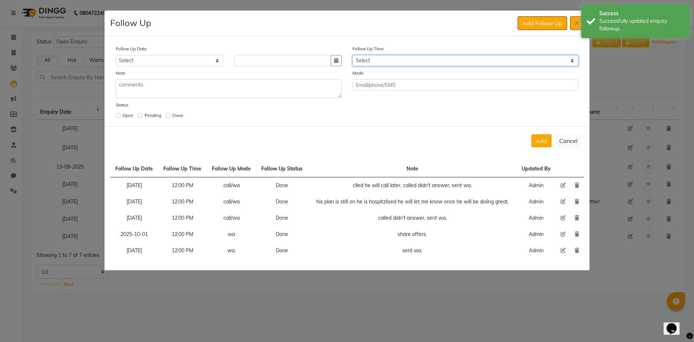
click at [398, 64] on select "Select 07:00 AM 07:15 AM 07:30 AM 07:45 AM 08:00 AM 08:15 AM 08:30 AM 08:45 AM …" at bounding box center [465, 60] width 226 height 11
select select "720"
drag, startPoint x: 396, startPoint y: 64, endPoint x: 332, endPoint y: 66, distance: 64.0
click at [396, 63] on select "Select 07:00 AM 07:15 AM 07:30 AM 07:45 AM 08:00 AM 08:15 AM 08:30 AM 08:45 AM …" at bounding box center [465, 60] width 226 height 11
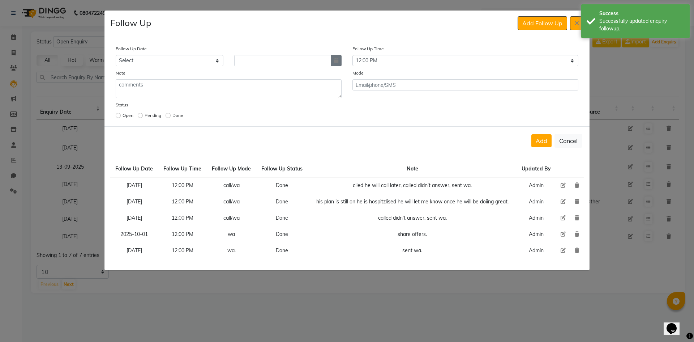
click at [335, 62] on icon "button" at bounding box center [336, 60] width 4 height 5
select select "10"
select select "2025"
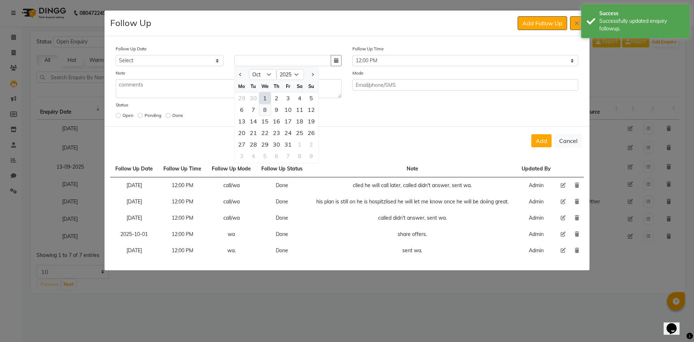
click at [261, 112] on div "8" at bounding box center [265, 110] width 12 height 12
type input "[DATE]"
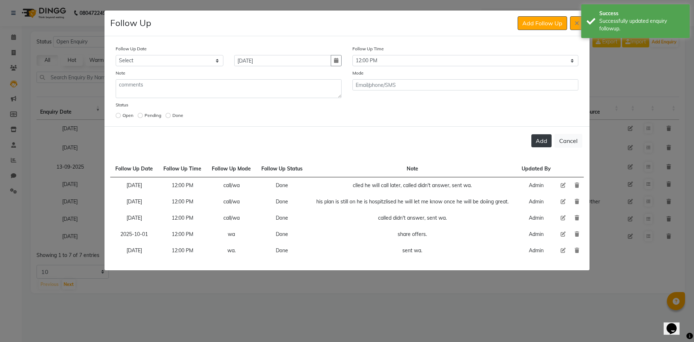
click at [545, 143] on button "Add" at bounding box center [541, 140] width 20 height 13
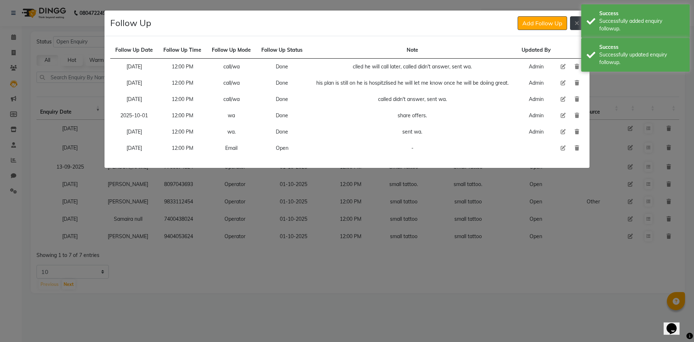
click at [579, 20] on button at bounding box center [577, 23] width 14 height 14
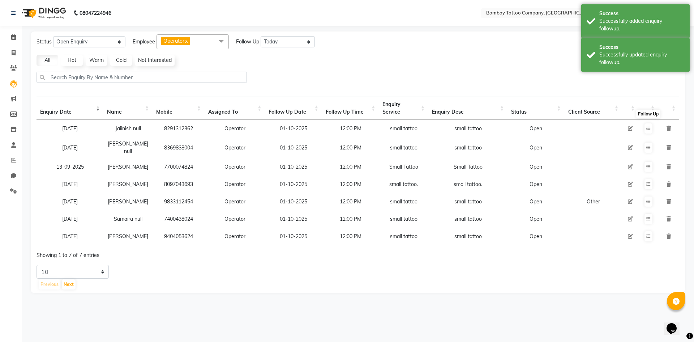
click at [189, 153] on td "8369838004" at bounding box center [179, 147] width 52 height 21
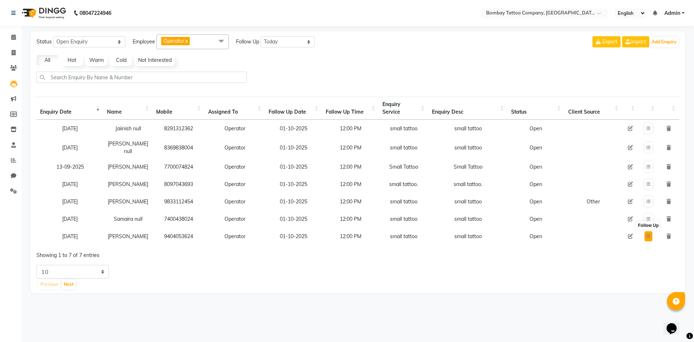
click at [649, 241] on button at bounding box center [648, 236] width 8 height 10
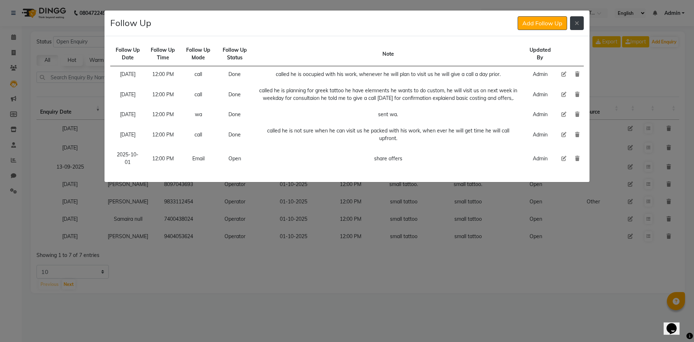
click at [578, 18] on button at bounding box center [577, 23] width 14 height 14
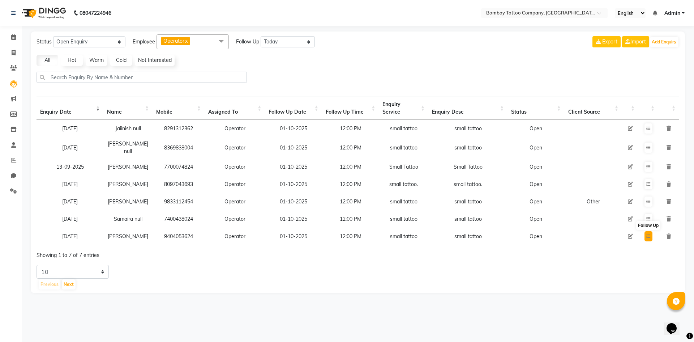
click at [645, 241] on button at bounding box center [648, 236] width 8 height 10
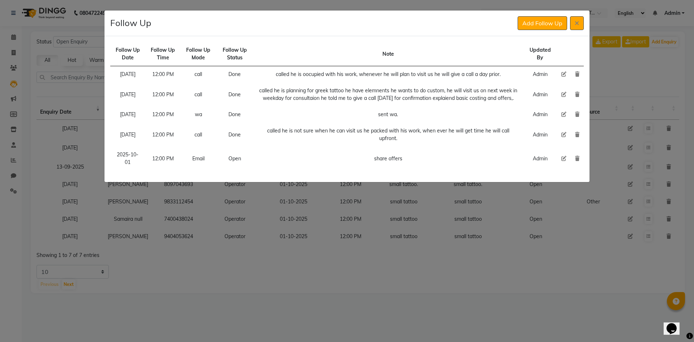
click at [563, 161] on icon at bounding box center [563, 158] width 5 height 5
select select "2025-10-01"
select select "720"
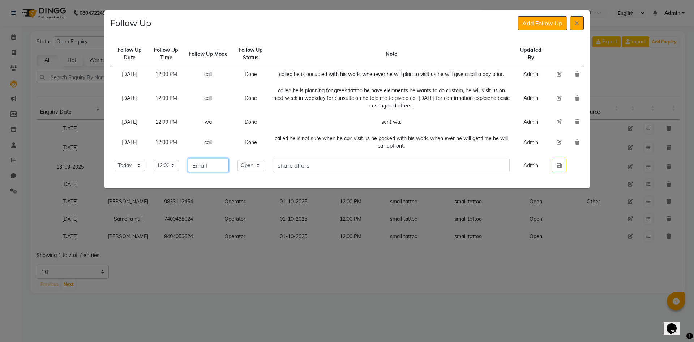
click at [229, 166] on input "Email" at bounding box center [208, 165] width 41 height 14
click at [263, 162] on select "Select Open Pending Done" at bounding box center [250, 165] width 27 height 11
click at [246, 160] on select "Select Open Pending Done" at bounding box center [250, 165] width 27 height 11
click at [563, 167] on button "button" at bounding box center [559, 165] width 14 height 14
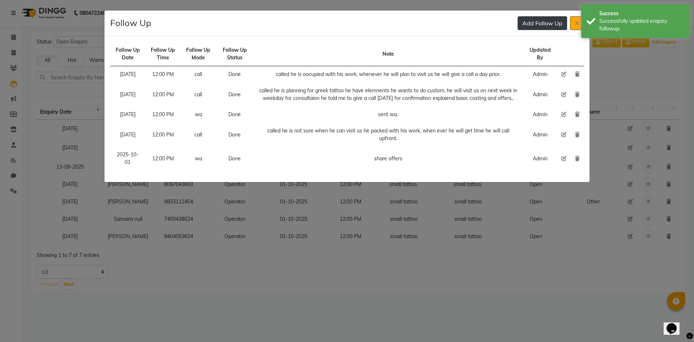
click at [537, 23] on button "Add Follow Up" at bounding box center [543, 23] width 50 height 14
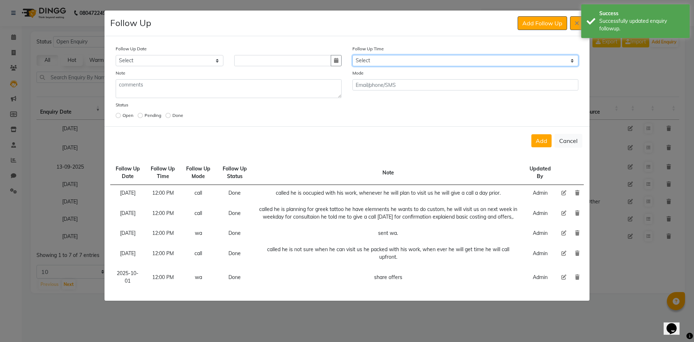
click at [360, 65] on select "Select 07:00 AM 07:15 AM 07:30 AM 07:45 AM 08:00 AM 08:15 AM 08:30 AM 08:45 AM …" at bounding box center [465, 60] width 226 height 11
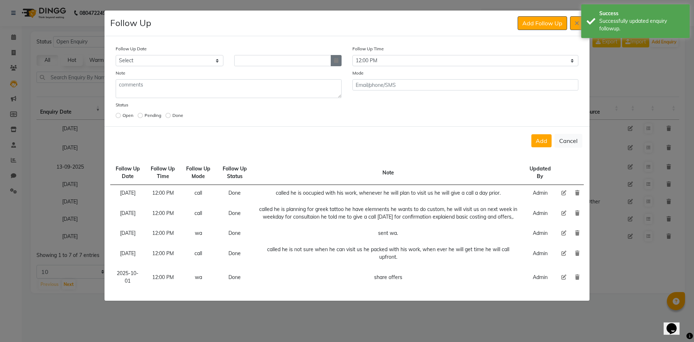
click at [334, 60] on icon "button" at bounding box center [336, 60] width 4 height 5
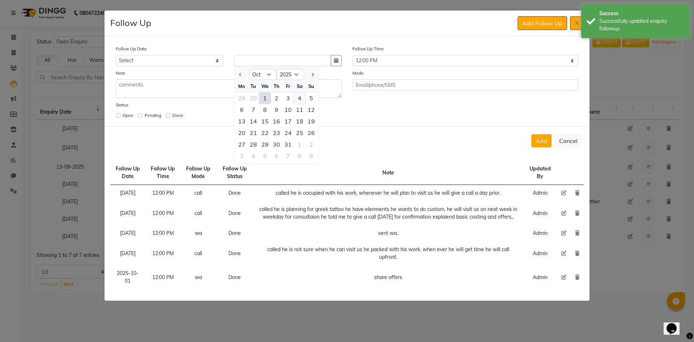
click at [297, 96] on div "4" at bounding box center [300, 98] width 12 height 12
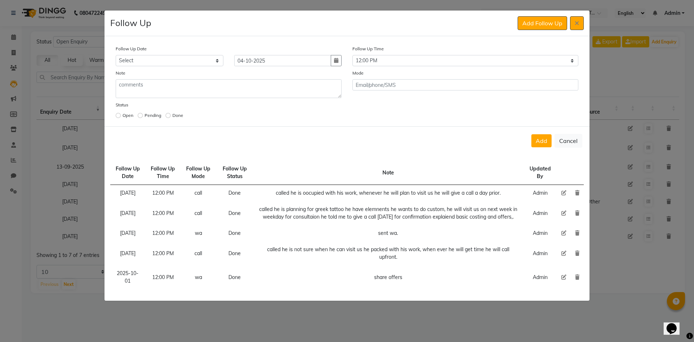
drag, startPoint x: 545, startPoint y: 133, endPoint x: 540, endPoint y: 132, distance: 4.6
click at [544, 133] on div "Add Cancel" at bounding box center [346, 140] width 485 height 29
click at [544, 141] on button "Add" at bounding box center [541, 140] width 20 height 13
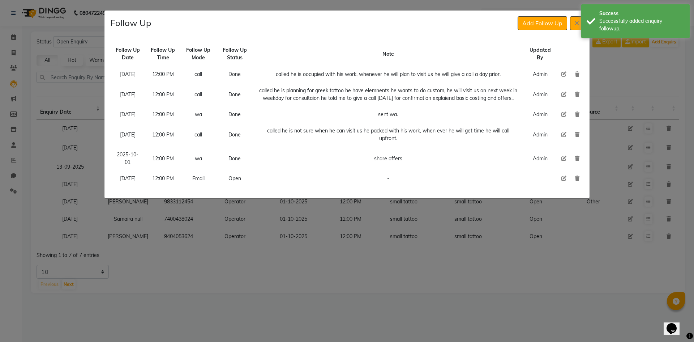
click at [568, 21] on div "Add Follow Up" at bounding box center [551, 23] width 66 height 14
click at [578, 22] on icon at bounding box center [577, 23] width 4 height 6
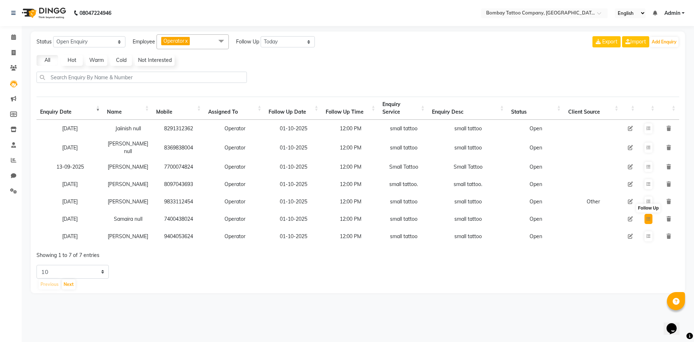
click at [651, 220] on button at bounding box center [648, 219] width 8 height 10
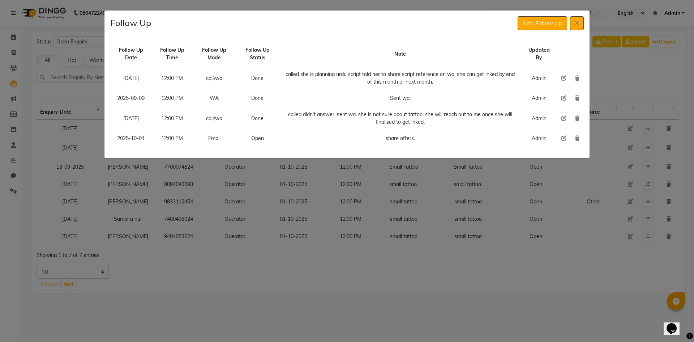
click at [563, 138] on icon at bounding box center [563, 138] width 5 height 5
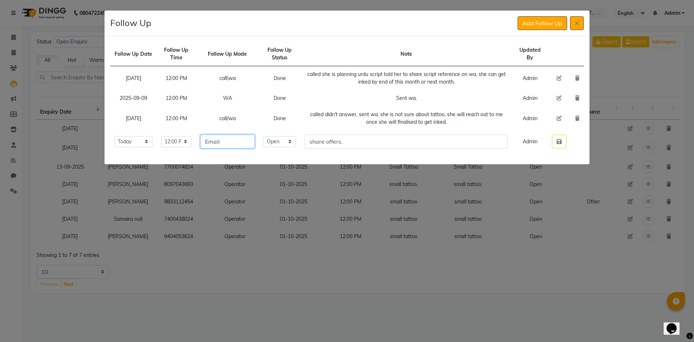
click at [239, 141] on input "Email" at bounding box center [227, 141] width 55 height 14
click at [284, 143] on select "Select Open Pending Done" at bounding box center [279, 141] width 33 height 11
click at [276, 136] on select "Select Open Pending Done" at bounding box center [279, 141] width 33 height 11
click at [563, 147] on button "button" at bounding box center [559, 141] width 14 height 14
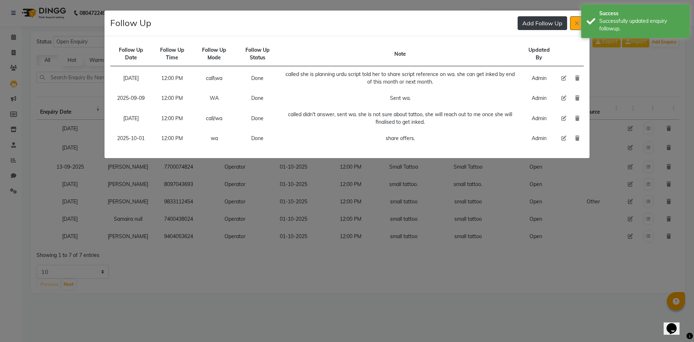
click at [541, 26] on button "Add Follow Up" at bounding box center [543, 23] width 50 height 14
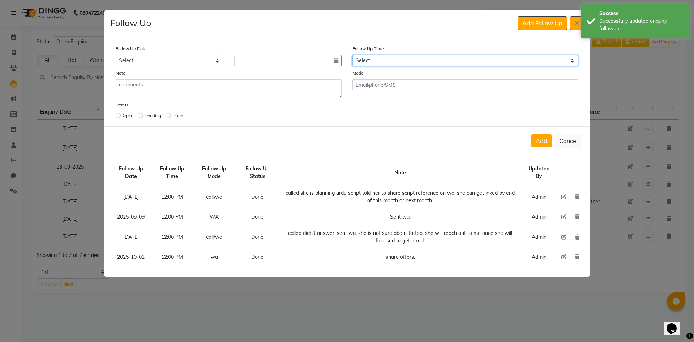
click at [431, 63] on select "Select 07:00 AM 07:15 AM 07:30 AM 07:45 AM 08:00 AM 08:15 AM 08:30 AM 08:45 AM …" at bounding box center [465, 60] width 226 height 11
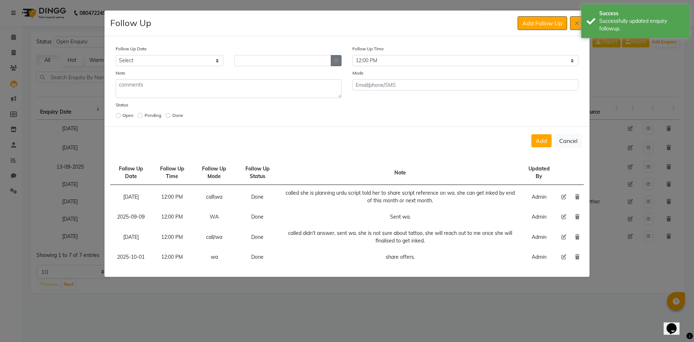
click at [335, 60] on icon "button" at bounding box center [336, 60] width 4 height 5
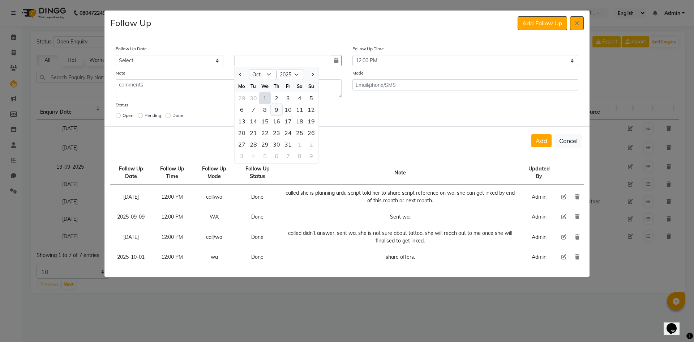
click at [274, 112] on div "9" at bounding box center [277, 110] width 12 height 12
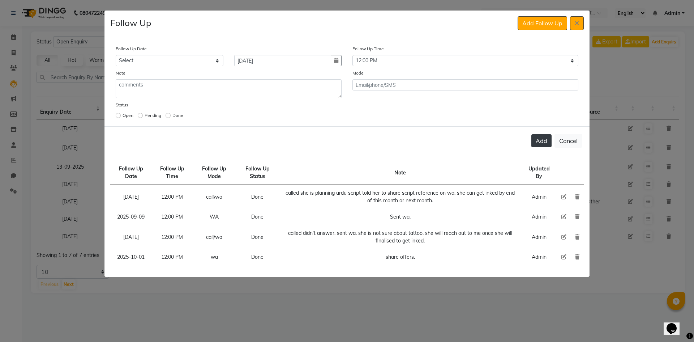
click at [544, 142] on button "Add" at bounding box center [541, 140] width 20 height 13
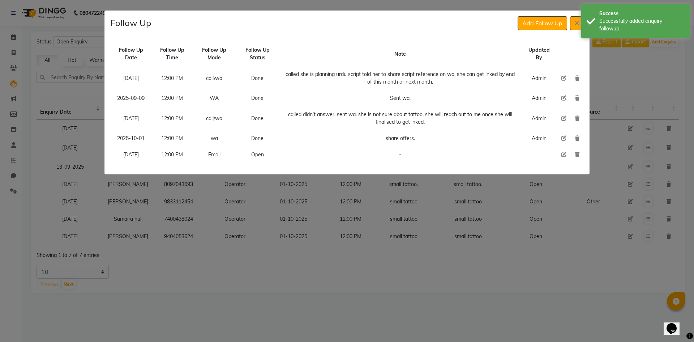
click at [574, 33] on div "Follow Up Add Follow Up" at bounding box center [346, 23] width 485 height 26
click at [576, 25] on icon at bounding box center [577, 23] width 4 height 6
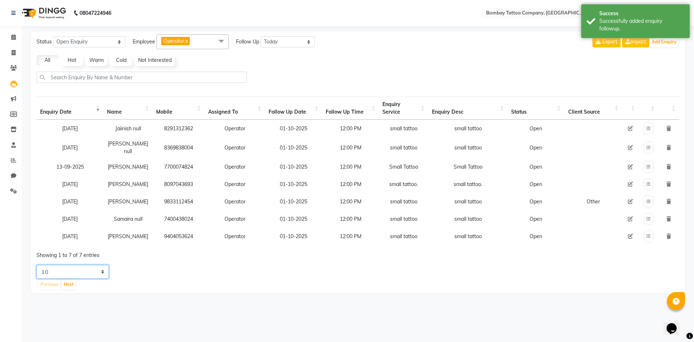
click at [92, 275] on select "5 10 20 50" at bounding box center [73, 272] width 72 height 14
click at [37, 274] on select "5 10 20 50" at bounding box center [73, 272] width 72 height 14
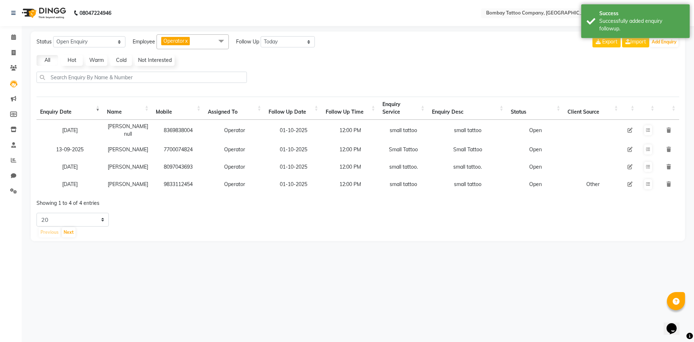
click at [642, 129] on td at bounding box center [648, 130] width 20 height 21
click at [646, 130] on icon at bounding box center [648, 130] width 4 height 4
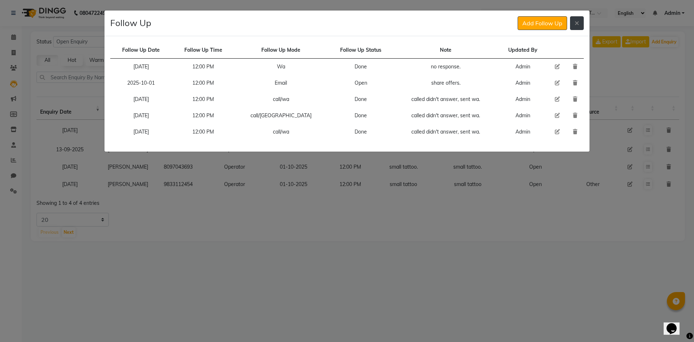
click at [577, 27] on button at bounding box center [577, 23] width 14 height 14
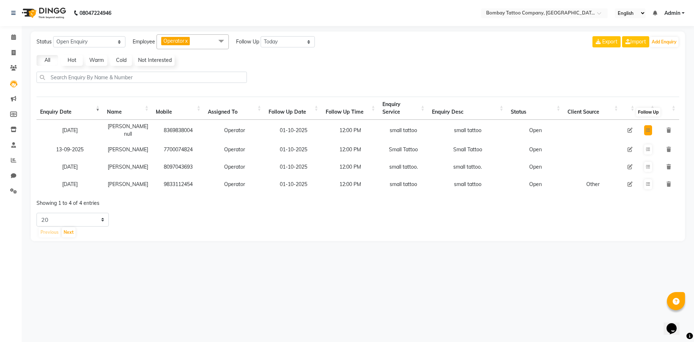
click at [647, 132] on icon at bounding box center [648, 130] width 4 height 4
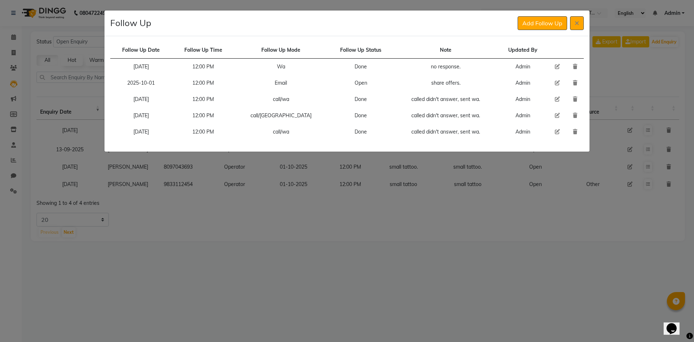
click at [557, 82] on icon at bounding box center [557, 82] width 5 height 5
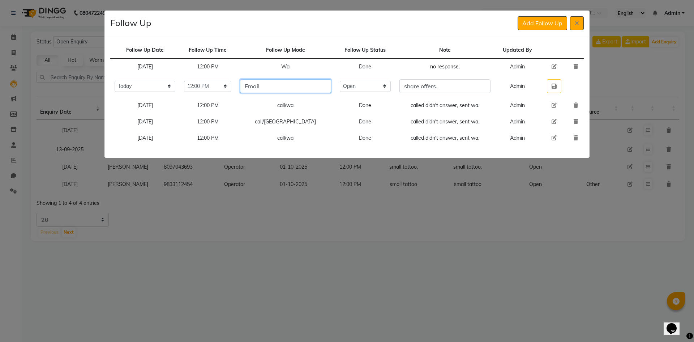
click at [307, 90] on input "Email" at bounding box center [285, 86] width 91 height 14
drag, startPoint x: 367, startPoint y: 87, endPoint x: 367, endPoint y: 91, distance: 4.0
click at [367, 87] on select "Select Open Pending Done" at bounding box center [365, 86] width 51 height 11
click at [353, 81] on select "Select Open Pending Done" at bounding box center [365, 86] width 51 height 11
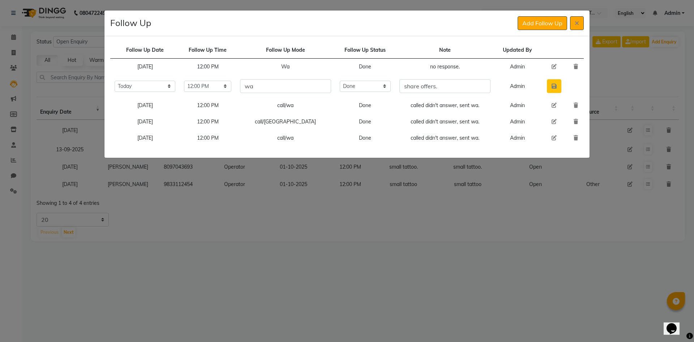
click at [558, 91] on button "button" at bounding box center [554, 86] width 14 height 14
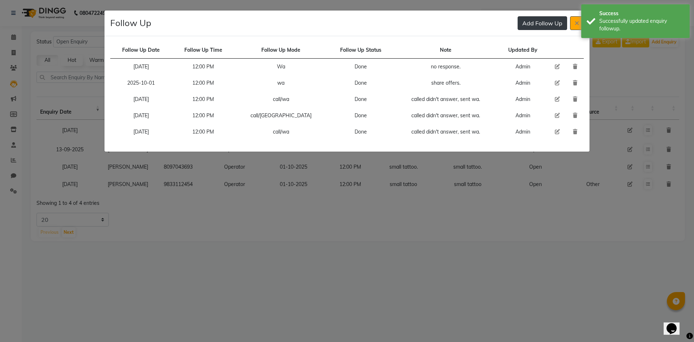
click at [541, 29] on button "Add Follow Up" at bounding box center [543, 23] width 50 height 14
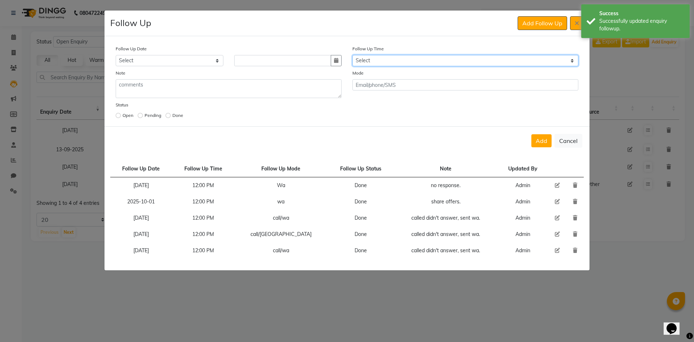
click at [469, 58] on select "Select 07:00 AM 07:15 AM 07:30 AM 07:45 AM 08:00 AM 08:15 AM 08:30 AM 08:45 AM …" at bounding box center [465, 60] width 226 height 11
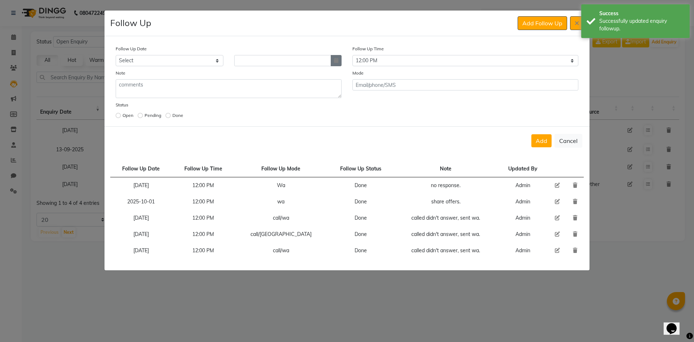
click at [334, 58] on icon "button" at bounding box center [336, 60] width 4 height 5
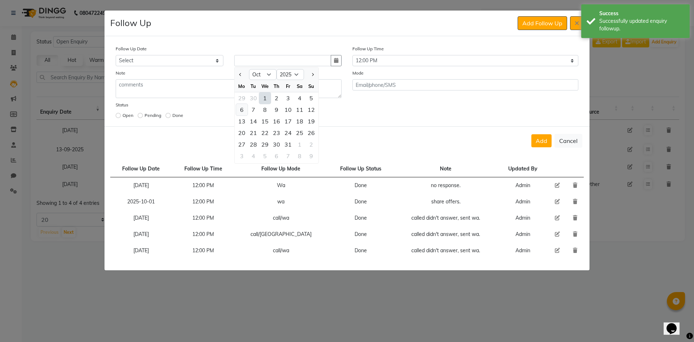
click at [240, 112] on div "6" at bounding box center [242, 110] width 12 height 12
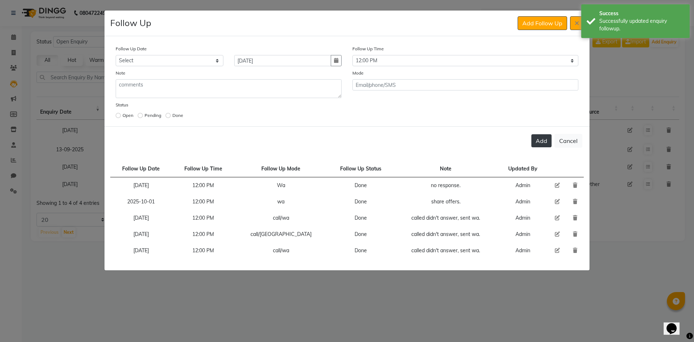
click at [537, 144] on button "Add" at bounding box center [541, 140] width 20 height 13
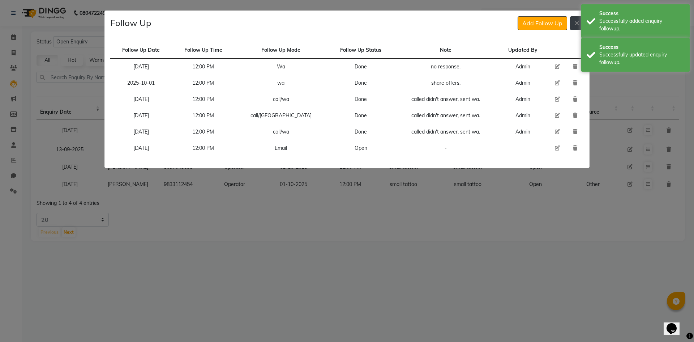
click at [579, 25] on button at bounding box center [577, 23] width 14 height 14
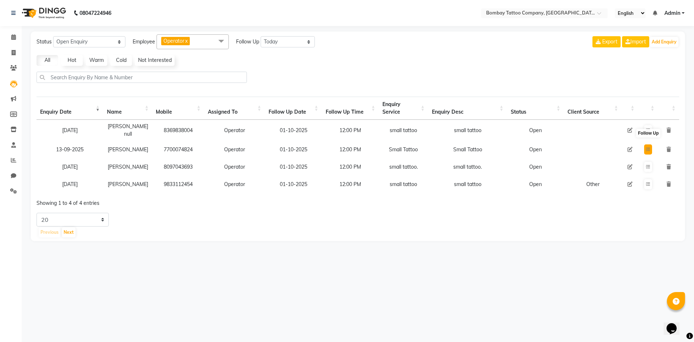
click at [647, 154] on button at bounding box center [648, 149] width 8 height 10
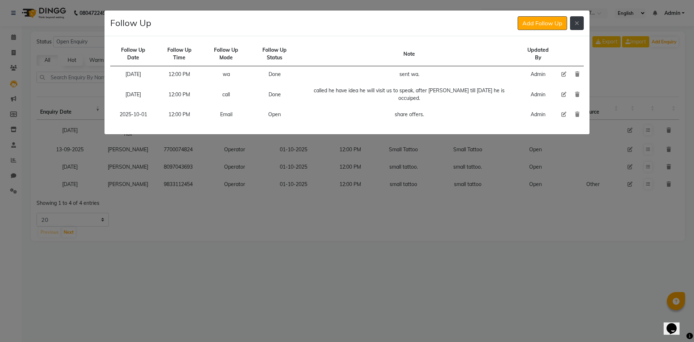
click at [581, 25] on button at bounding box center [577, 23] width 14 height 14
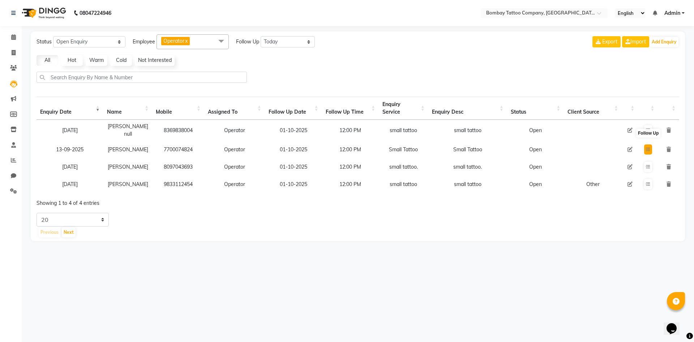
click at [647, 151] on icon at bounding box center [648, 149] width 4 height 4
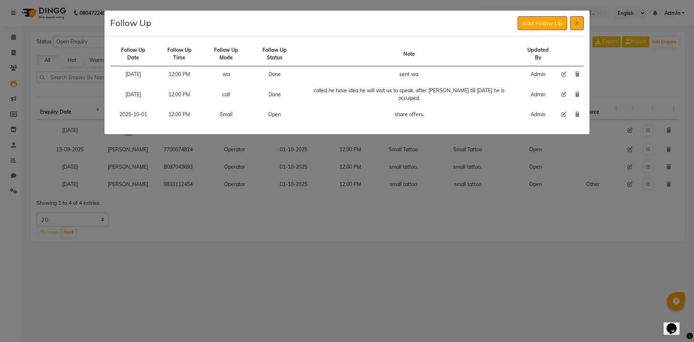
click at [562, 112] on icon at bounding box center [563, 114] width 5 height 5
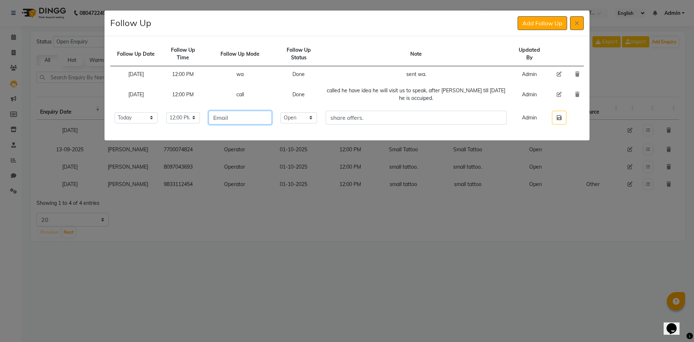
click at [261, 113] on input "Email" at bounding box center [240, 118] width 63 height 14
click at [260, 113] on input "Email" at bounding box center [240, 118] width 63 height 14
click at [317, 119] on select "Select Open Pending Done" at bounding box center [298, 117] width 37 height 11
click at [304, 112] on select "Select Open Pending Done" at bounding box center [298, 117] width 37 height 11
click at [554, 121] on button "button" at bounding box center [559, 118] width 14 height 14
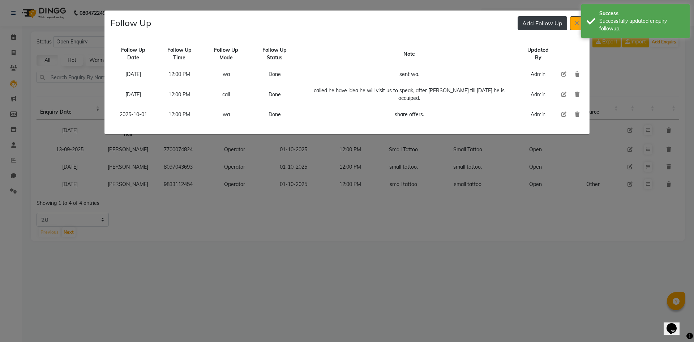
click at [536, 28] on button "Add Follow Up" at bounding box center [543, 23] width 50 height 14
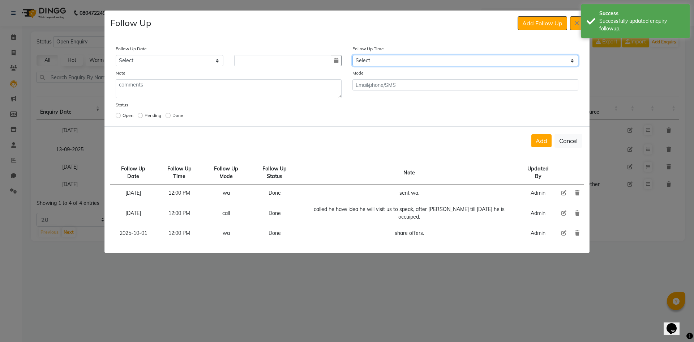
click at [413, 55] on select "Select 07:00 AM 07:15 AM 07:30 AM 07:45 AM 08:00 AM 08:15 AM 08:30 AM 08:45 AM …" at bounding box center [465, 60] width 226 height 11
click at [399, 61] on select "Select 07:00 AM 07:15 AM 07:30 AM 07:45 AM 08:00 AM 08:15 AM 08:30 AM 08:45 AM …" at bounding box center [465, 60] width 226 height 11
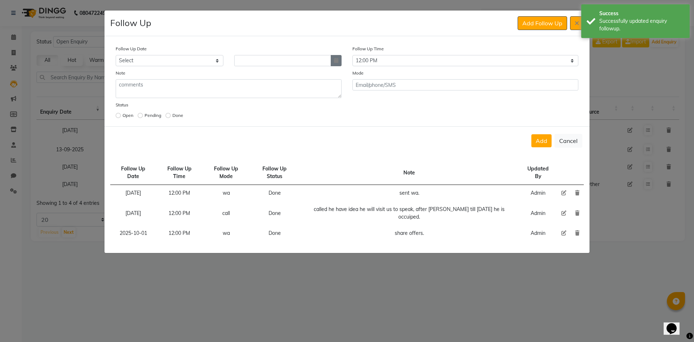
click at [333, 59] on button "button" at bounding box center [336, 60] width 11 height 11
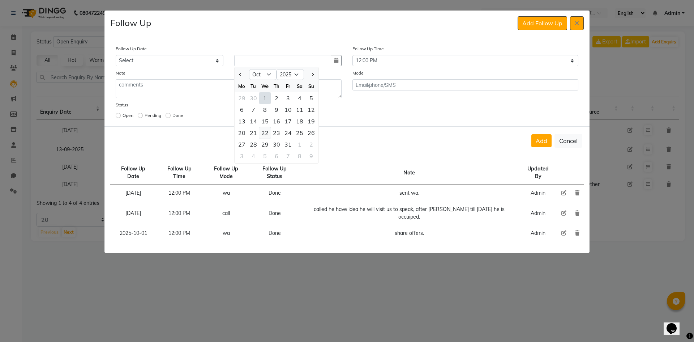
click at [262, 132] on div "22" at bounding box center [265, 133] width 12 height 12
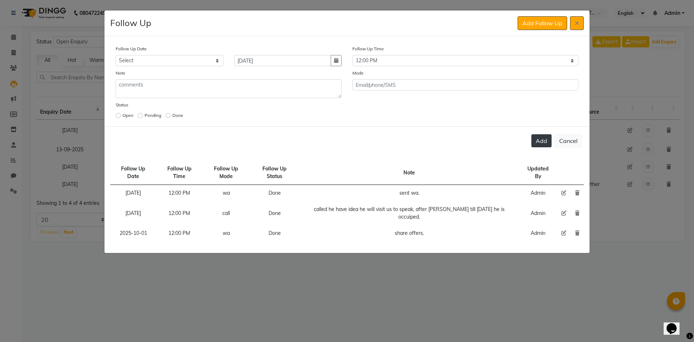
click at [532, 139] on button "Add" at bounding box center [541, 140] width 20 height 13
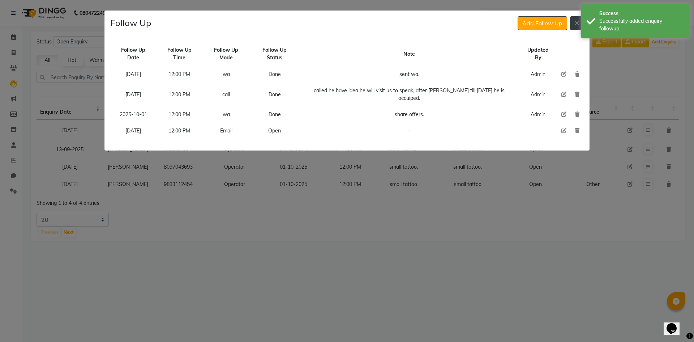
click at [578, 24] on icon at bounding box center [577, 23] width 4 height 6
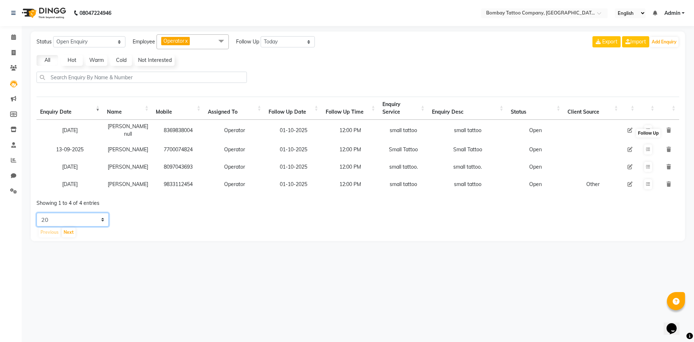
click at [107, 226] on select "5 10 20 50" at bounding box center [73, 220] width 72 height 14
click at [37, 225] on select "5 10 20 50" at bounding box center [73, 220] width 72 height 14
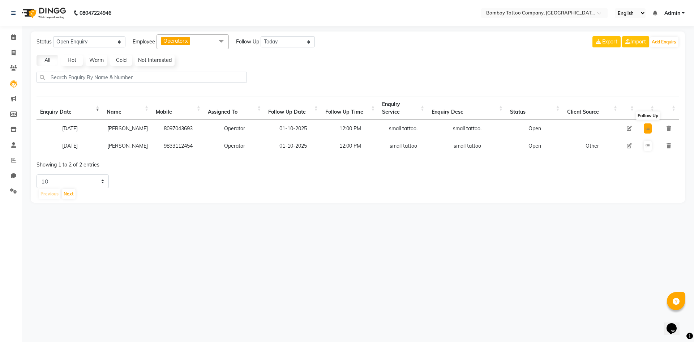
click at [646, 130] on icon at bounding box center [647, 128] width 4 height 4
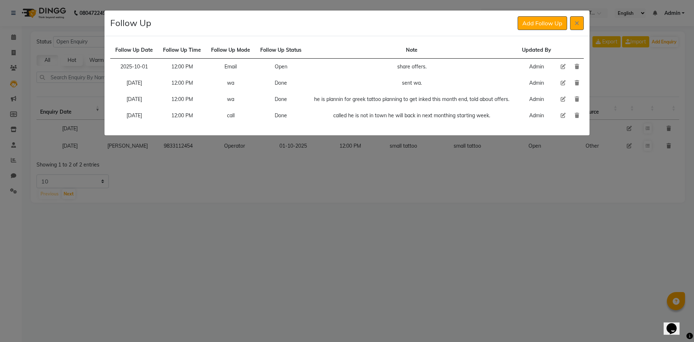
click at [562, 69] on td at bounding box center [563, 67] width 14 height 17
click at [563, 66] on icon at bounding box center [563, 66] width 5 height 5
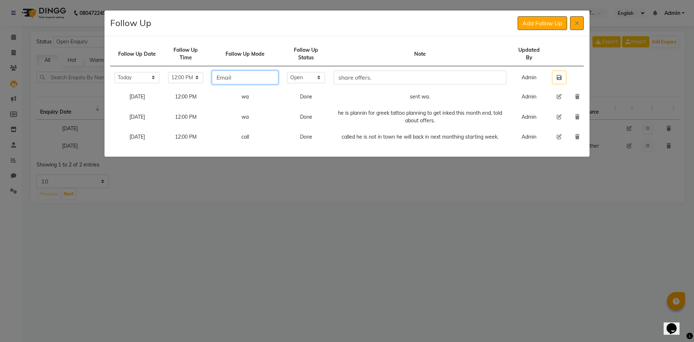
click at [277, 81] on input "Email" at bounding box center [245, 77] width 66 height 14
click at [325, 78] on select "Select Open Pending Done" at bounding box center [306, 77] width 38 height 11
click at [301, 72] on select "Select Open Pending Done" at bounding box center [306, 77] width 38 height 11
click at [555, 76] on button "button" at bounding box center [559, 77] width 14 height 14
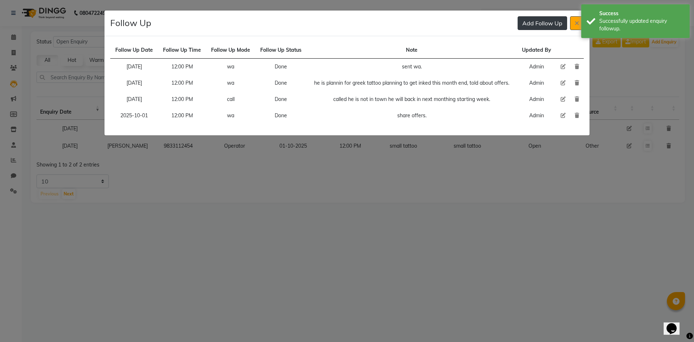
click at [534, 27] on button "Add Follow Up" at bounding box center [543, 23] width 50 height 14
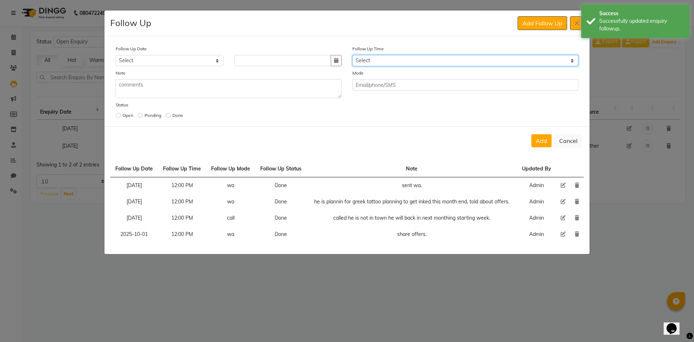
click at [439, 60] on select "Select 07:00 AM 07:15 AM 07:30 AM 07:45 AM 08:00 AM 08:15 AM 08:30 AM 08:45 AM …" at bounding box center [465, 60] width 226 height 11
click at [440, 61] on select "Select 07:00 AM 07:15 AM 07:30 AM 07:45 AM 08:00 AM 08:15 AM 08:30 AM 08:45 AM …" at bounding box center [465, 60] width 226 height 11
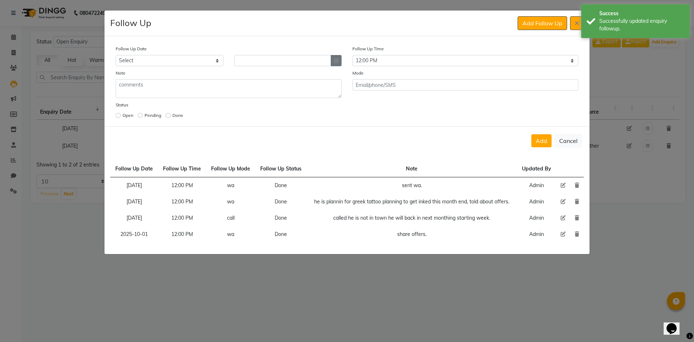
click at [335, 60] on icon "button" at bounding box center [336, 60] width 4 height 5
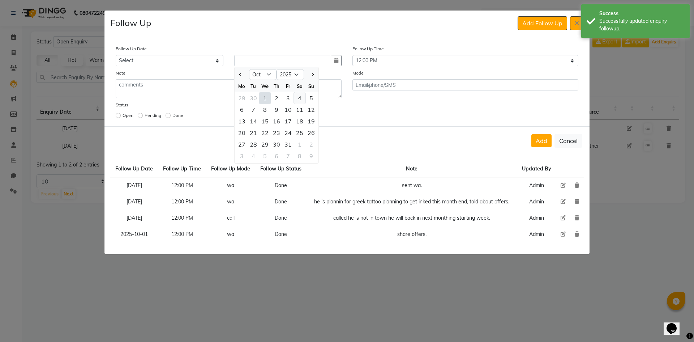
click at [298, 96] on div "4" at bounding box center [300, 98] width 12 height 12
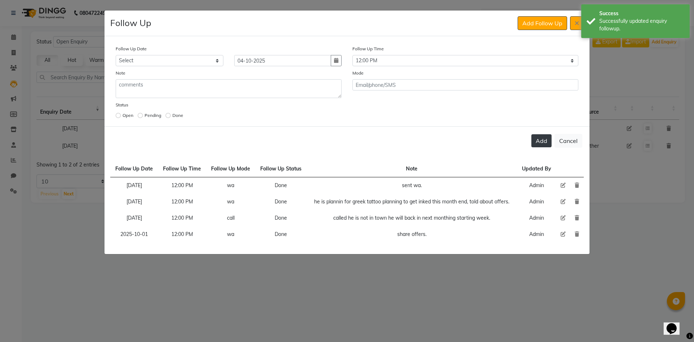
click at [533, 138] on button "Add" at bounding box center [541, 140] width 20 height 13
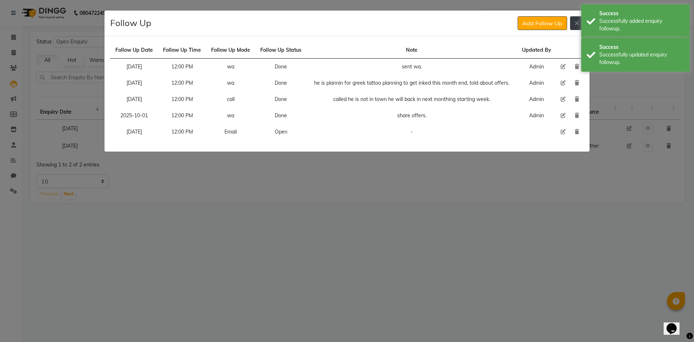
click at [574, 29] on button at bounding box center [577, 23] width 14 height 14
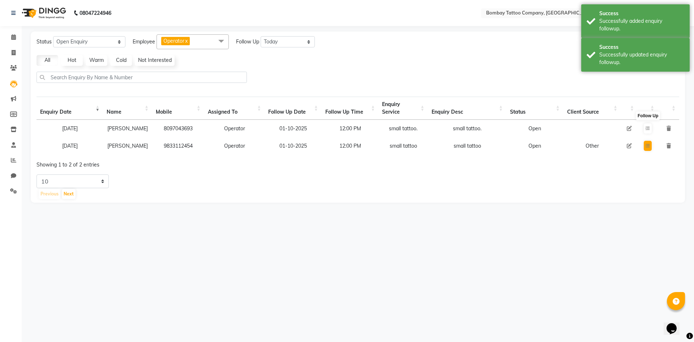
drag, startPoint x: 640, startPoint y: 148, endPoint x: 645, endPoint y: 150, distance: 5.0
click at [642, 149] on td at bounding box center [648, 145] width 20 height 17
click at [645, 150] on button at bounding box center [648, 146] width 8 height 10
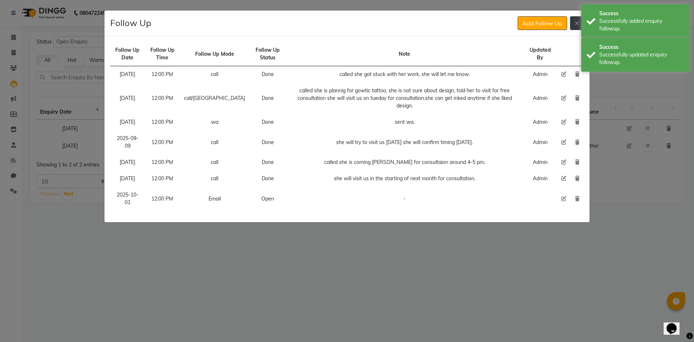
click at [576, 23] on icon at bounding box center [577, 23] width 4 height 6
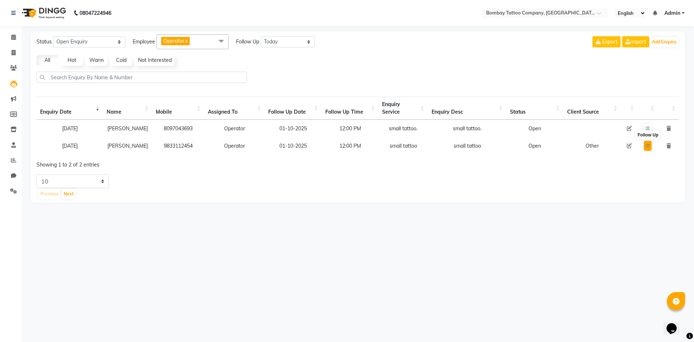
click at [648, 148] on icon at bounding box center [647, 145] width 4 height 4
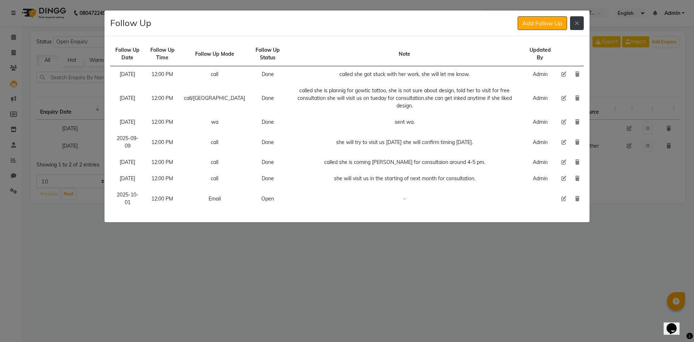
click at [576, 28] on button at bounding box center [577, 23] width 14 height 14
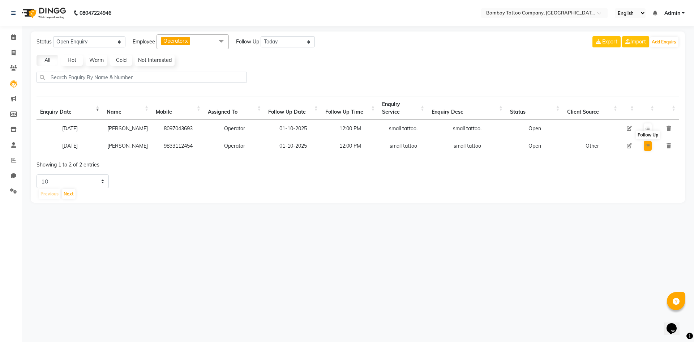
click at [644, 153] on td "Follow Up" at bounding box center [648, 145] width 20 height 17
click at [651, 150] on button at bounding box center [648, 146] width 8 height 10
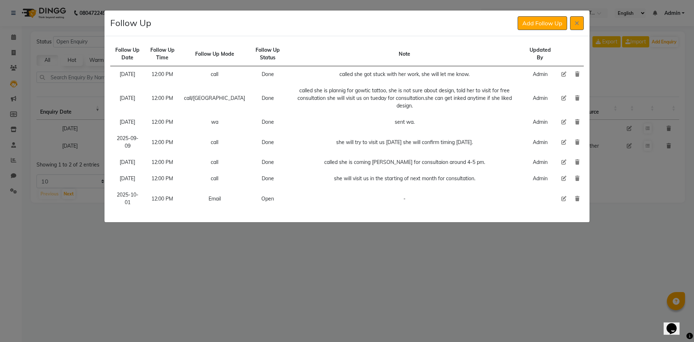
drag, startPoint x: 566, startPoint y: 223, endPoint x: 562, endPoint y: 222, distance: 4.4
click at [565, 210] on td at bounding box center [564, 198] width 14 height 24
click at [562, 201] on icon at bounding box center [563, 198] width 5 height 5
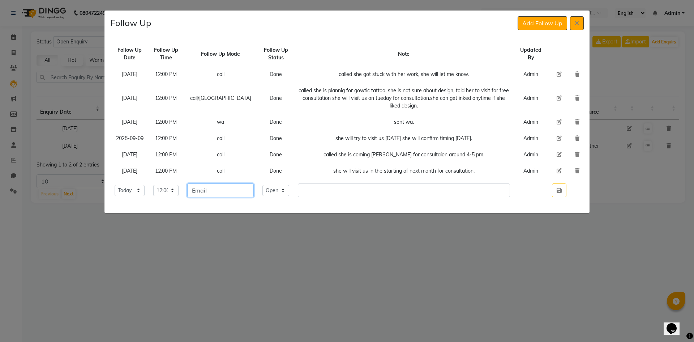
click at [229, 191] on input "Email" at bounding box center [220, 190] width 66 height 14
click at [269, 195] on select "Select Open Pending Done" at bounding box center [275, 190] width 27 height 11
click at [262, 185] on select "Select Open Pending Done" at bounding box center [275, 190] width 27 height 11
click at [325, 194] on input "text" at bounding box center [404, 190] width 212 height 14
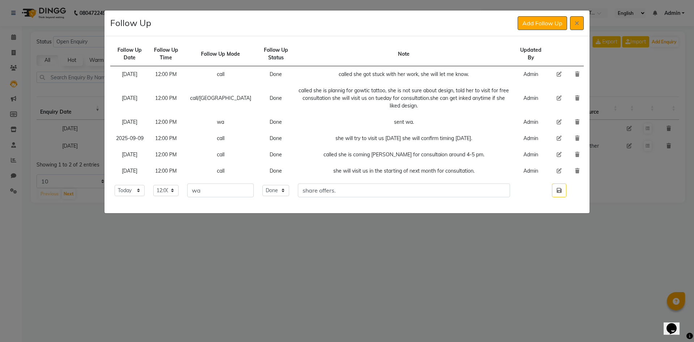
click at [550, 188] on td at bounding box center [559, 190] width 23 height 22
click at [557, 188] on icon "button" at bounding box center [559, 190] width 5 height 6
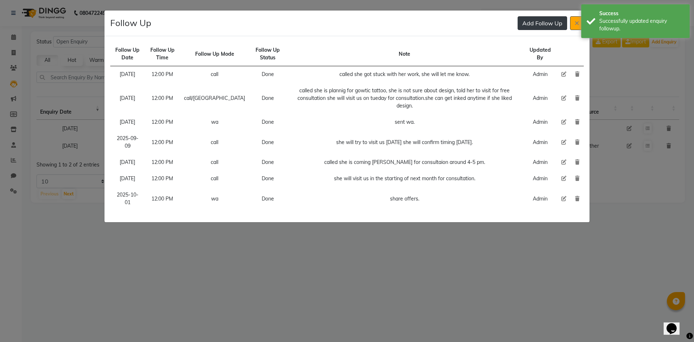
click at [533, 25] on button "Add Follow Up" at bounding box center [543, 23] width 50 height 14
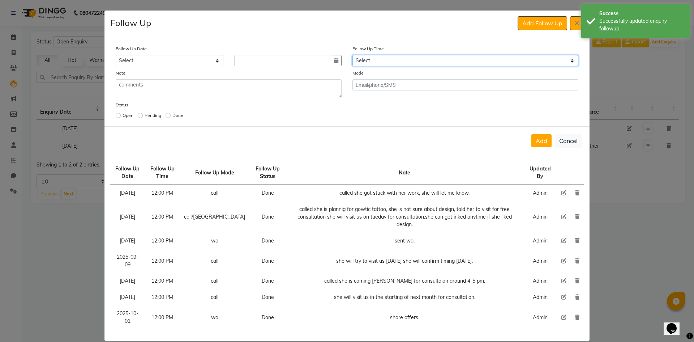
click at [434, 60] on select "Select 07:00 AM 07:15 AM 07:30 AM 07:45 AM 08:00 AM 08:15 AM 08:30 AM 08:45 AM …" at bounding box center [465, 60] width 226 height 11
click at [434, 63] on select "Select 07:00 AM 07:15 AM 07:30 AM 07:45 AM 08:00 AM 08:15 AM 08:30 AM 08:45 AM …" at bounding box center [465, 60] width 226 height 11
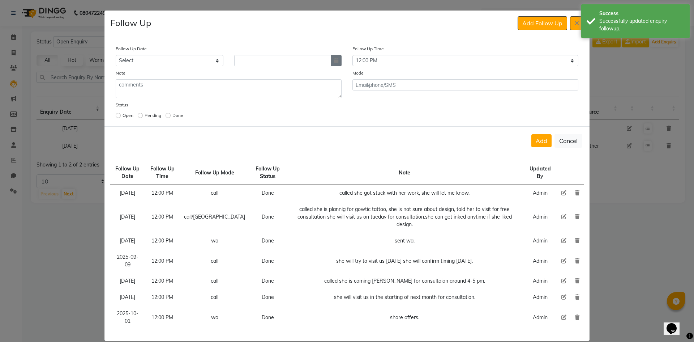
drag, startPoint x: 342, startPoint y: 60, endPoint x: 336, endPoint y: 62, distance: 6.3
click at [342, 61] on div at bounding box center [288, 60] width 119 height 11
click at [336, 62] on button "button" at bounding box center [336, 60] width 11 height 11
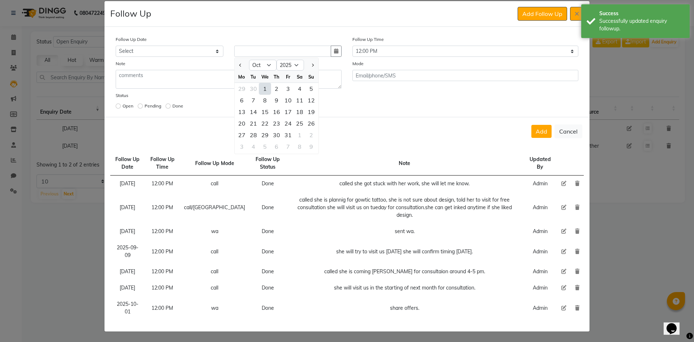
scroll to position [32, 0]
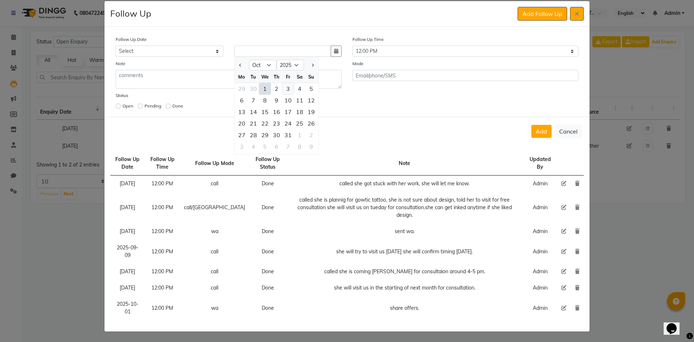
click at [290, 83] on div "3" at bounding box center [288, 89] width 12 height 12
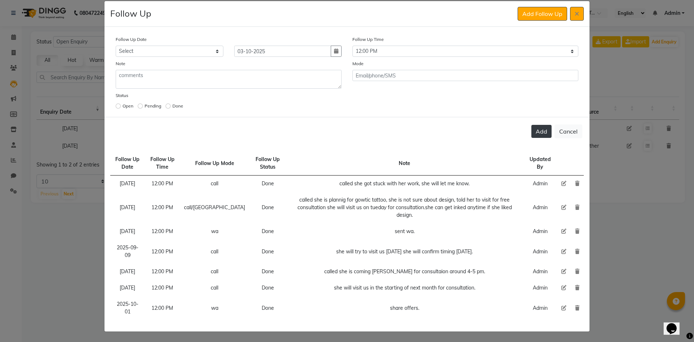
click at [542, 125] on button "Add" at bounding box center [541, 131] width 20 height 13
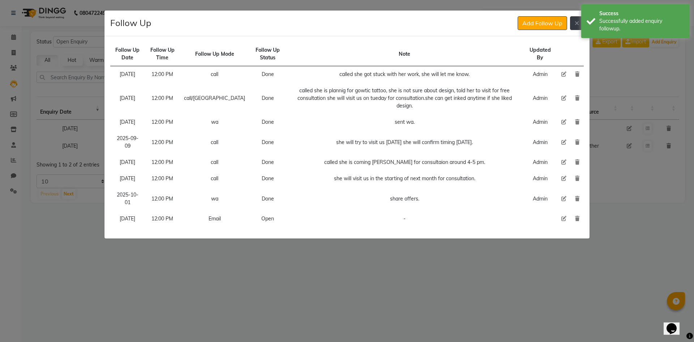
click at [577, 23] on icon at bounding box center [577, 23] width 4 height 6
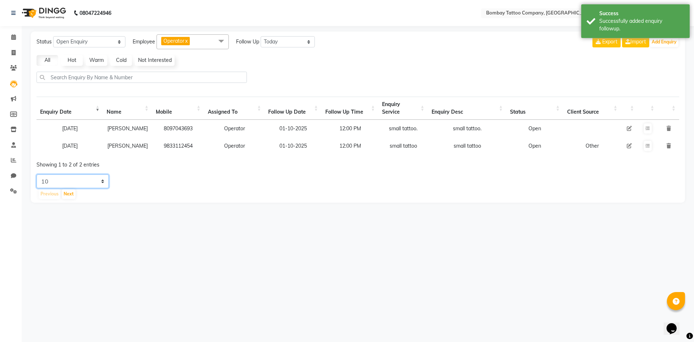
click at [101, 188] on select "5 10 20 50" at bounding box center [73, 181] width 72 height 14
click at [37, 183] on select "5 10 20 50" at bounding box center [73, 181] width 72 height 14
